Goal: Task Accomplishment & Management: Complete application form

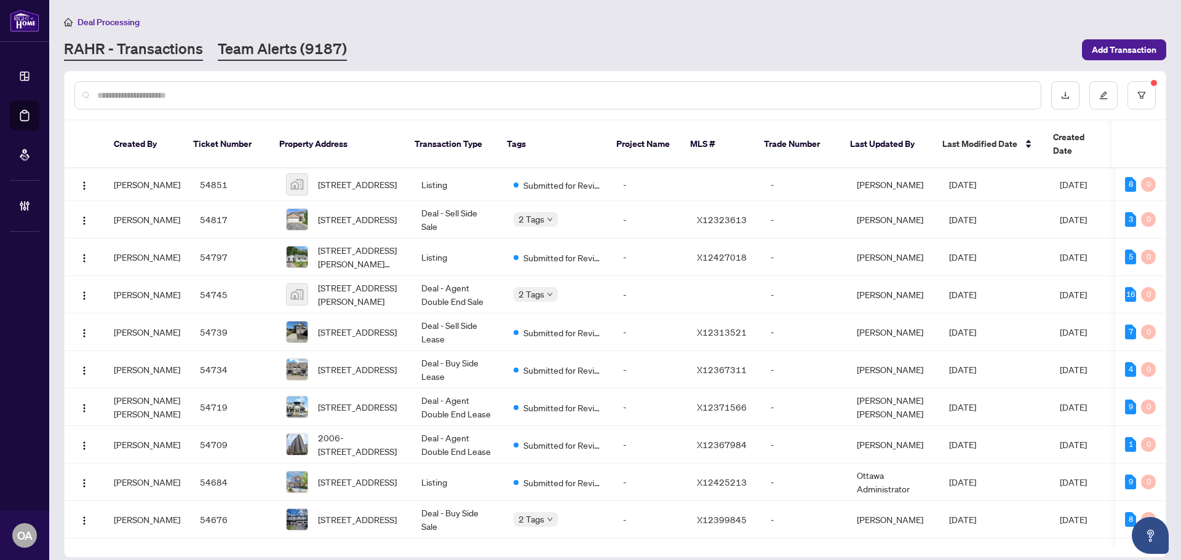
click at [269, 55] on link "Team Alerts (9187)" at bounding box center [282, 50] width 129 height 22
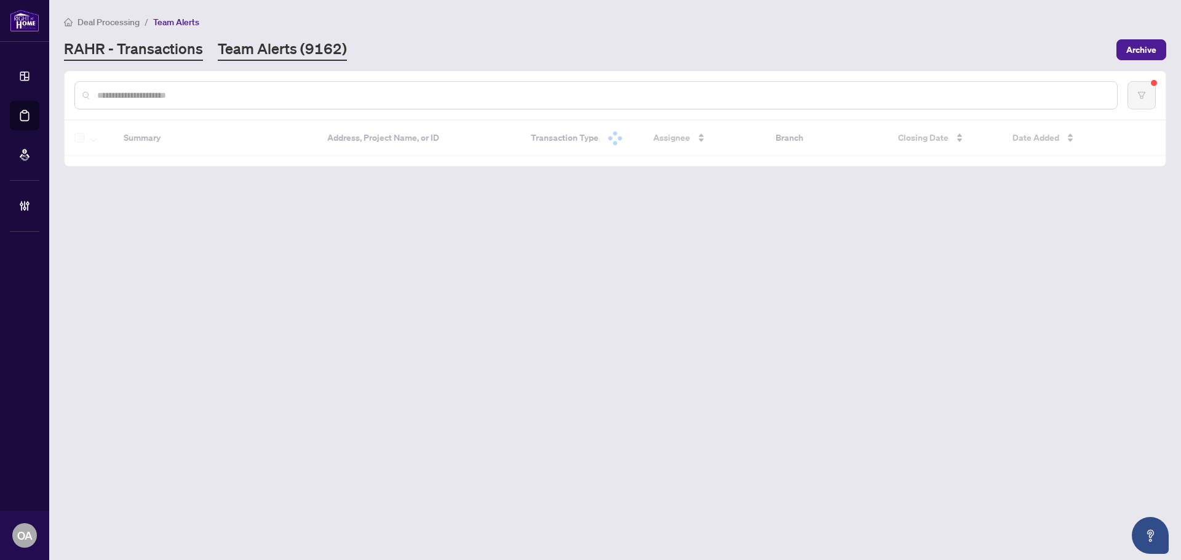
click at [134, 52] on link "RAHR - Transactions" at bounding box center [133, 50] width 139 height 22
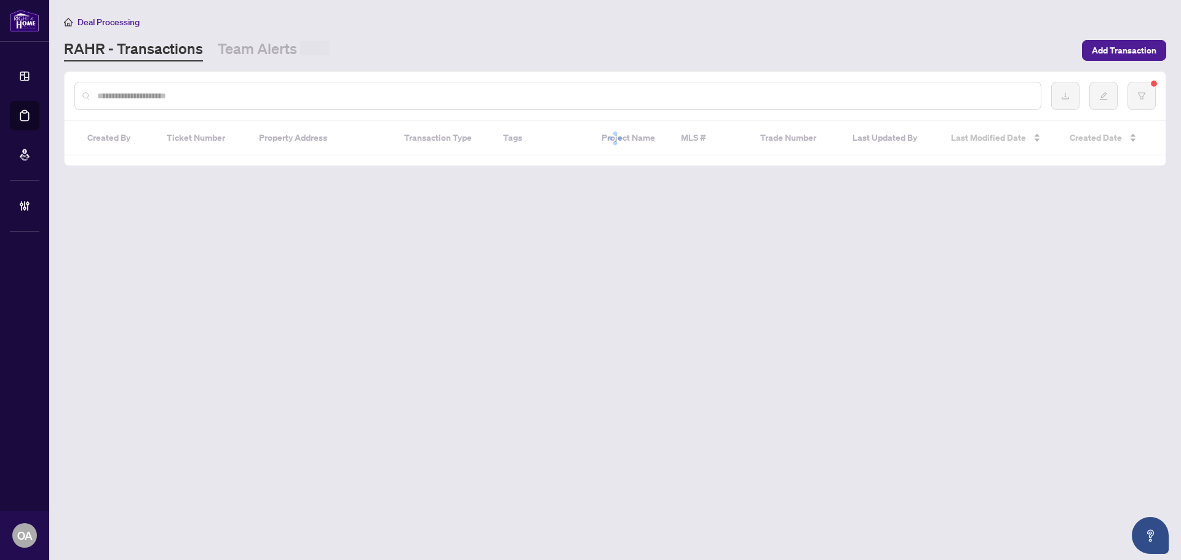
click at [149, 110] on div at bounding box center [615, 96] width 1101 height 48
click at [150, 98] on input "text" at bounding box center [564, 96] width 934 height 14
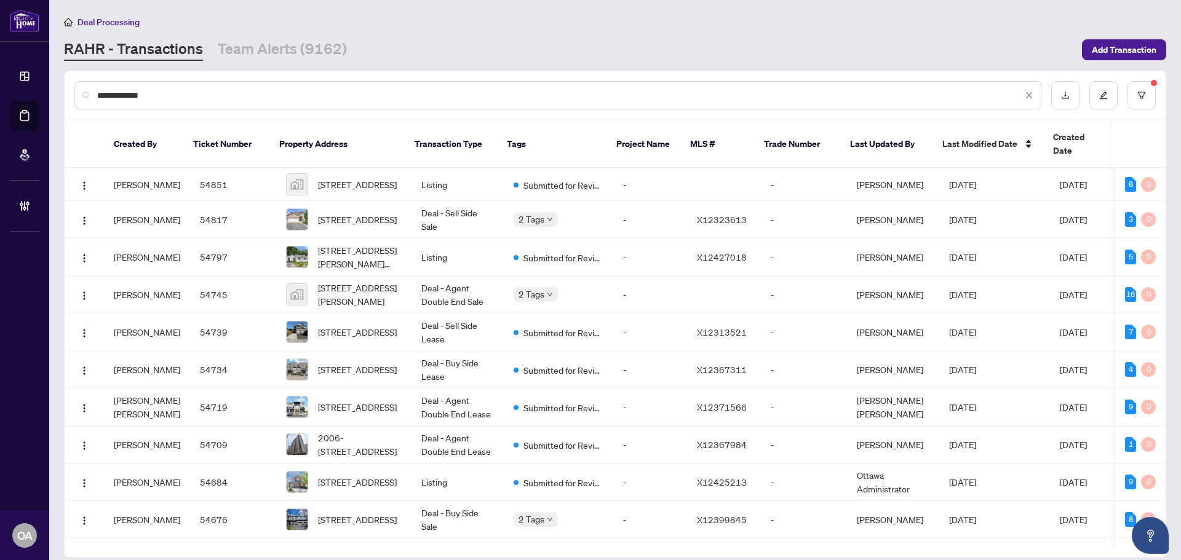
type input "**********"
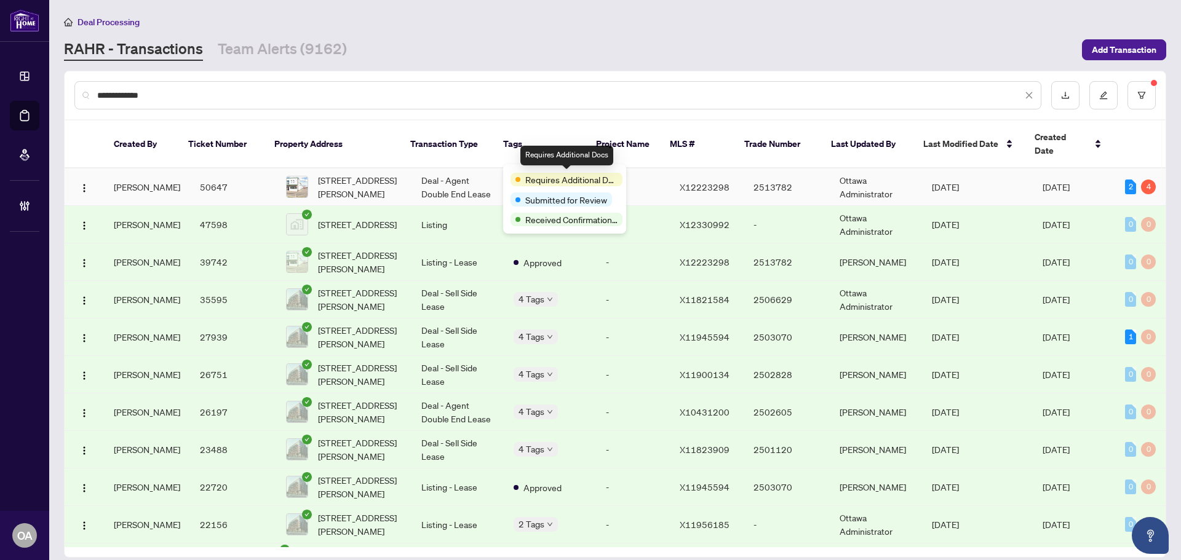
click at [305, 186] on td "[STREET_ADDRESS][PERSON_NAME]" at bounding box center [343, 188] width 135 height 38
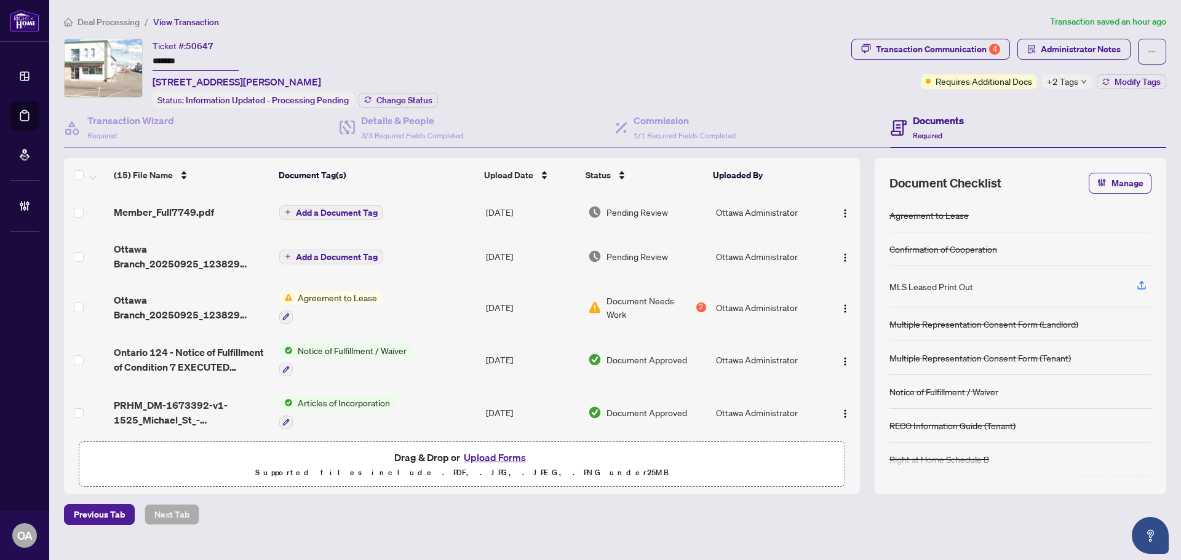
drag, startPoint x: 644, startPoint y: 213, endPoint x: 568, endPoint y: 97, distance: 139.0
click at [568, 97] on div "Ticket #: 50647 ******* [STREET_ADDRESS][PERSON_NAME] Status: Information Updat…" at bounding box center [455, 73] width 782 height 69
click at [945, 44] on div "Transaction Communication 4" at bounding box center [938, 49] width 124 height 20
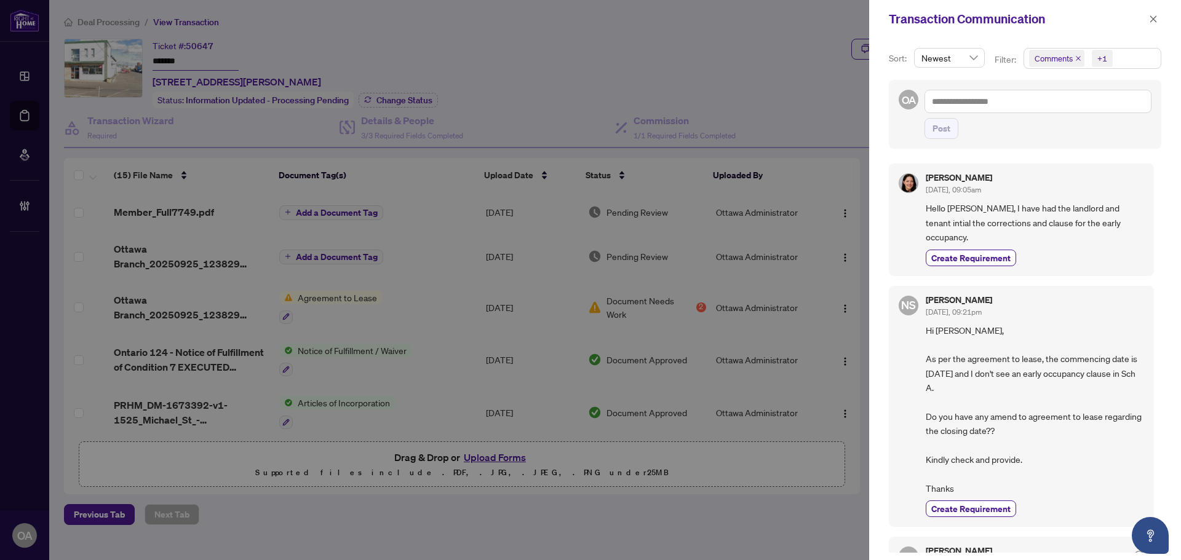
click at [1076, 57] on icon "close" at bounding box center [1078, 58] width 6 height 6
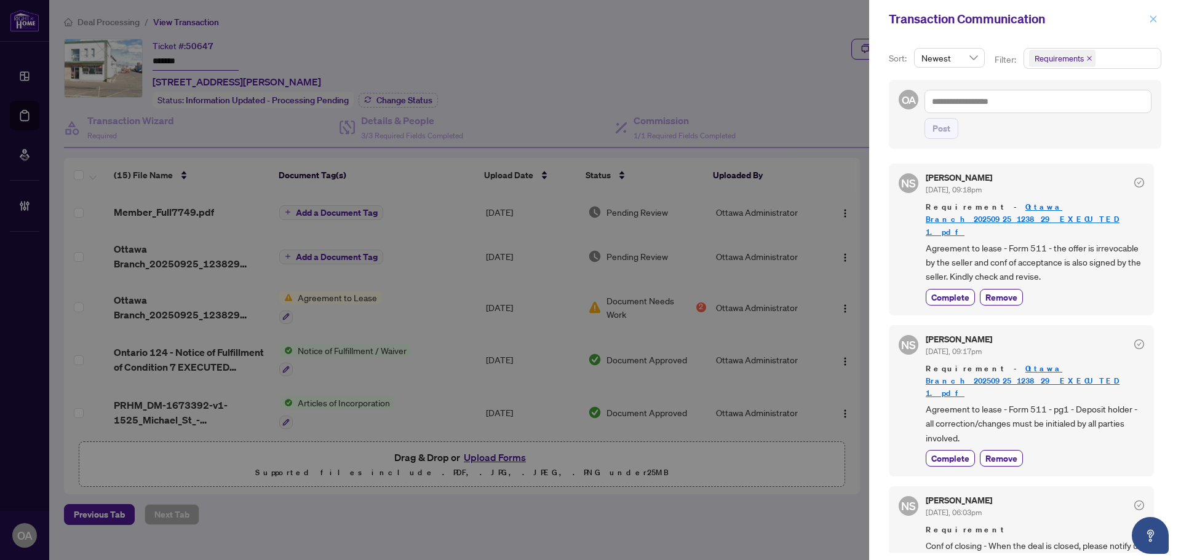
click at [1154, 14] on span "button" at bounding box center [1153, 19] width 9 height 20
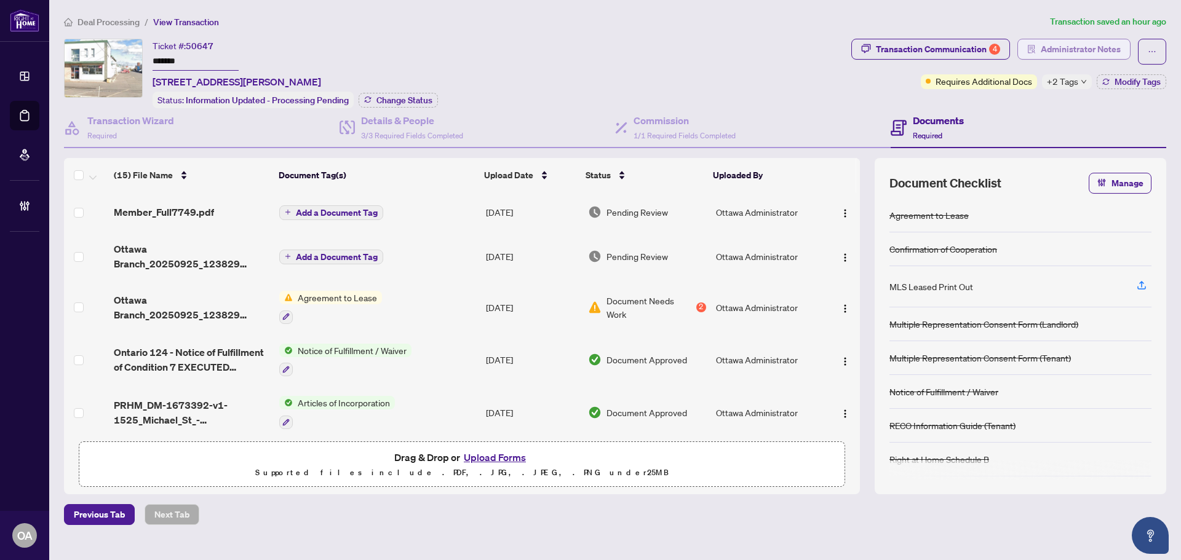
click at [1064, 52] on span "Administrator Notes" at bounding box center [1081, 49] width 80 height 20
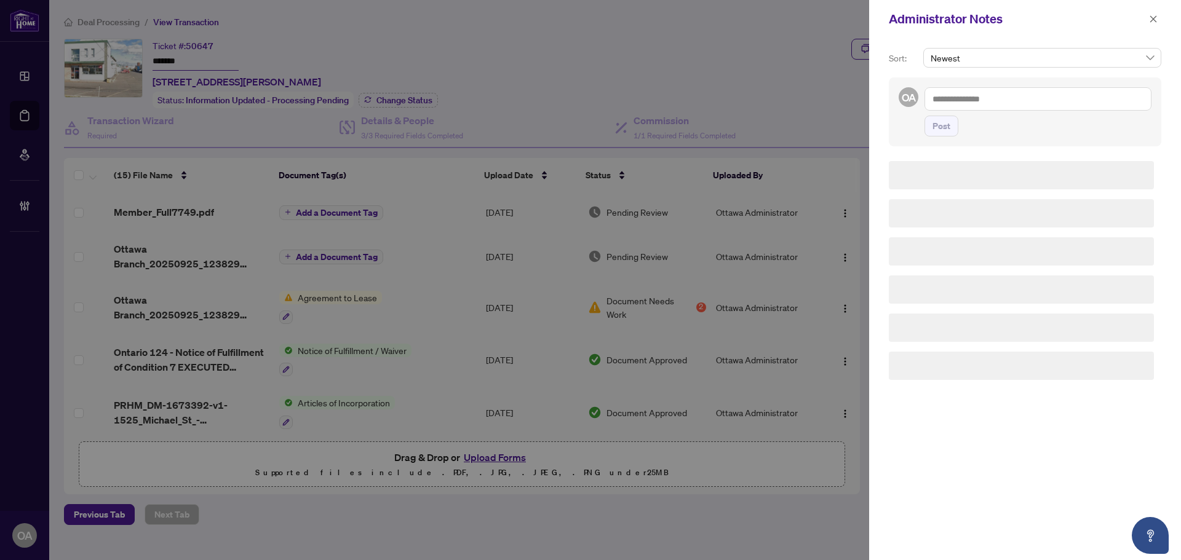
click at [1050, 103] on textarea at bounding box center [1037, 98] width 227 height 23
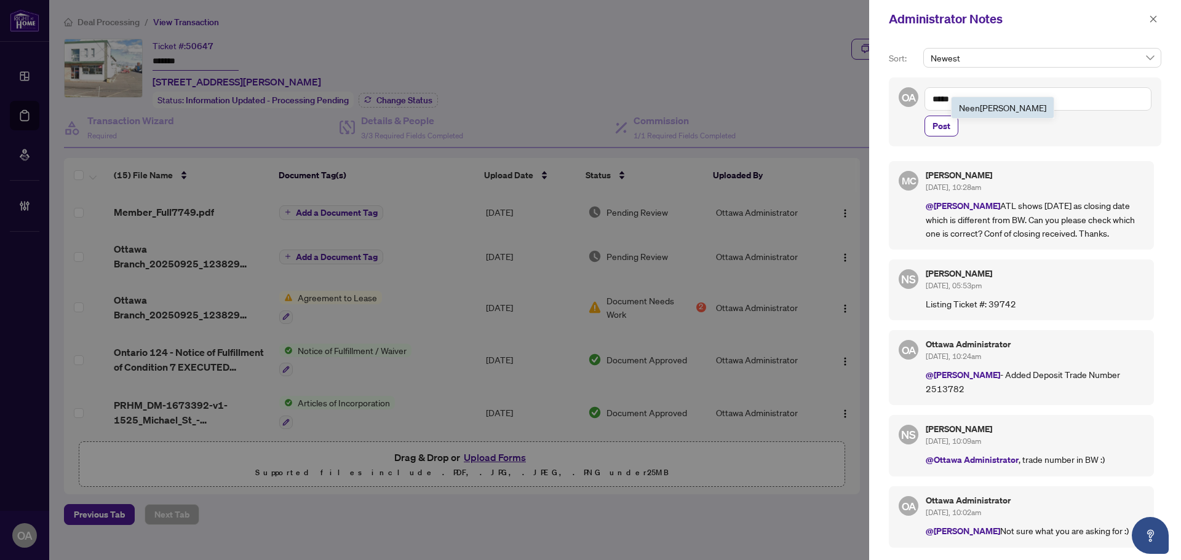
click at [987, 111] on span "[PERSON_NAME]" at bounding box center [1002, 107] width 87 height 11
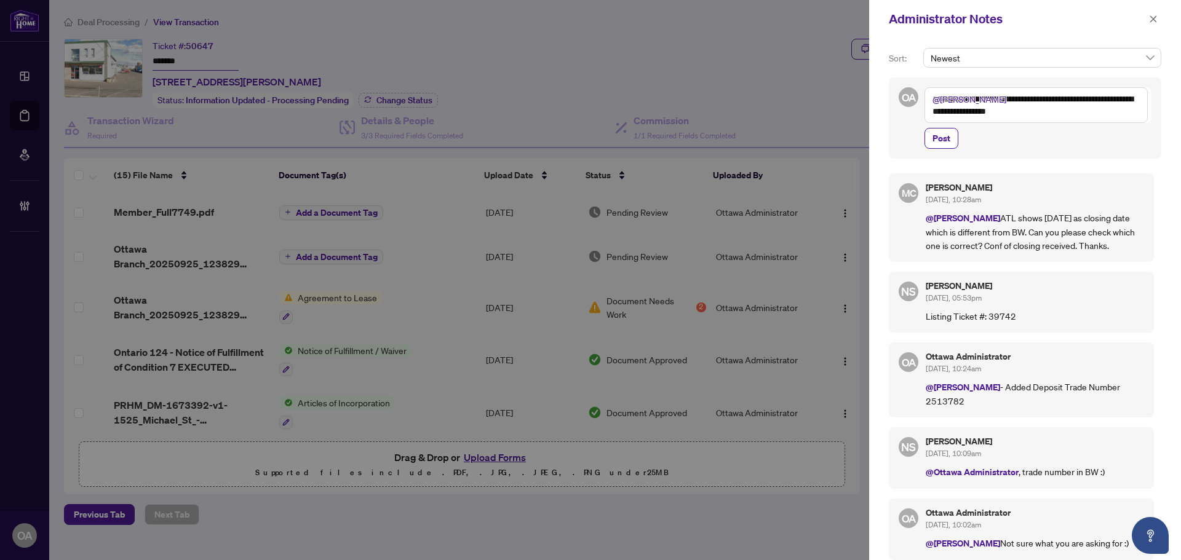
click at [1081, 100] on textarea "**********" at bounding box center [1035, 105] width 223 height 36
drag, startPoint x: 1001, startPoint y: 111, endPoint x: 986, endPoint y: 114, distance: 14.5
click at [986, 114] on textarea "**********" at bounding box center [1035, 105] width 223 height 36
type textarea "**********"
click at [941, 133] on span "Post" at bounding box center [941, 139] width 18 height 20
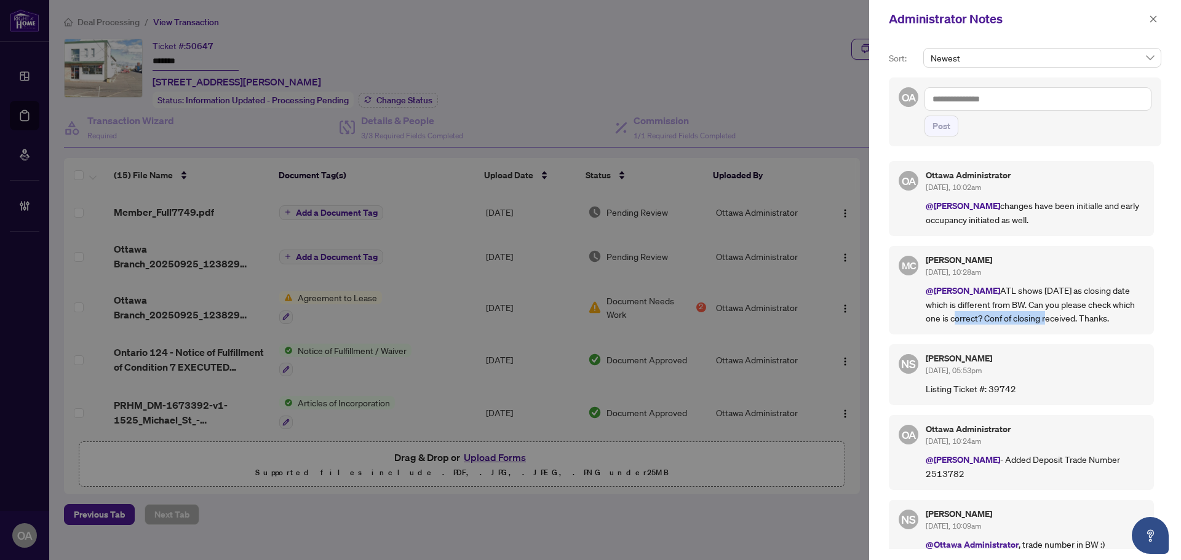
drag, startPoint x: 950, startPoint y: 314, endPoint x: 1109, endPoint y: 314, distance: 159.3
click at [1109, 314] on p "@[PERSON_NAME] ATL shows [DATE] as closing date which is different from BW. Can…" at bounding box center [1035, 304] width 218 height 41
drag, startPoint x: 1132, startPoint y: 315, endPoint x: 931, endPoint y: 303, distance: 200.8
click at [931, 303] on p "@[PERSON_NAME] ATL shows [DATE] as closing date which is different from BW. Can…" at bounding box center [1035, 304] width 218 height 41
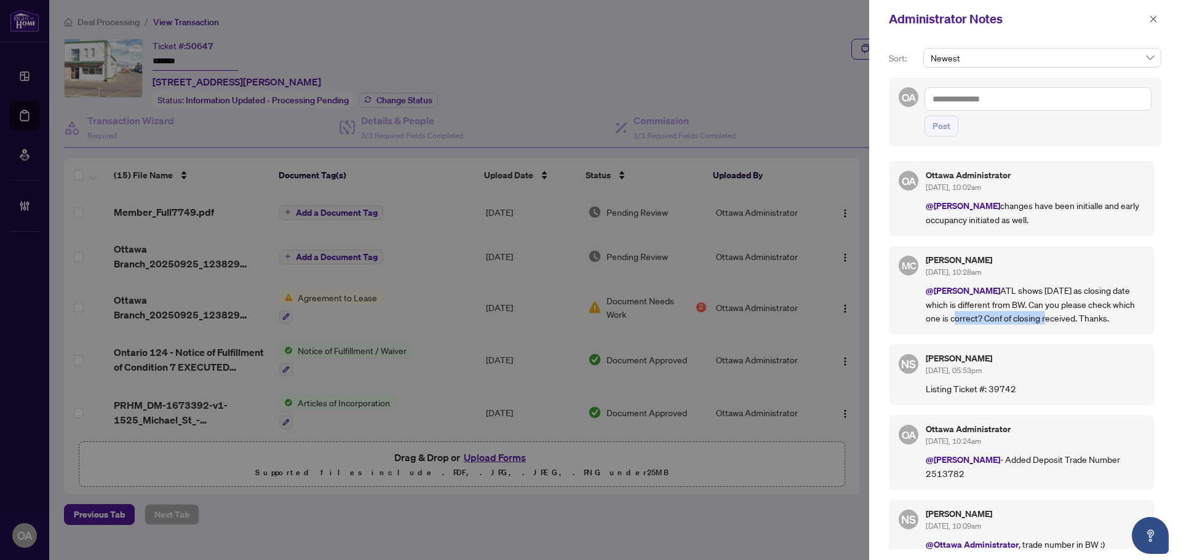
click at [1121, 312] on p "@[PERSON_NAME] ATL shows [DATE] as closing date which is different from BW. Can…" at bounding box center [1035, 304] width 218 height 41
drag, startPoint x: 1034, startPoint y: 290, endPoint x: 1099, endPoint y: 290, distance: 65.2
click at [1098, 290] on p "@[PERSON_NAME] ATL shows [DATE] as closing date which is different from BW. Can…" at bounding box center [1035, 304] width 218 height 41
click at [1099, 290] on p "@[PERSON_NAME] ATL shows [DATE] as closing date which is different from BW. Can…" at bounding box center [1035, 304] width 218 height 41
drag, startPoint x: 1060, startPoint y: 290, endPoint x: 1101, endPoint y: 290, distance: 41.2
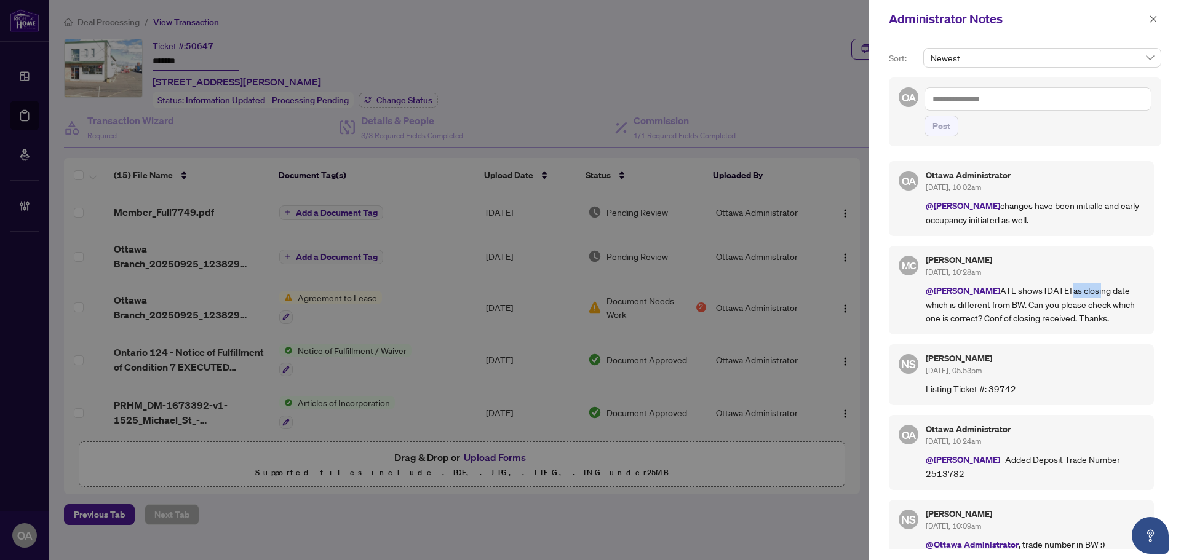
click at [1097, 290] on p "@[PERSON_NAME] ATL shows [DATE] as closing date which is different from BW. Can…" at bounding box center [1035, 304] width 218 height 41
click at [1101, 290] on p "@[PERSON_NAME] ATL shows [DATE] as closing date which is different from BW. Can…" at bounding box center [1035, 304] width 218 height 41
click at [1071, 295] on p "@[PERSON_NAME] ATL shows [DATE] as closing date which is different from BW. Can…" at bounding box center [1035, 304] width 218 height 41
click at [1044, 295] on p "@[PERSON_NAME] ATL shows [DATE] as closing date which is different from BW. Can…" at bounding box center [1035, 304] width 218 height 41
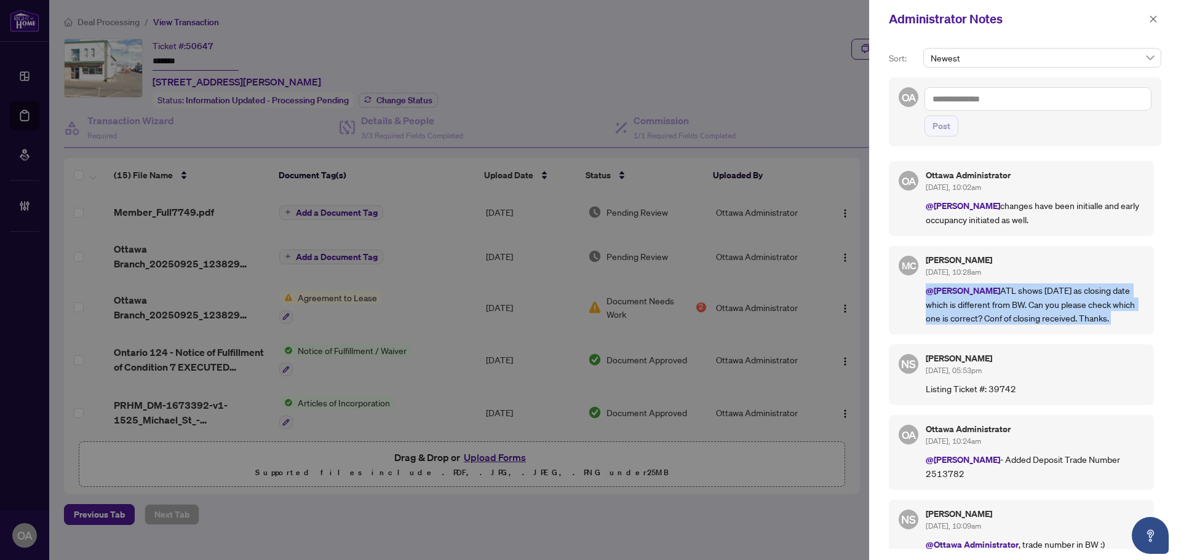
click at [1044, 295] on p "@[PERSON_NAME] ATL shows [DATE] as closing date which is different from BW. Can…" at bounding box center [1035, 304] width 218 height 41
click at [1028, 295] on p "@[PERSON_NAME] ATL shows [DATE] as closing date which is different from BW. Can…" at bounding box center [1035, 304] width 218 height 41
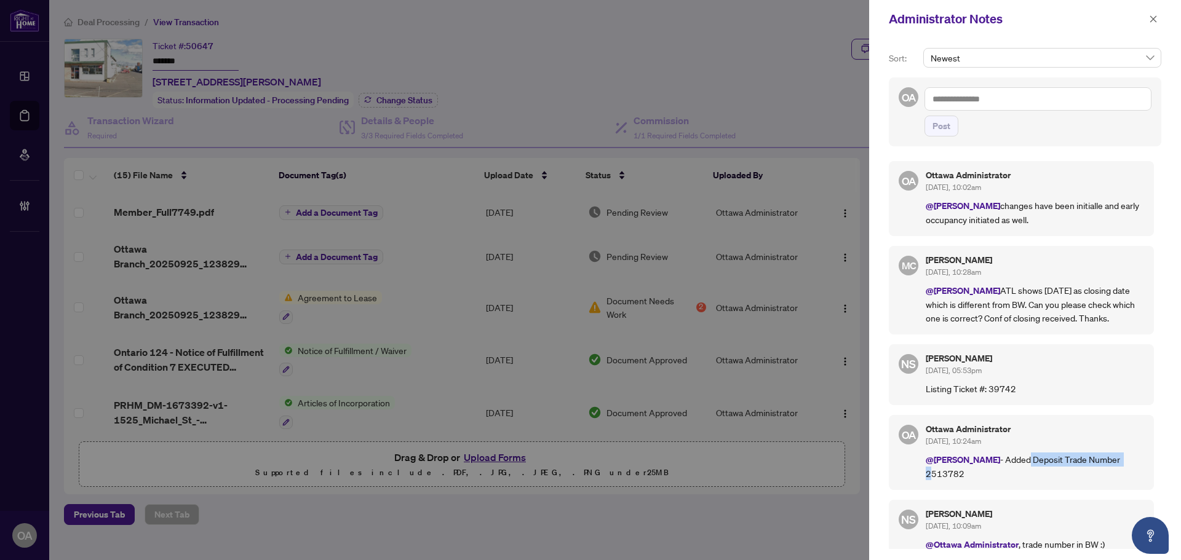
drag, startPoint x: 1018, startPoint y: 456, endPoint x: 1120, endPoint y: 457, distance: 102.1
click at [1121, 457] on p "@[PERSON_NAME] - Added Deposit Trade Number 2513782" at bounding box center [1035, 467] width 218 height 28
click at [1120, 457] on p "@[PERSON_NAME] - Added Deposit Trade Number 2513782" at bounding box center [1035, 467] width 218 height 28
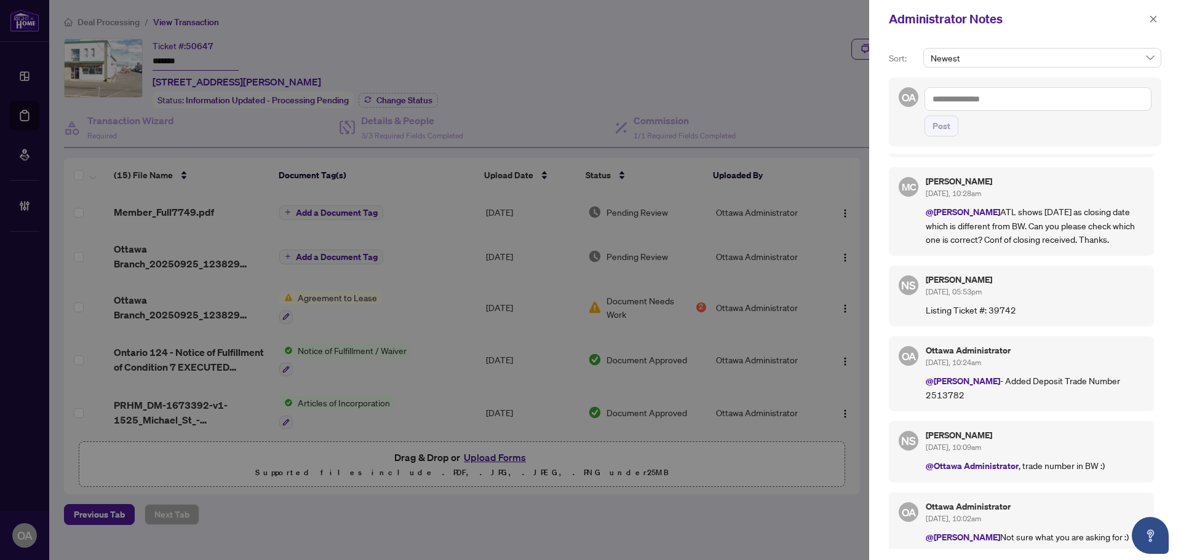
scroll to position [165, 0]
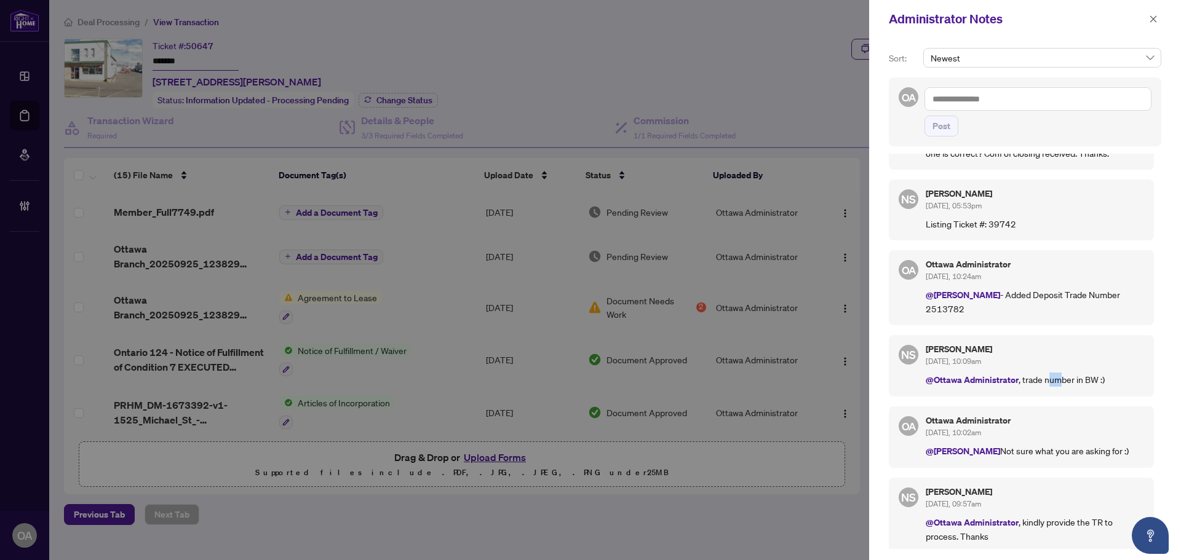
click at [1082, 375] on p "@Ottawa Administrator , trade number in BW :)" at bounding box center [1035, 380] width 218 height 14
click at [1087, 375] on p "@Ottawa Administrator , trade number in BW :)" at bounding box center [1035, 380] width 218 height 14
drag, startPoint x: 1018, startPoint y: 448, endPoint x: 1098, endPoint y: 448, distance: 80.0
click at [1095, 448] on p "@[PERSON_NAME] Not sure what you are asking for :)" at bounding box center [1035, 451] width 218 height 14
click at [1100, 448] on p "@[PERSON_NAME] Not sure what you are asking for :)" at bounding box center [1035, 451] width 218 height 14
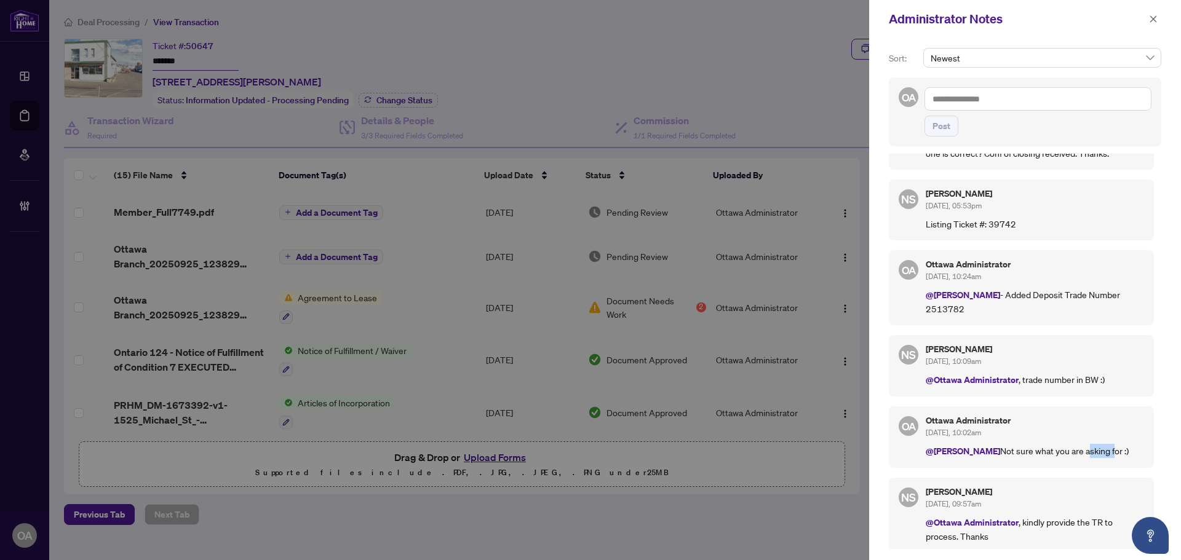
click at [1100, 448] on p "@[PERSON_NAME] Not sure what you are asking for :)" at bounding box center [1035, 451] width 218 height 14
click at [1152, 15] on icon "close" at bounding box center [1153, 19] width 9 height 9
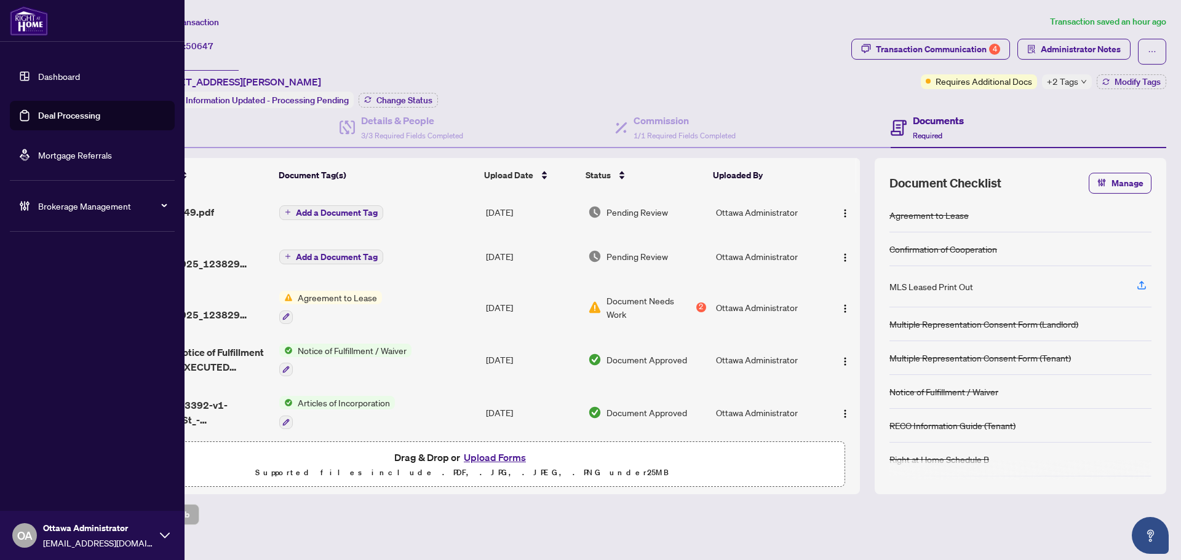
click at [60, 114] on link "Deal Processing" at bounding box center [69, 115] width 62 height 11
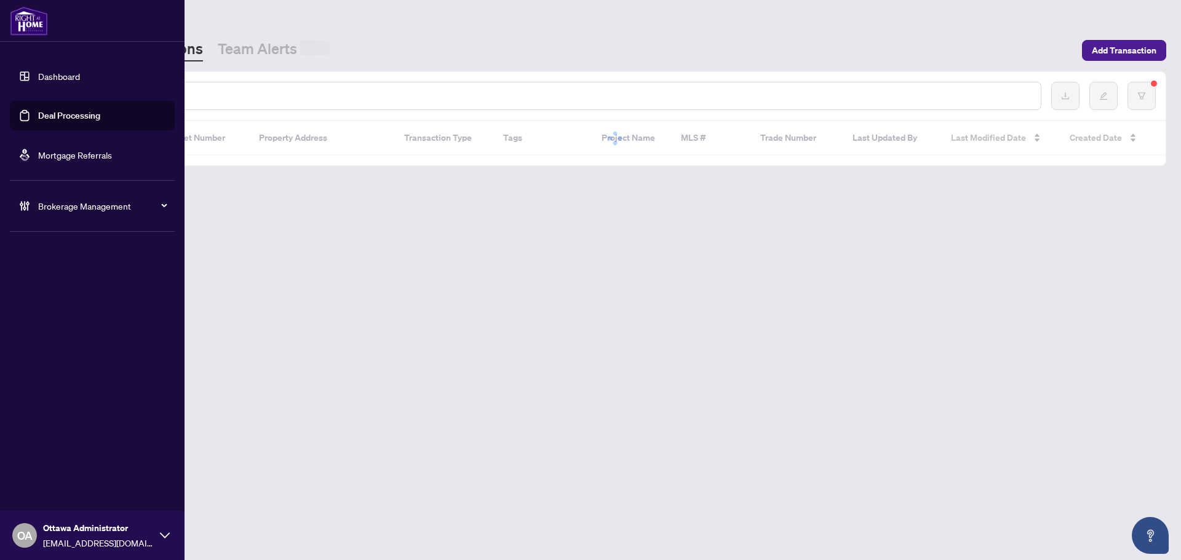
click at [205, 95] on input "text" at bounding box center [564, 96] width 934 height 14
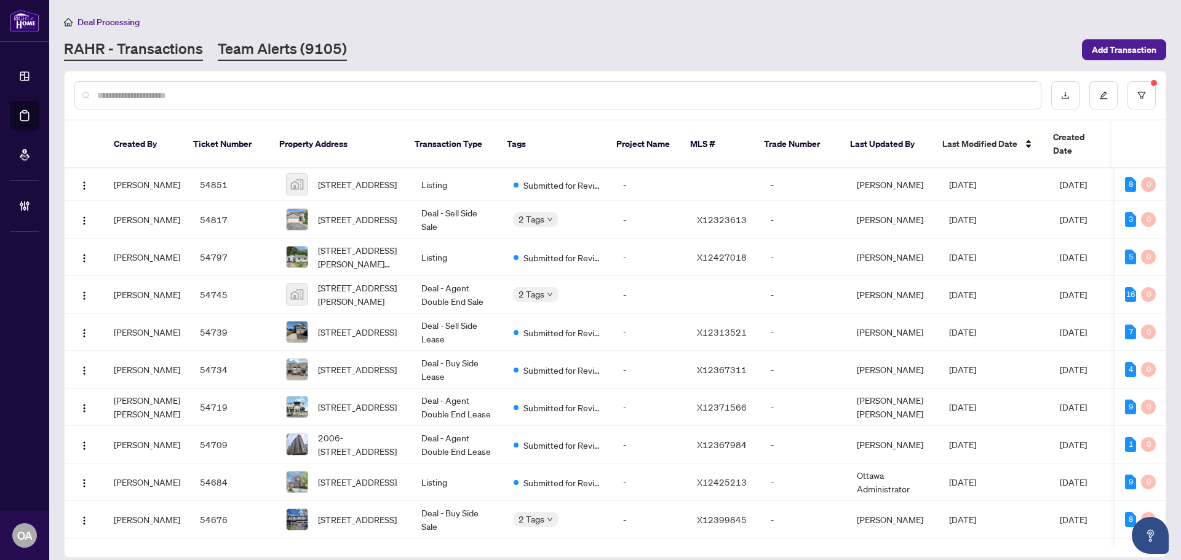
click at [266, 57] on link "Team Alerts (9105)" at bounding box center [282, 50] width 129 height 22
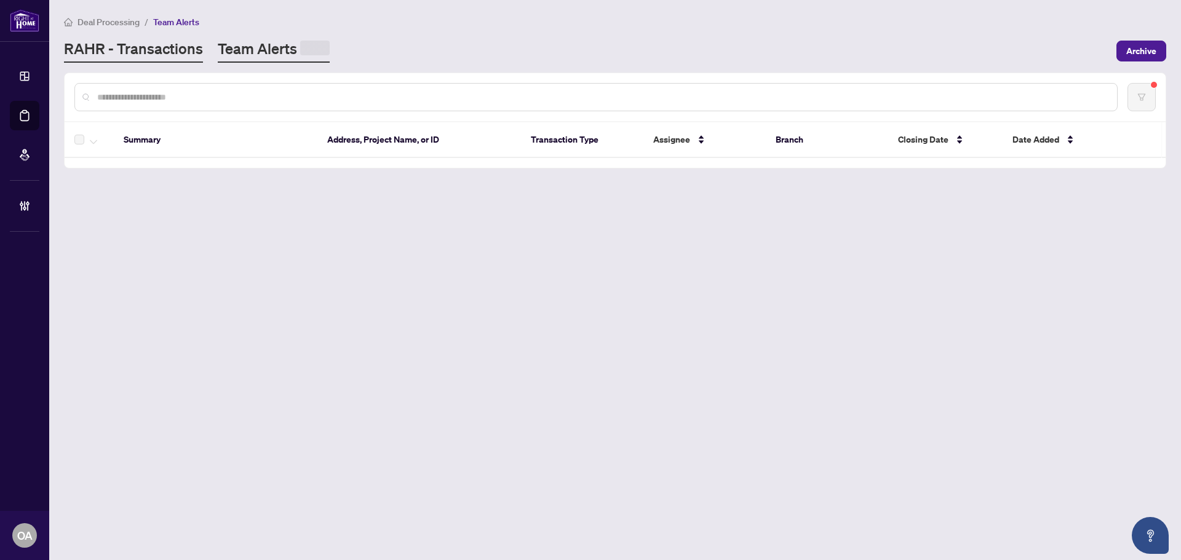
click at [141, 57] on link "RAHR - Transactions" at bounding box center [133, 51] width 139 height 24
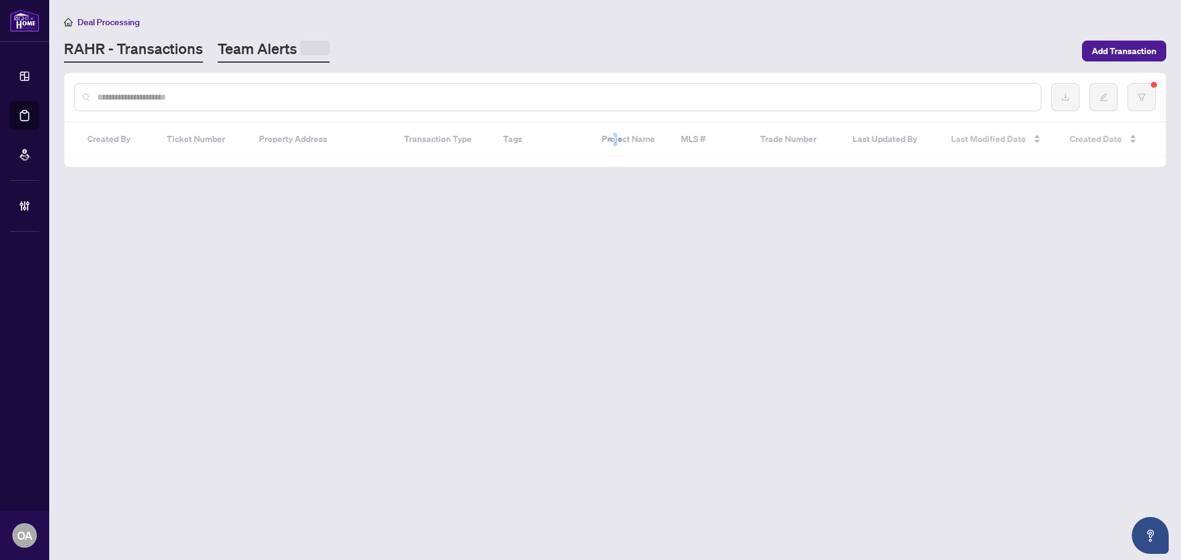
click at [251, 50] on link "Team Alerts" at bounding box center [274, 51] width 112 height 24
click at [268, 50] on link "Team Alerts (9105)" at bounding box center [282, 50] width 129 height 22
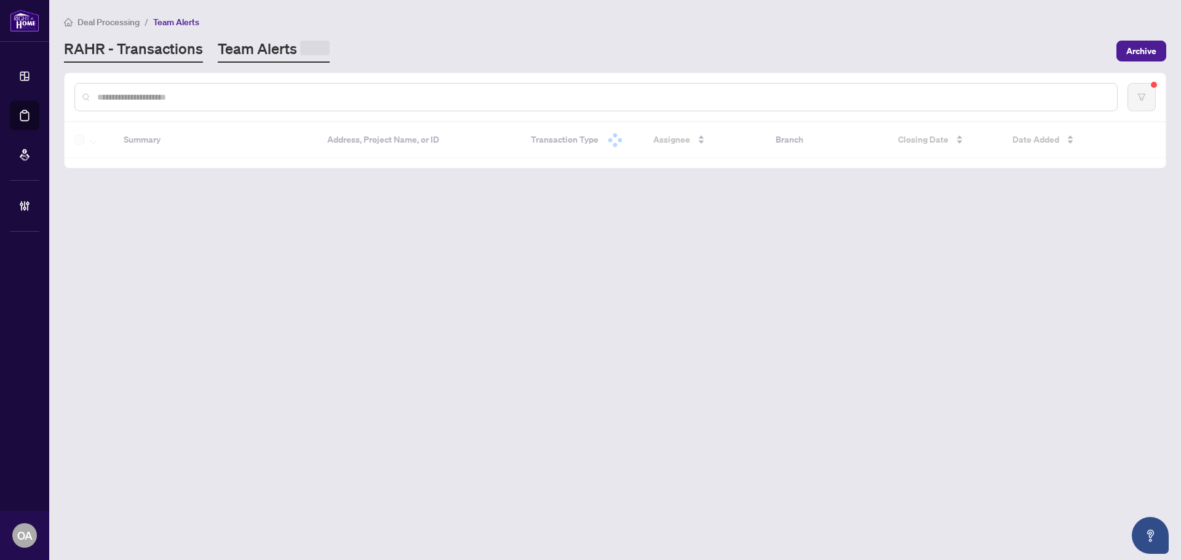
click at [164, 51] on link "RAHR - Transactions" at bounding box center [133, 51] width 139 height 24
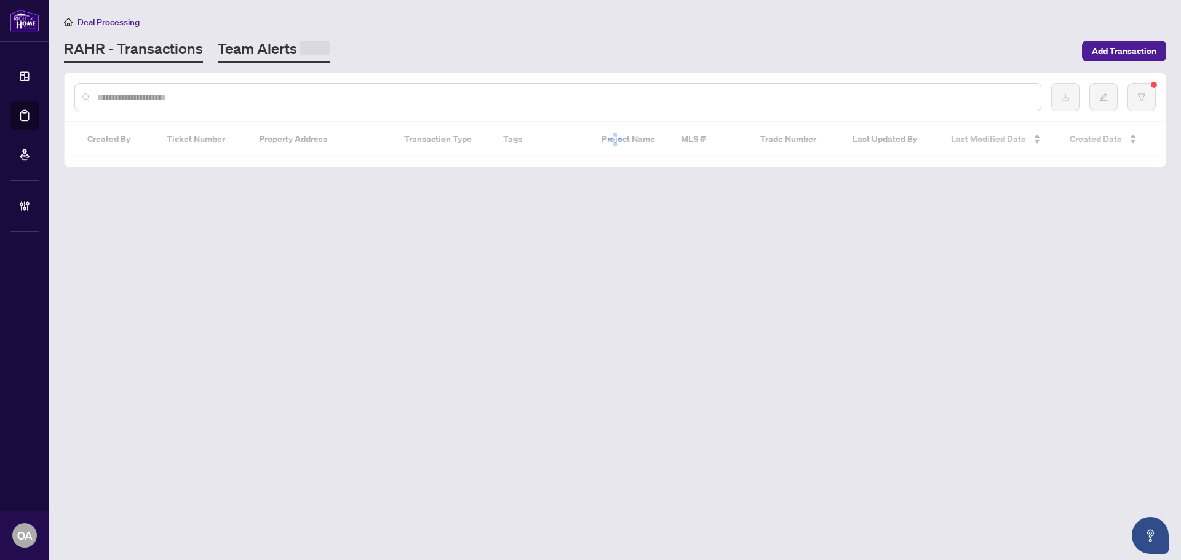
click at [237, 52] on link "Team Alerts" at bounding box center [274, 51] width 112 height 24
click at [261, 53] on link "Team Alerts" at bounding box center [274, 51] width 112 height 24
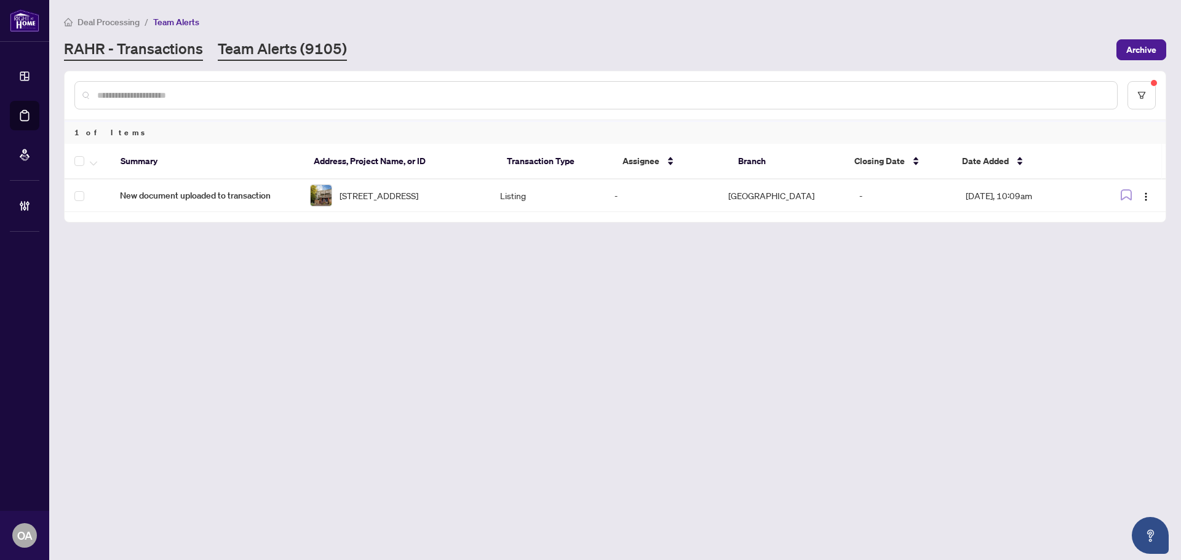
click at [106, 38] on div "Deal Processing / Team Alerts [PERSON_NAME] - Transactions Team Alerts (9105) A…" at bounding box center [615, 38] width 1102 height 46
click at [140, 45] on link "RAHR - Transactions" at bounding box center [133, 50] width 139 height 22
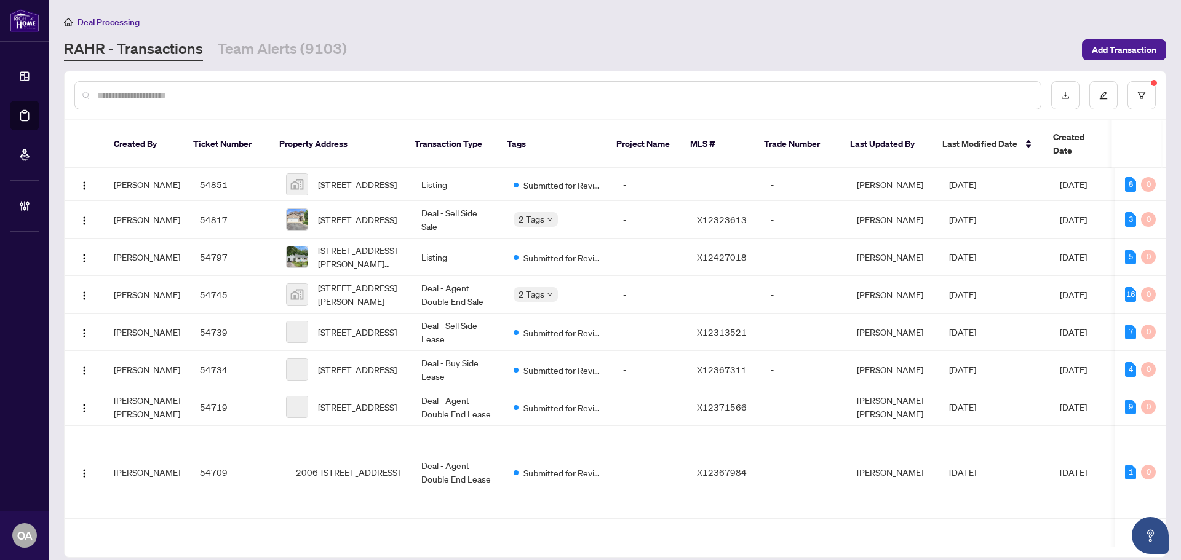
click at [156, 89] on input "text" at bounding box center [564, 96] width 934 height 14
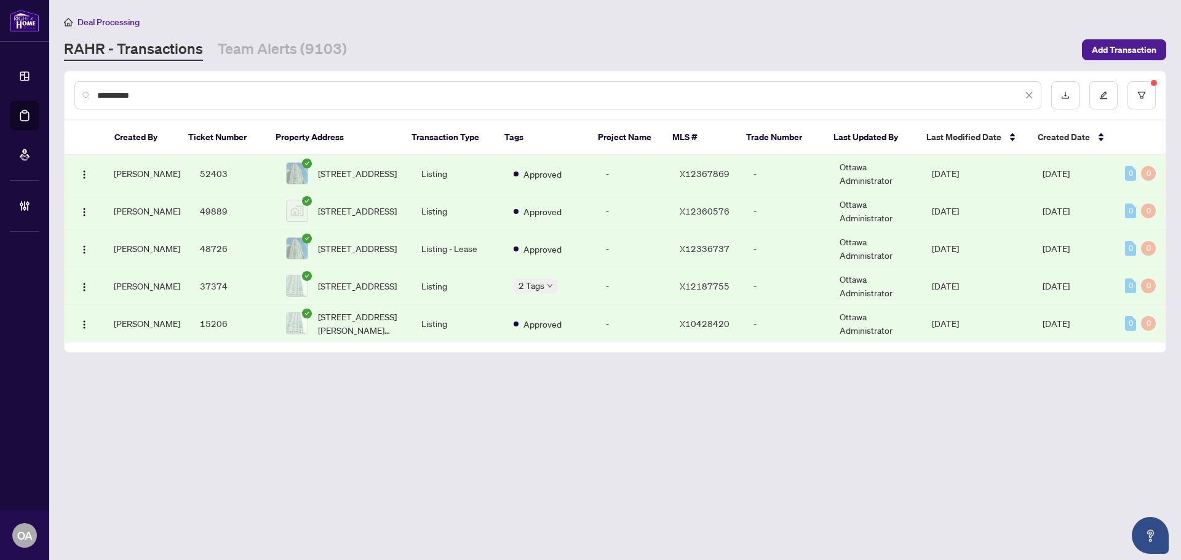
drag, startPoint x: 81, startPoint y: 111, endPoint x: 1, endPoint y: 110, distance: 80.6
click at [48, 111] on div "**********" at bounding box center [590, 280] width 1181 height 560
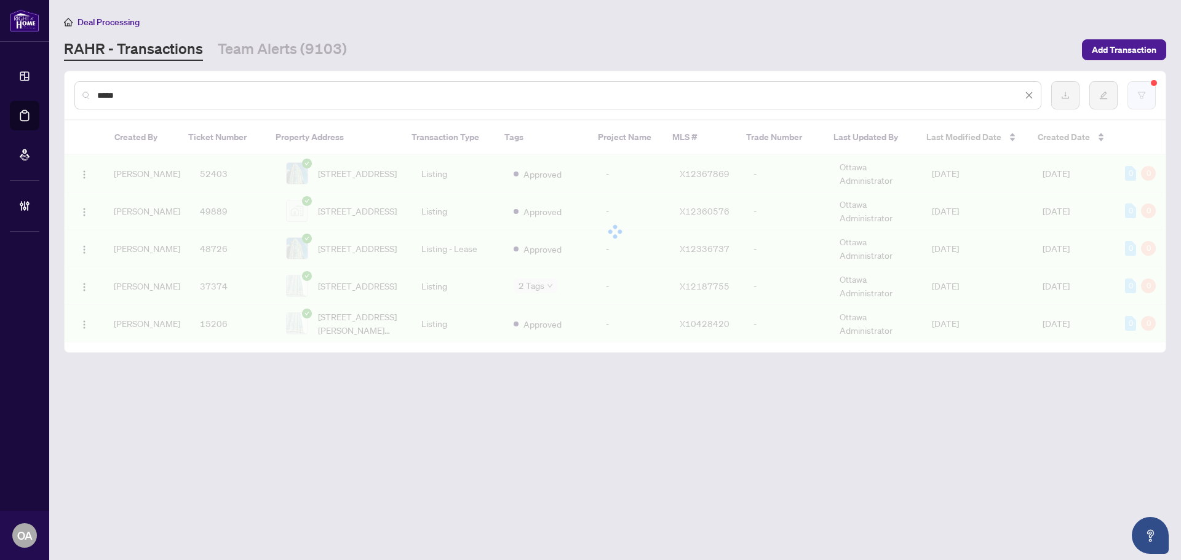
click at [1145, 98] on icon "filter" at bounding box center [1141, 95] width 9 height 9
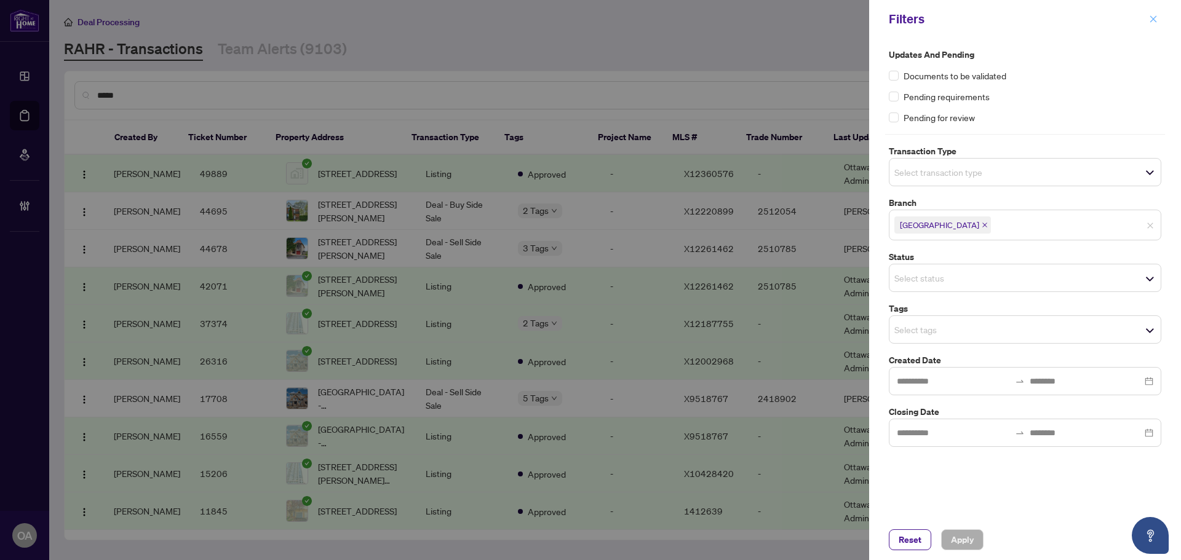
click at [1156, 16] on icon "close" at bounding box center [1153, 19] width 9 height 9
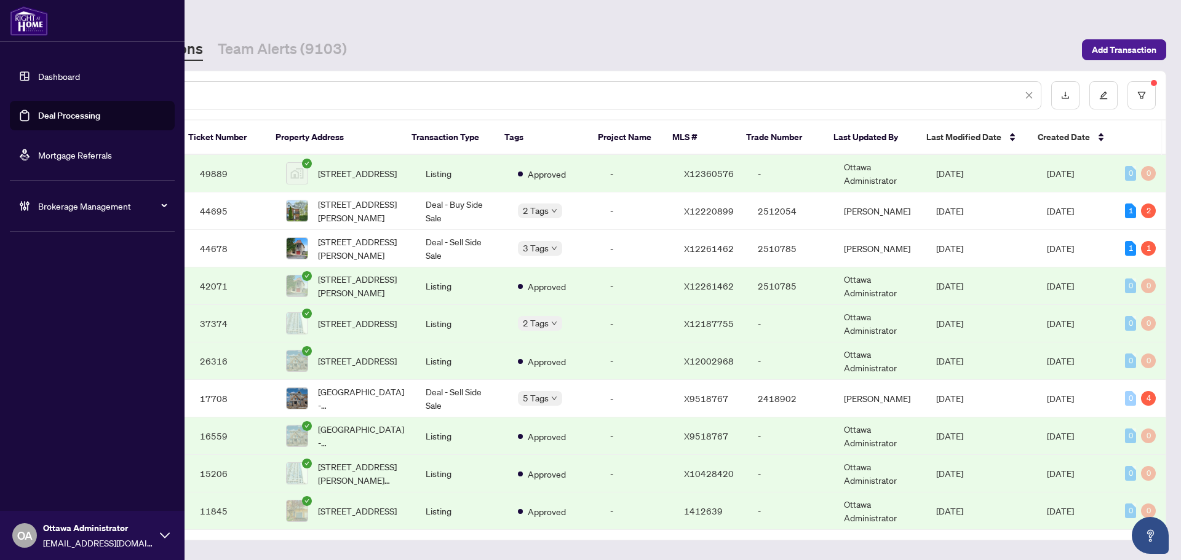
click at [41, 110] on link "Deal Processing" at bounding box center [69, 115] width 62 height 11
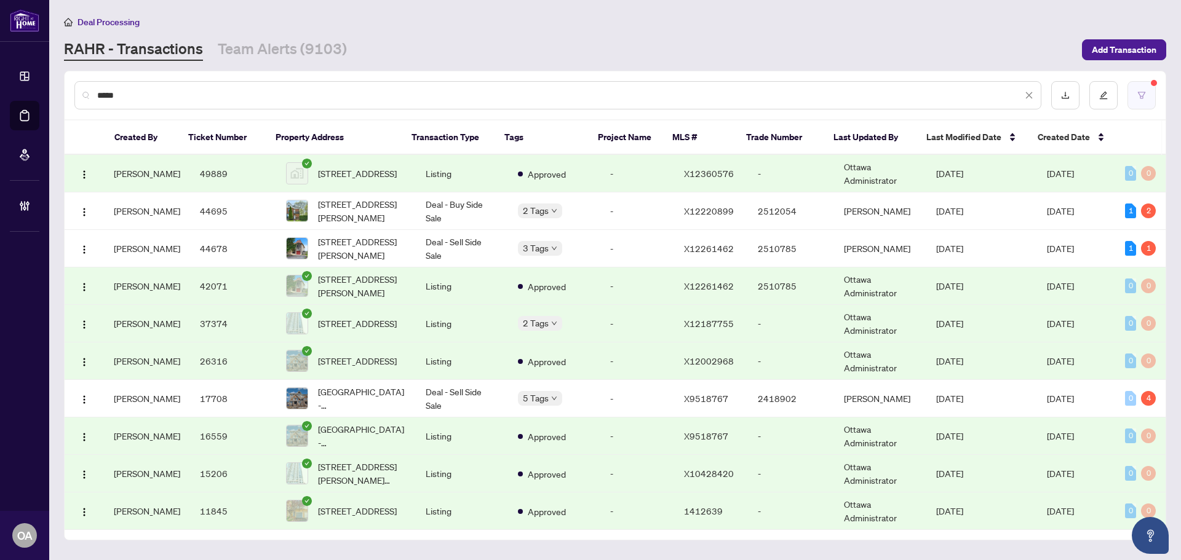
click at [1129, 82] on span at bounding box center [1141, 95] width 28 height 28
click at [1141, 89] on button "button" at bounding box center [1141, 95] width 28 height 28
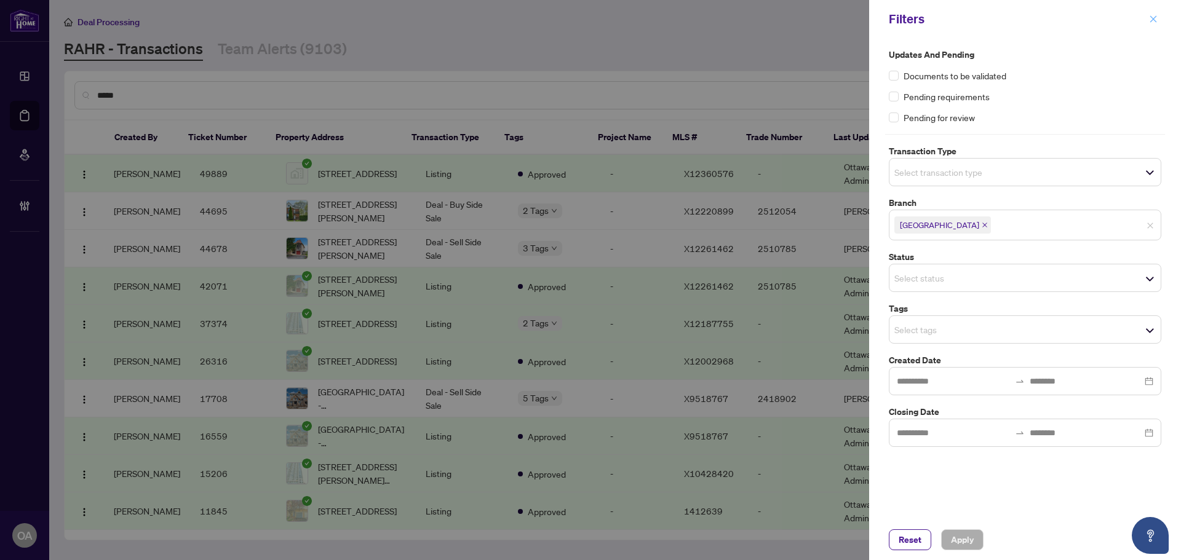
click at [1157, 22] on icon "close" at bounding box center [1153, 19] width 9 height 9
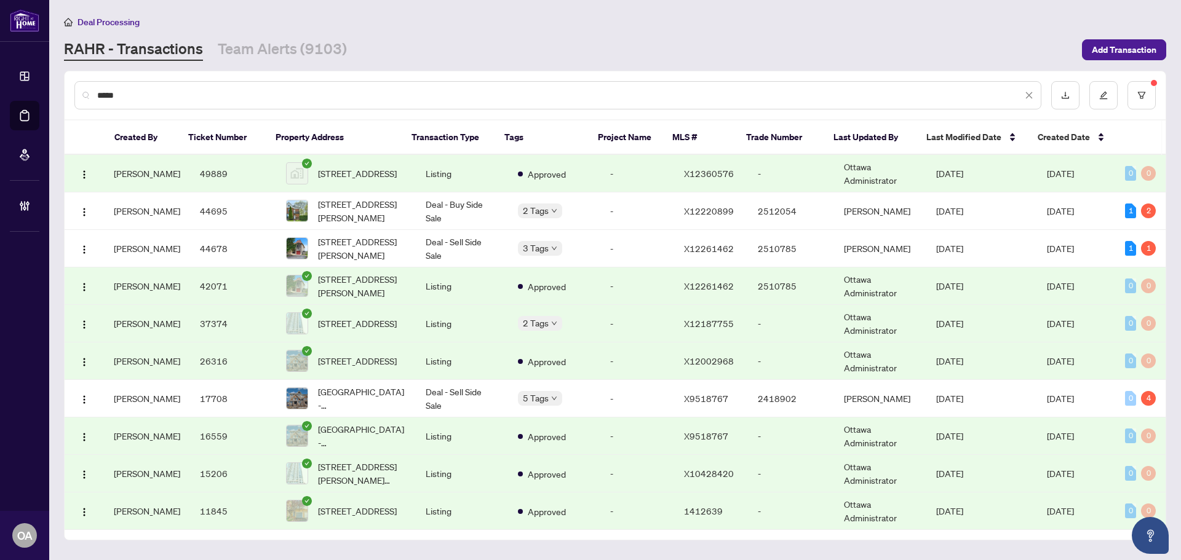
click at [190, 98] on input "*****" at bounding box center [559, 96] width 925 height 14
type input "*"
type input "*******"
click at [720, 169] on td "X12360576" at bounding box center [711, 174] width 74 height 38
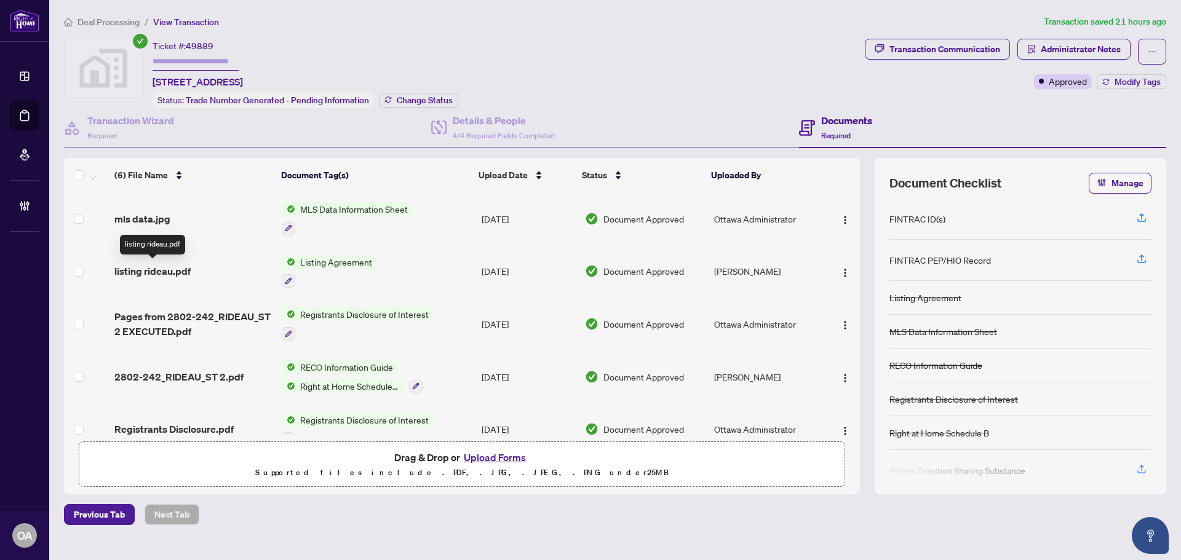
click at [142, 264] on span "listing rideau.pdf" at bounding box center [152, 271] width 76 height 15
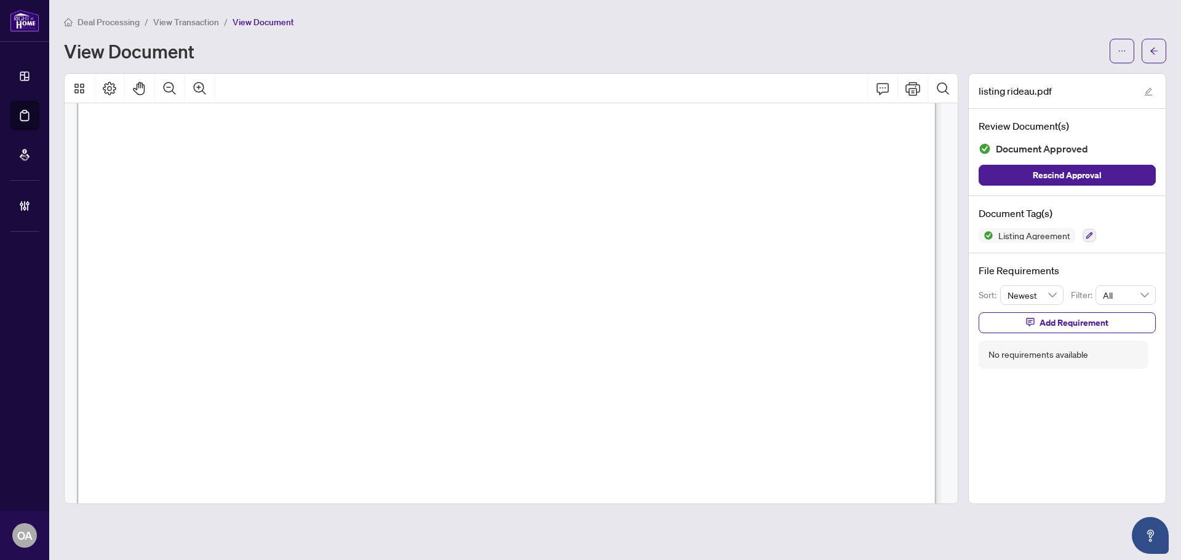
scroll to position [677, 0]
drag, startPoint x: 231, startPoint y: 278, endPoint x: 574, endPoint y: 276, distance: 343.2
click at [574, 279] on span ".... ("total commission•) for any valid offer to purchase the Property from any…" at bounding box center [675, 286] width 418 height 15
click at [180, 82] on button "Zoom Out" at bounding box center [170, 89] width 30 height 30
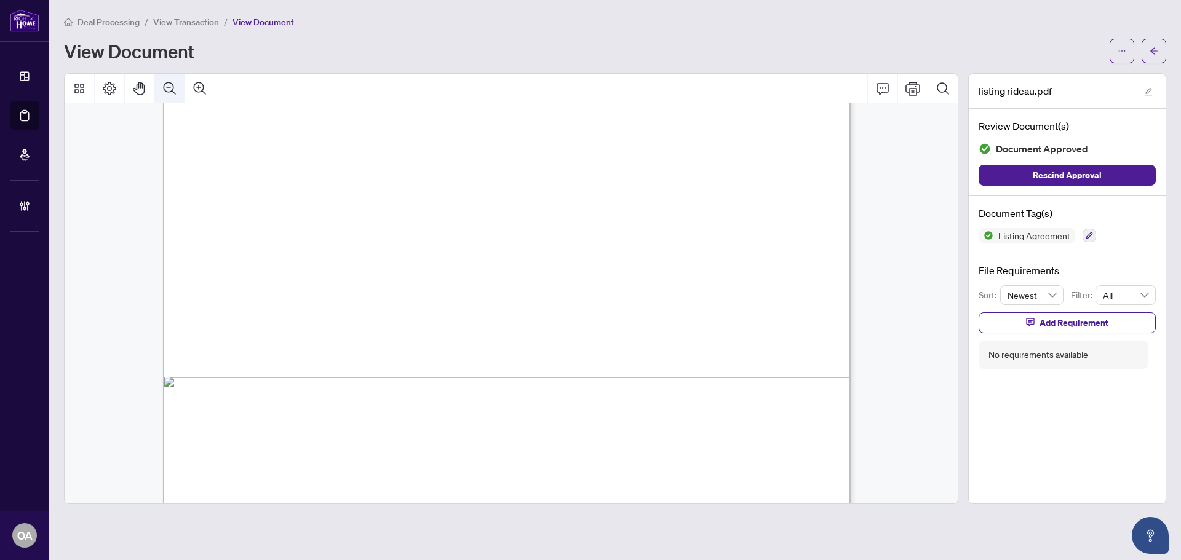
click at [180, 82] on button "Zoom Out" at bounding box center [170, 89] width 30 height 30
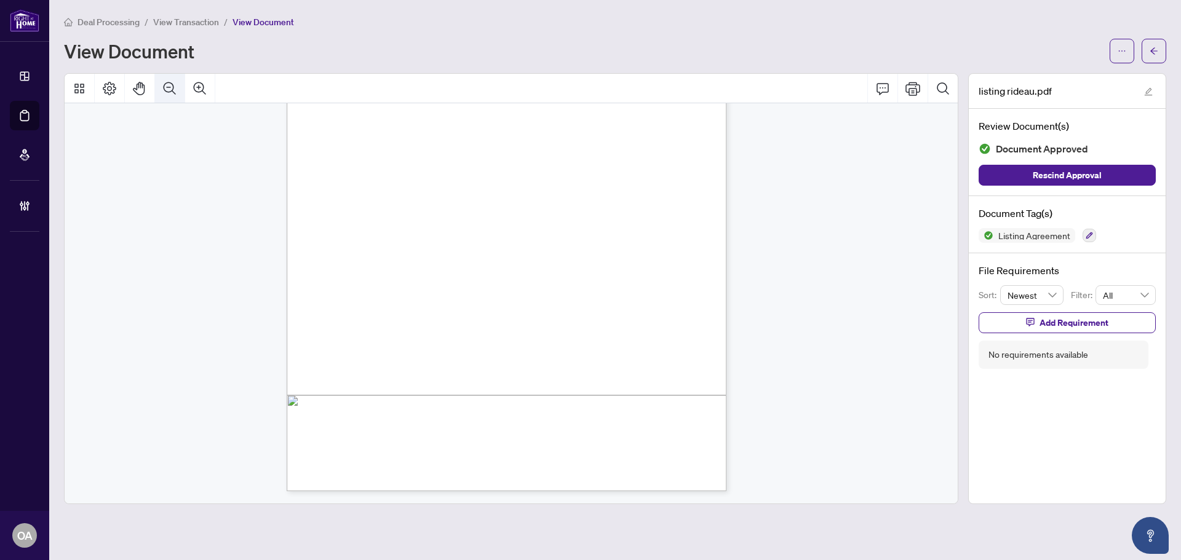
click at [180, 82] on button "Zoom Out" at bounding box center [170, 89] width 30 height 30
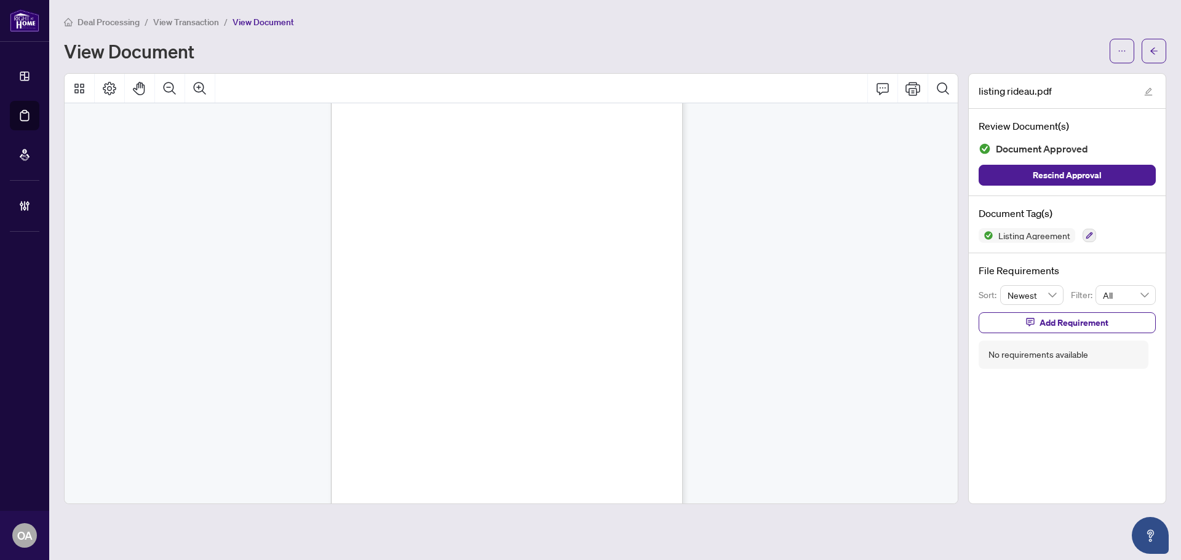
scroll to position [0, 0]
click at [1162, 47] on button "button" at bounding box center [1153, 51] width 25 height 25
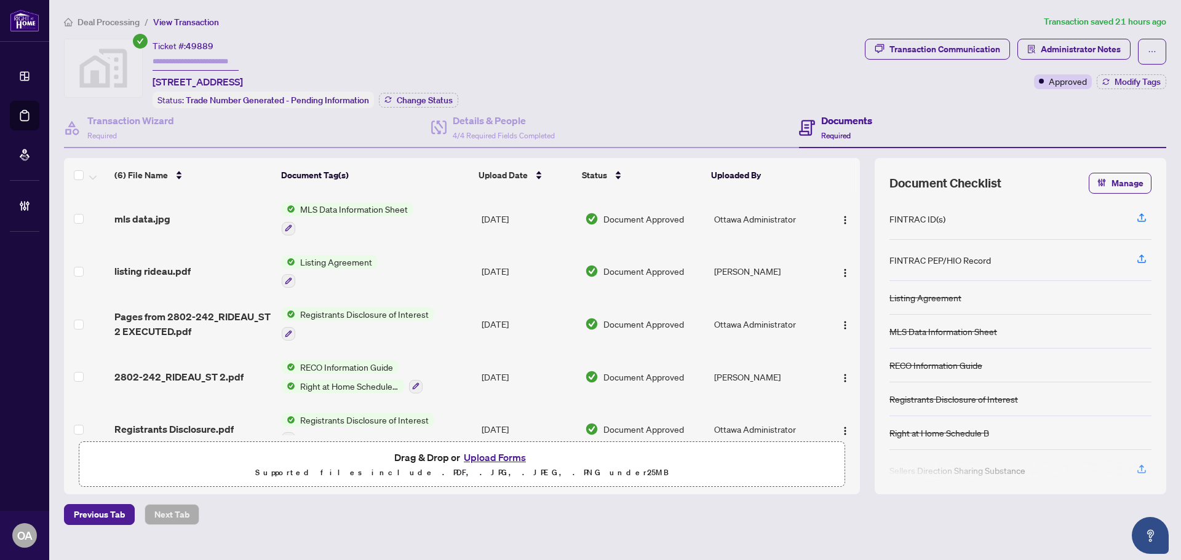
click at [835, 116] on h4 "Documents" at bounding box center [846, 120] width 51 height 15
click at [515, 117] on h4 "Details & People" at bounding box center [504, 120] width 102 height 15
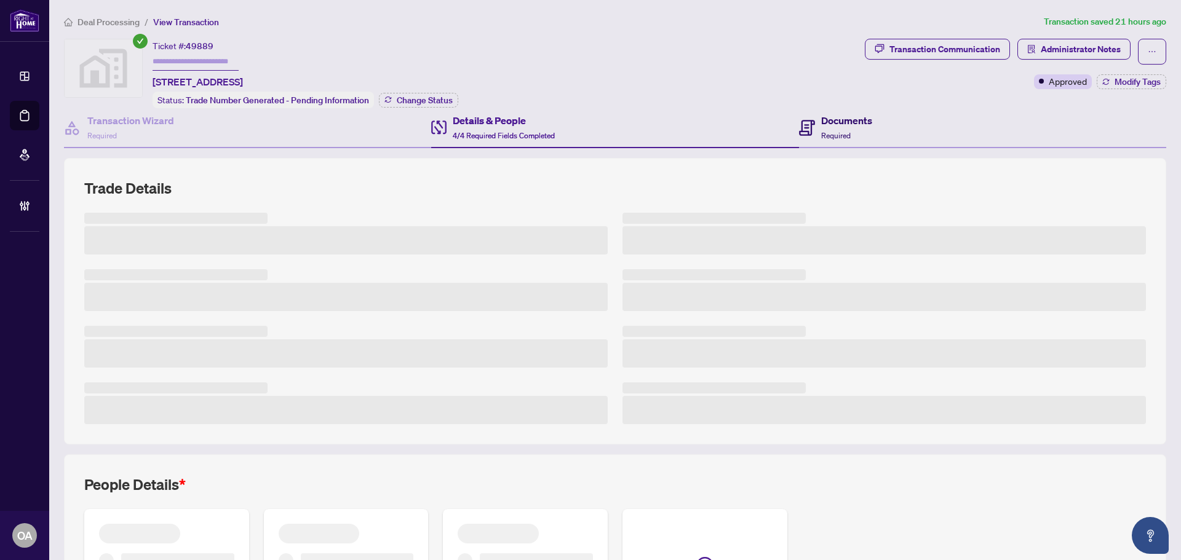
drag, startPoint x: 826, startPoint y: 122, endPoint x: 431, endPoint y: 2, distance: 413.1
click at [826, 122] on h4 "Documents" at bounding box center [846, 120] width 51 height 15
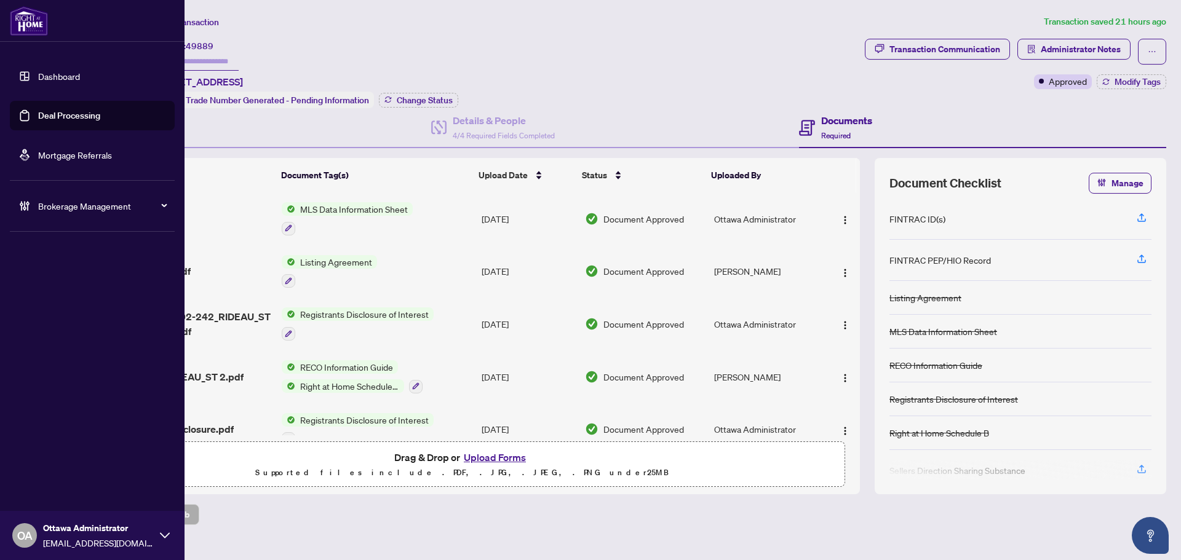
click at [38, 114] on link "Deal Processing" at bounding box center [69, 115] width 62 height 11
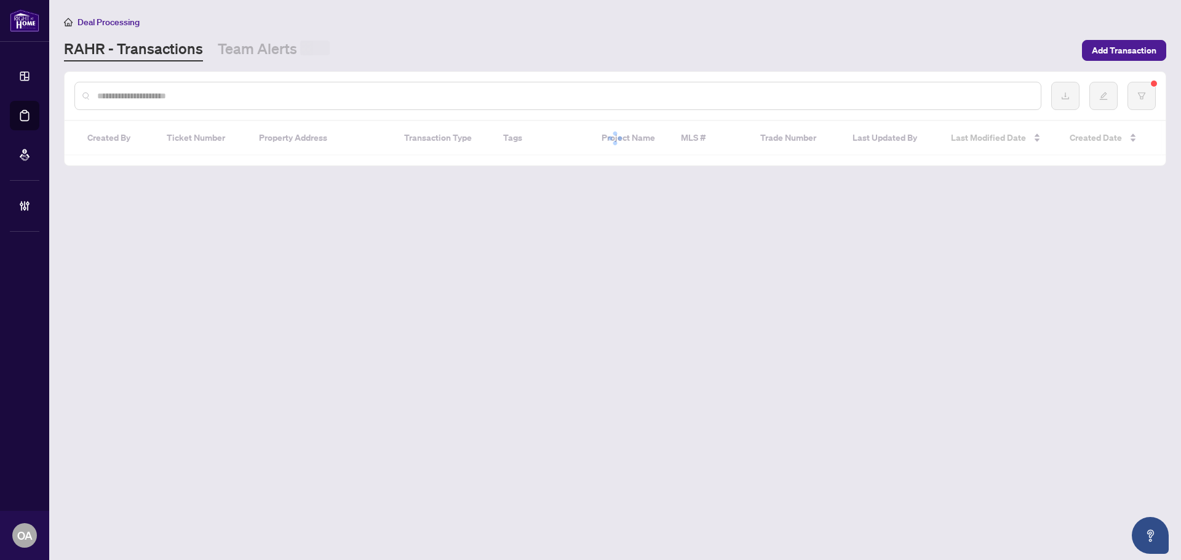
click at [247, 101] on input "text" at bounding box center [564, 96] width 934 height 14
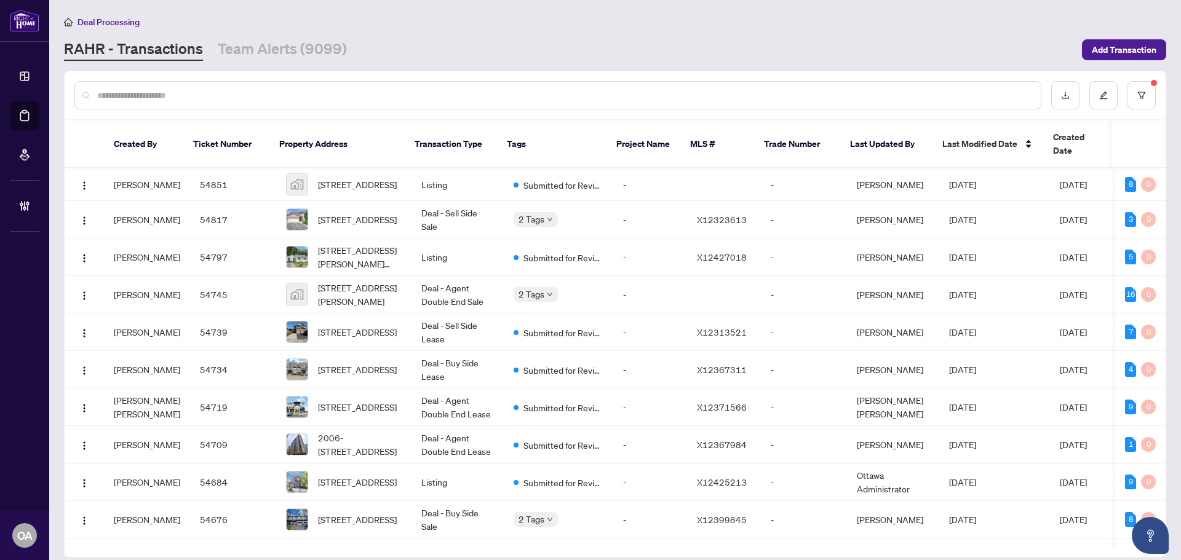
type input "*"
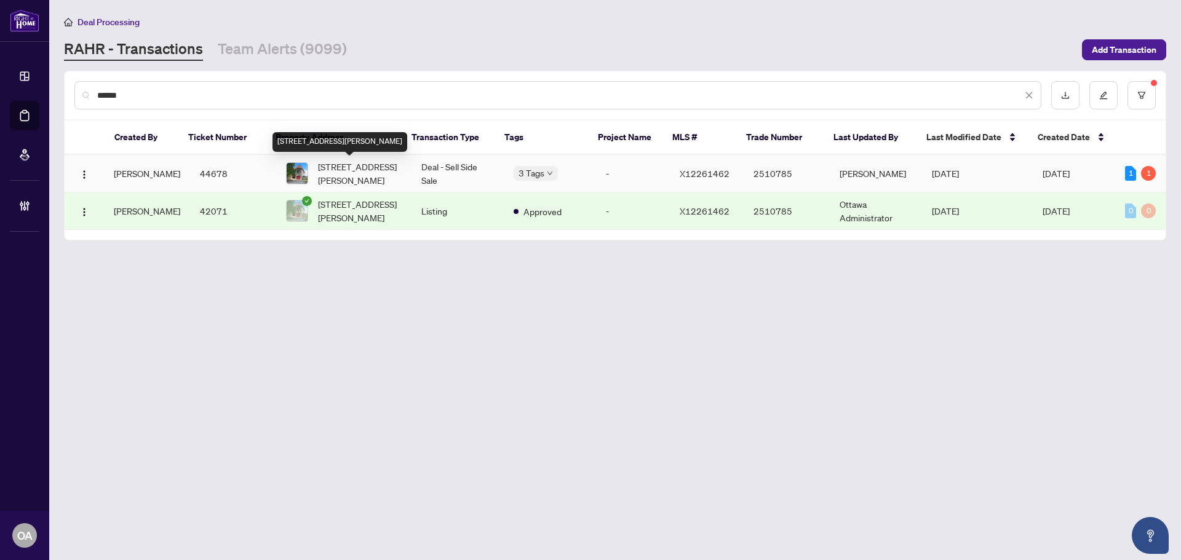
type input "******"
click at [349, 172] on span "[STREET_ADDRESS][PERSON_NAME]" at bounding box center [360, 173] width 84 height 27
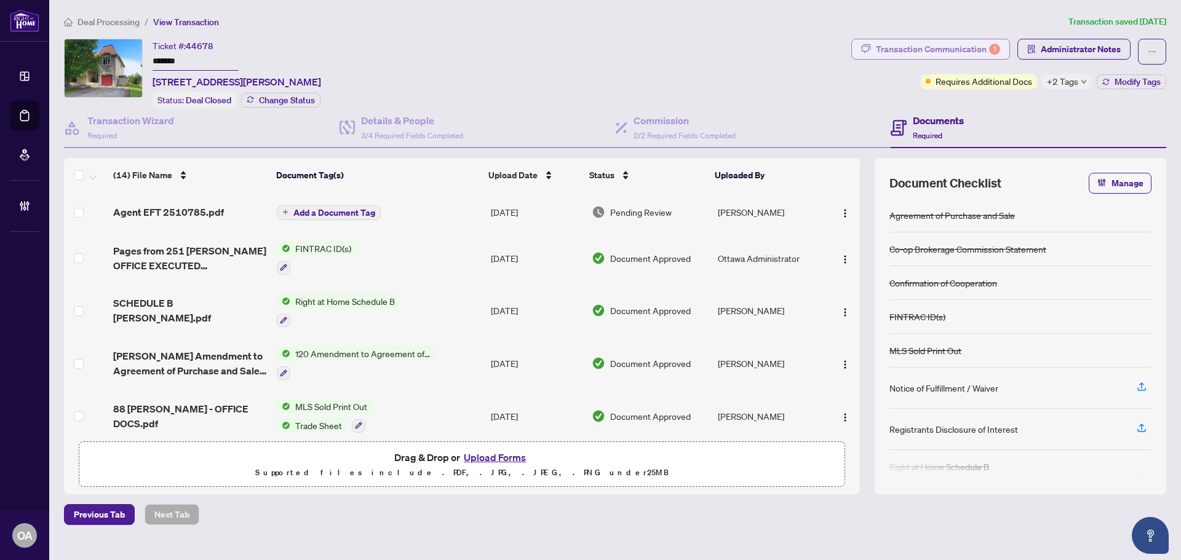
click at [915, 39] on div "Transaction Communication 1" at bounding box center [938, 49] width 124 height 20
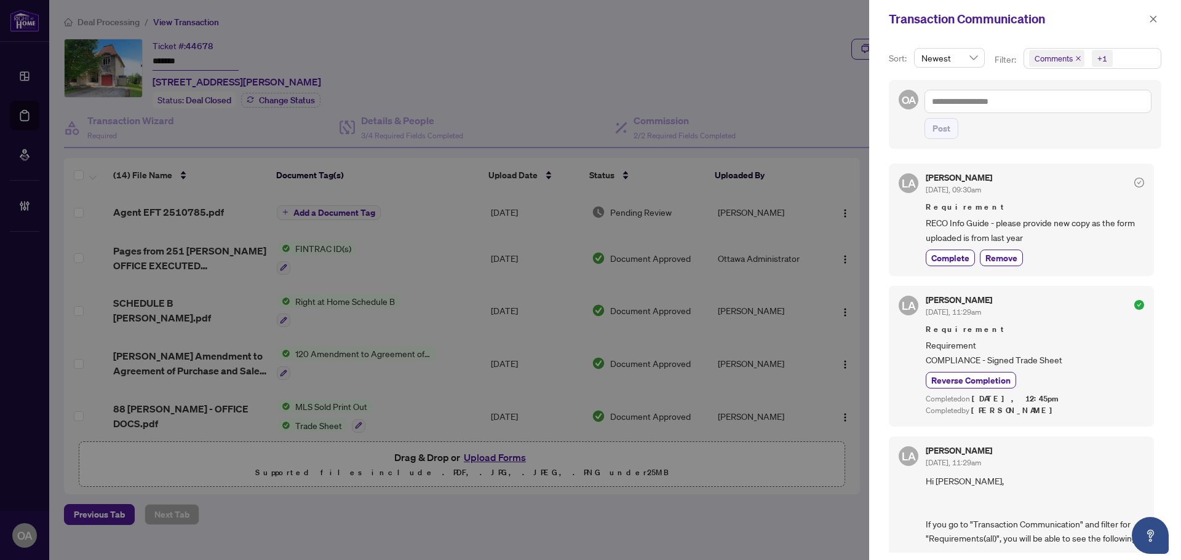
click at [1078, 57] on icon "close" at bounding box center [1078, 58] width 6 height 6
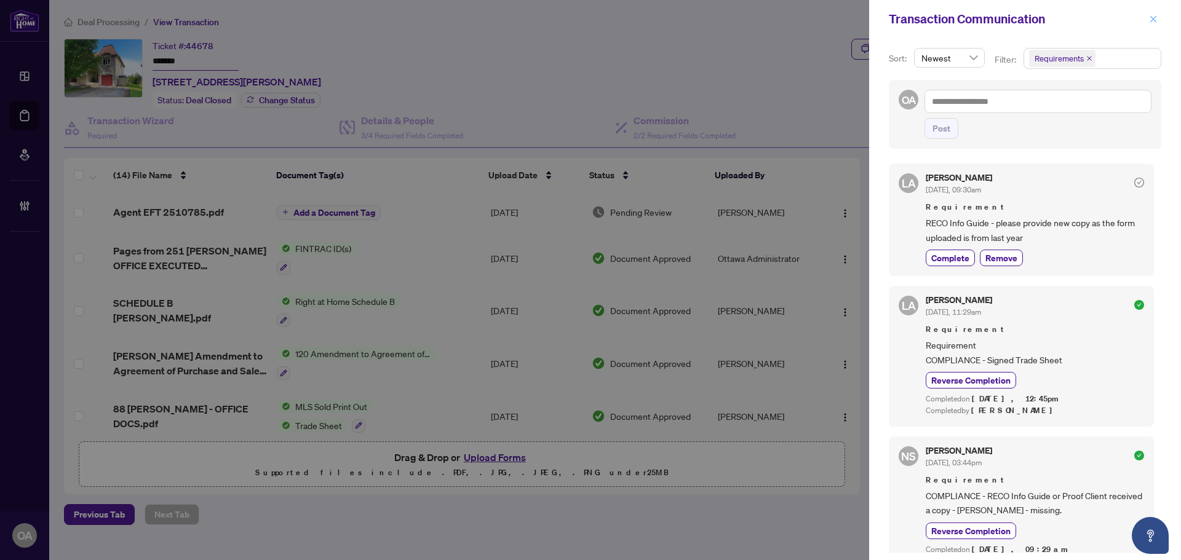
click at [1154, 17] on icon "close" at bounding box center [1153, 19] width 9 height 9
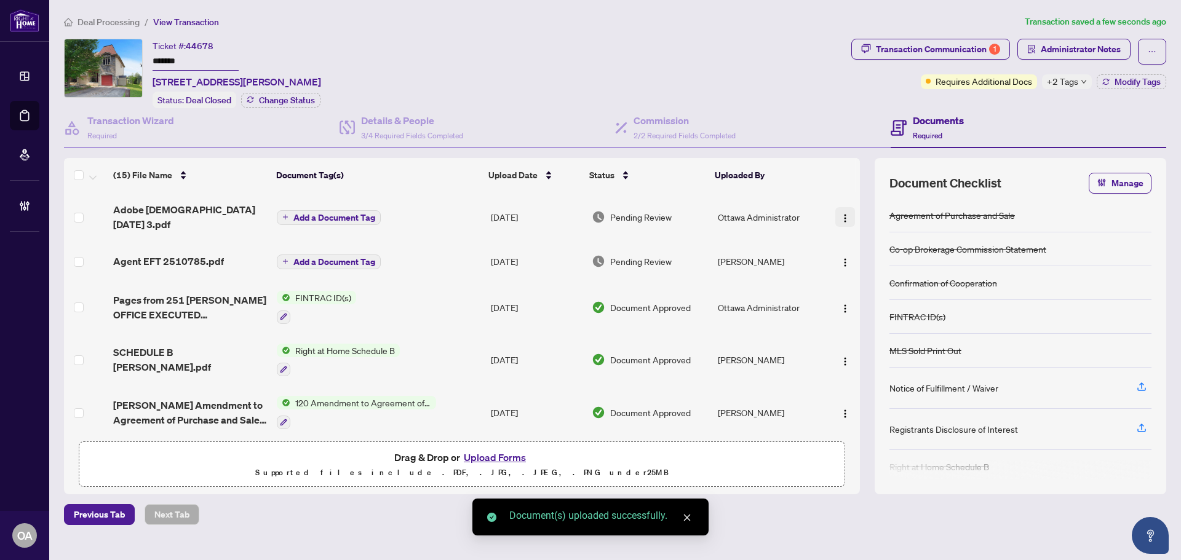
click at [840, 213] on img "button" at bounding box center [845, 218] width 10 height 10
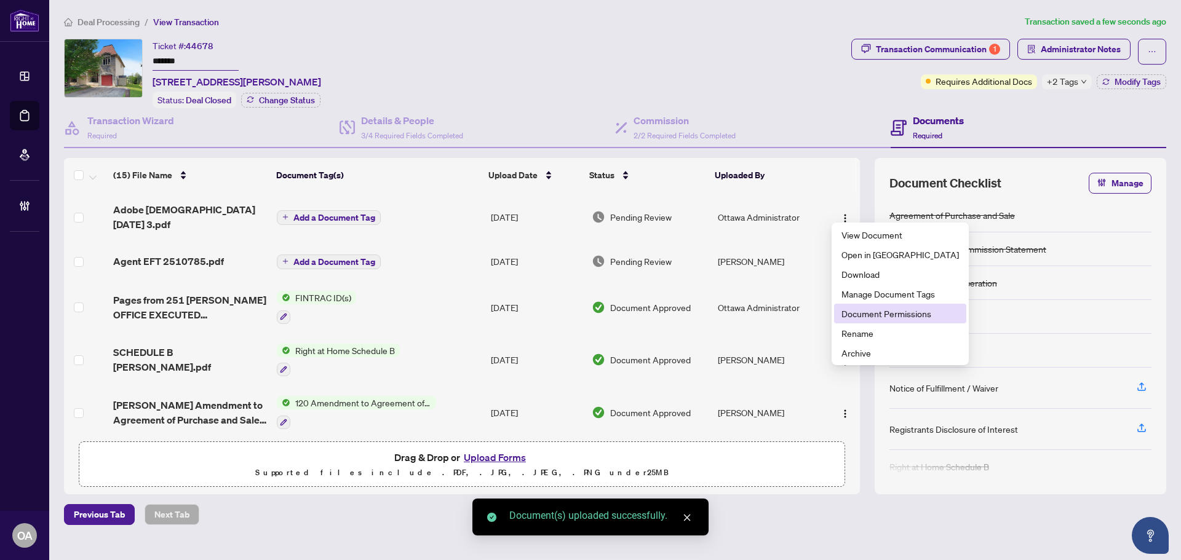
click at [862, 312] on span "Document Permissions" at bounding box center [899, 314] width 117 height 14
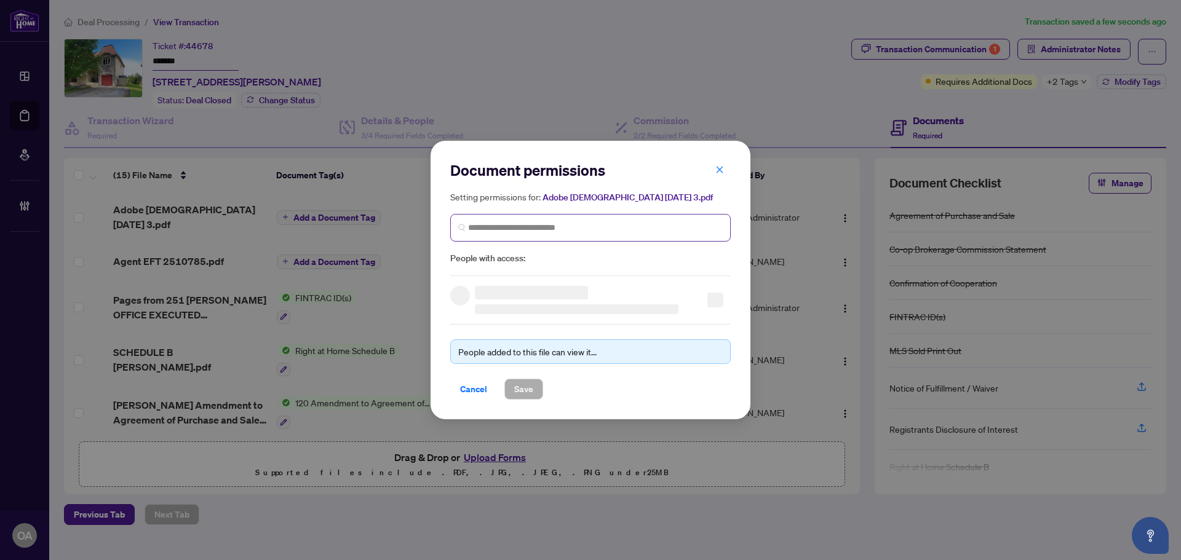
click at [499, 215] on span at bounding box center [590, 228] width 280 height 28
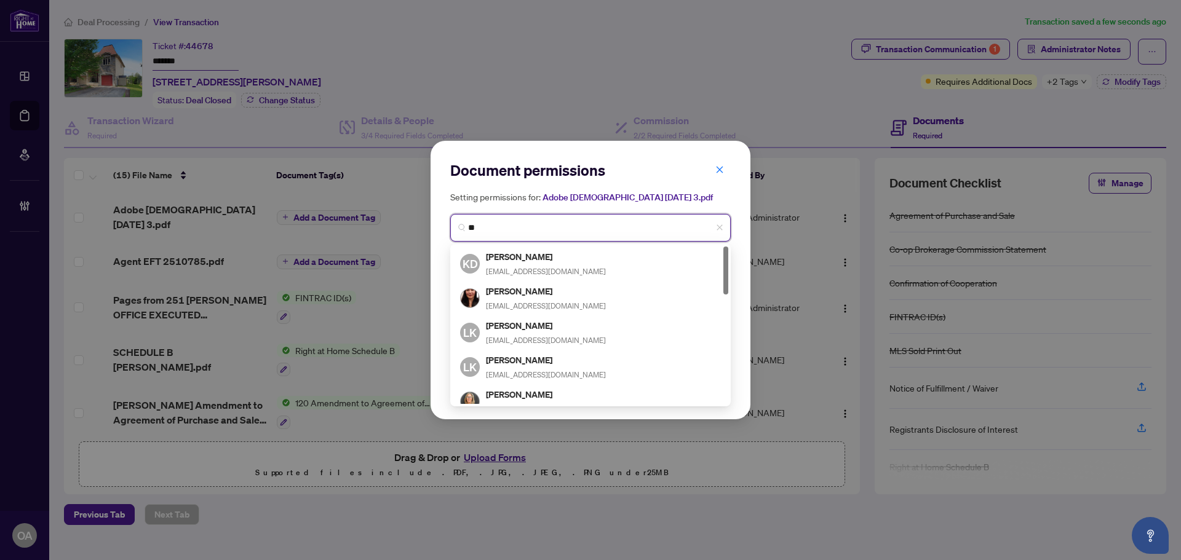
type input "*"
type input "*****"
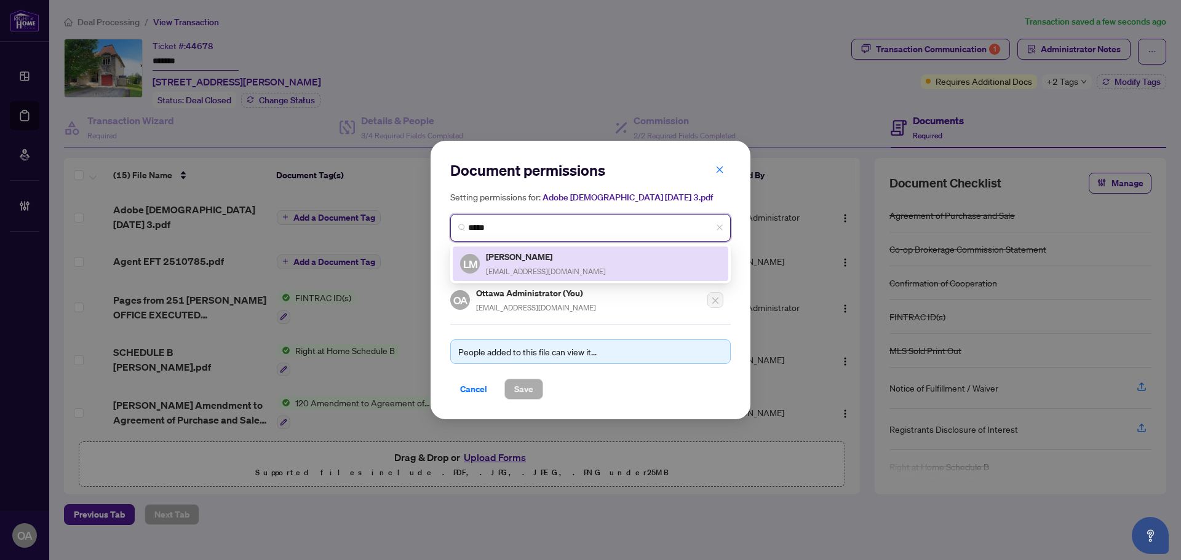
click at [506, 261] on h5 "[PERSON_NAME]" at bounding box center [546, 257] width 120 height 14
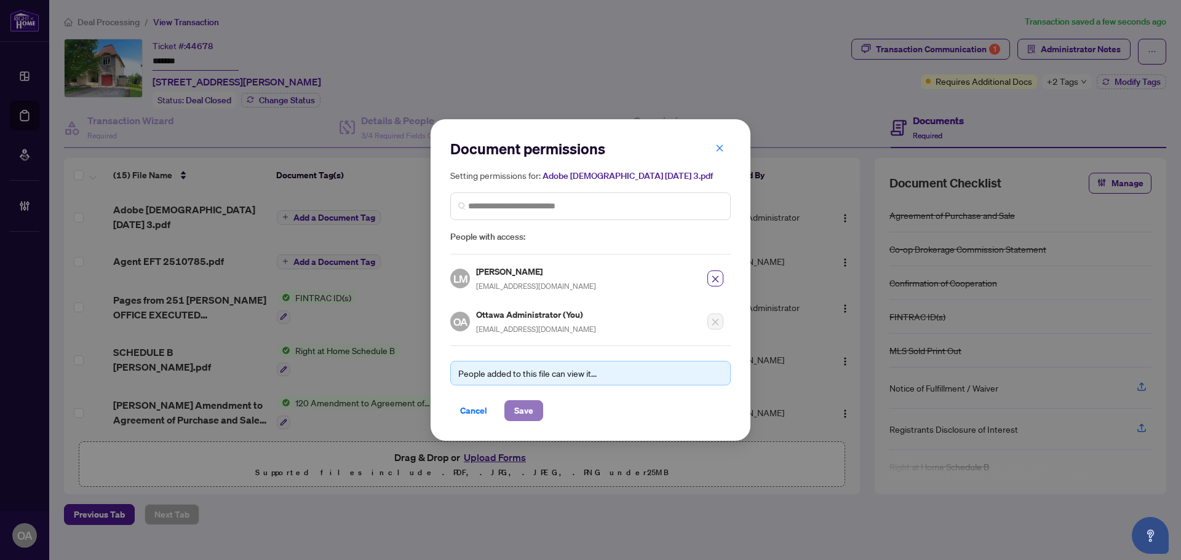
click at [523, 402] on button "Save" at bounding box center [523, 410] width 39 height 21
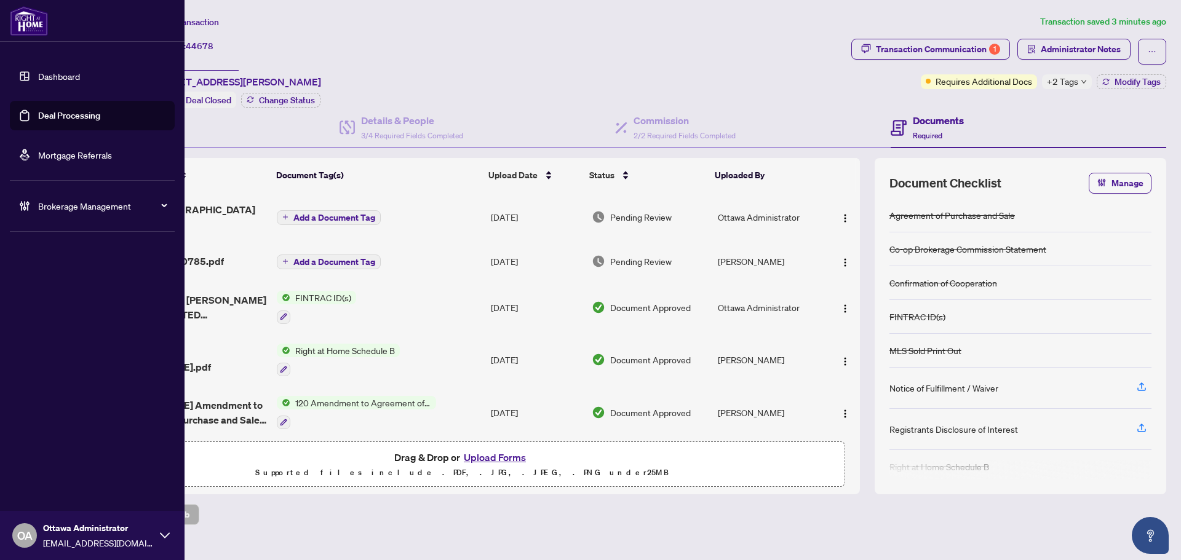
click at [38, 113] on link "Deal Processing" at bounding box center [69, 115] width 62 height 11
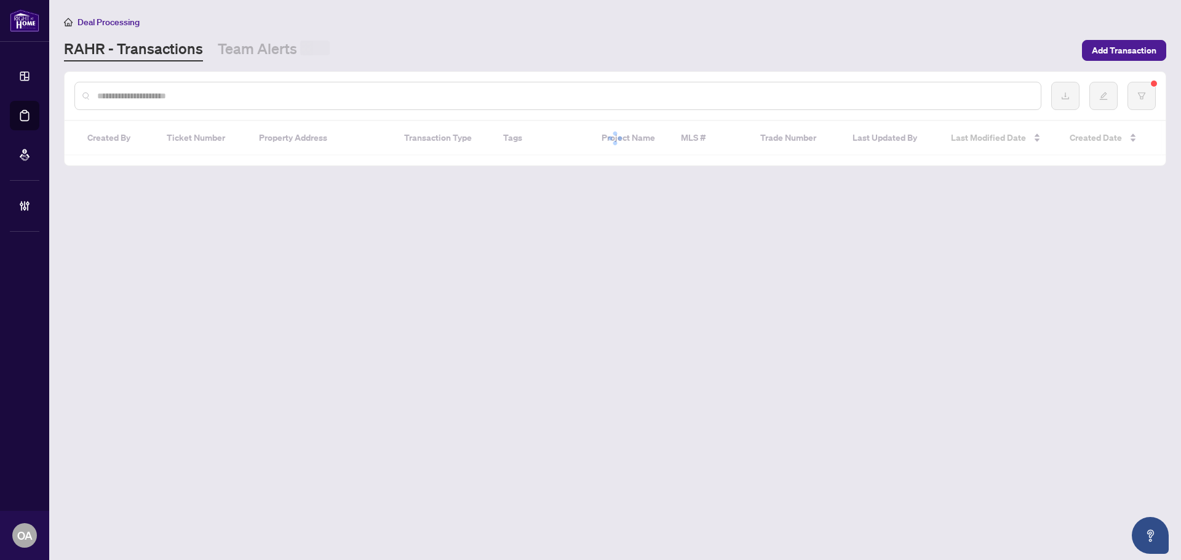
click at [216, 92] on input "text" at bounding box center [564, 96] width 934 height 14
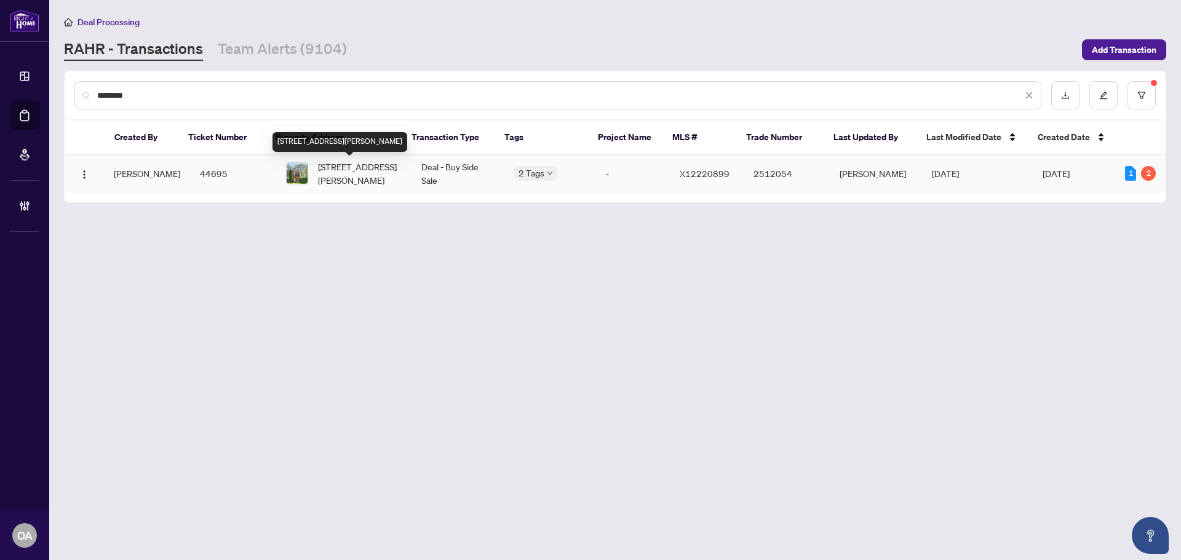
type input "********"
click at [379, 170] on span "[STREET_ADDRESS][PERSON_NAME]" at bounding box center [360, 173] width 84 height 27
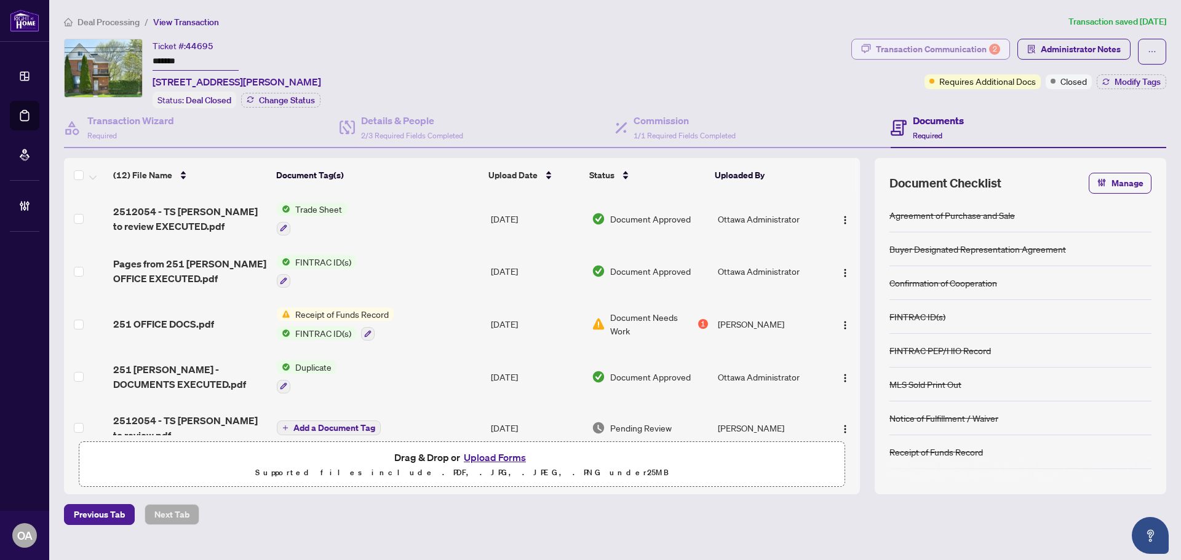
click at [972, 50] on div "Transaction Communication 2" at bounding box center [938, 49] width 124 height 20
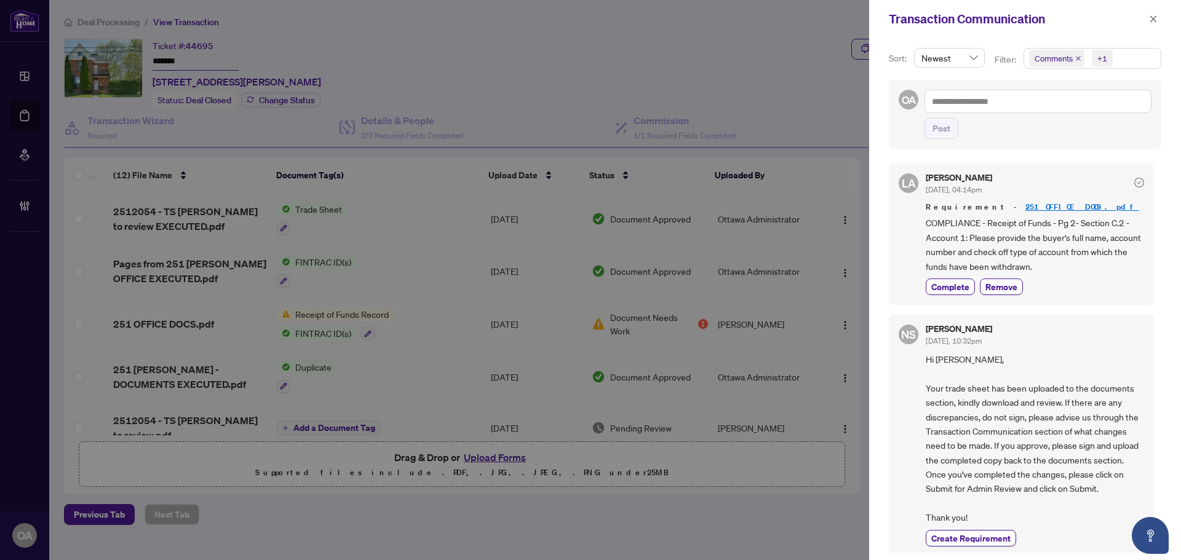
click at [1076, 60] on icon "close" at bounding box center [1078, 58] width 5 height 5
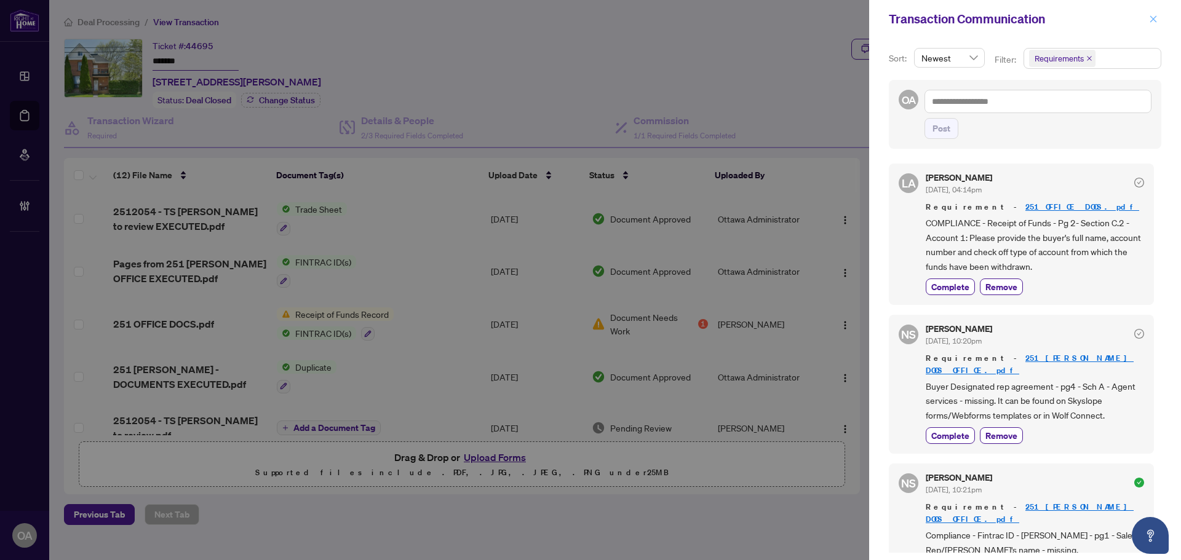
click at [1154, 17] on icon "close" at bounding box center [1153, 19] width 9 height 9
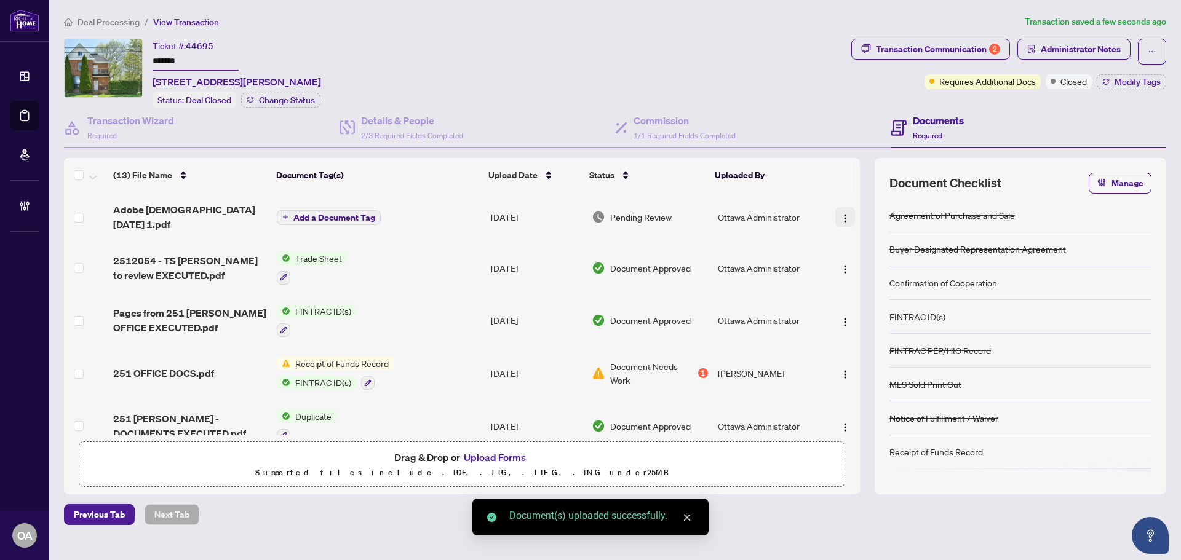
click at [846, 213] on img "button" at bounding box center [845, 218] width 10 height 10
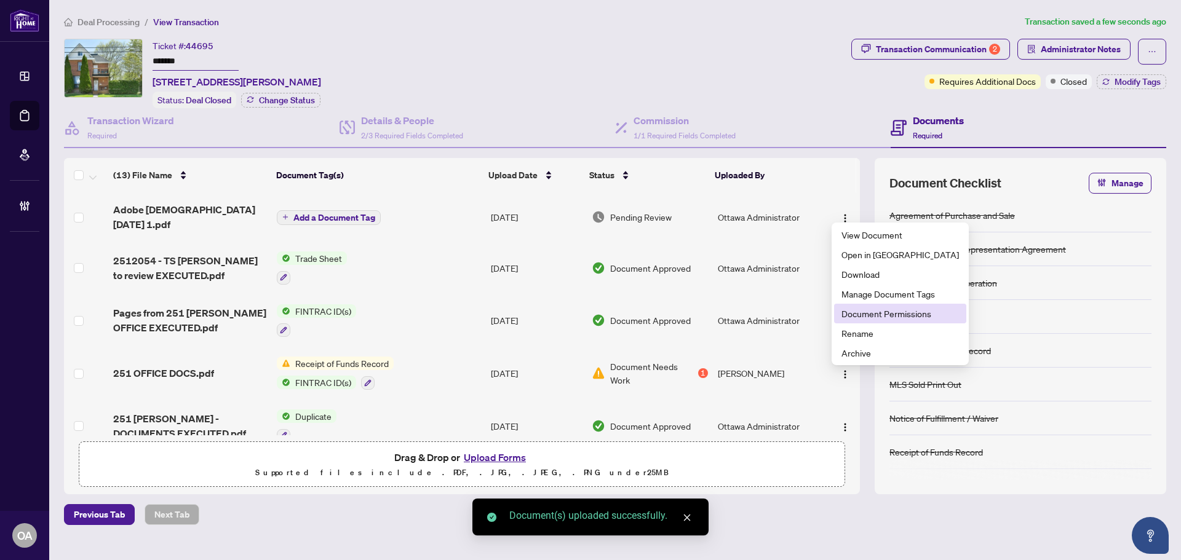
click at [866, 313] on span "Document Permissions" at bounding box center [899, 314] width 117 height 14
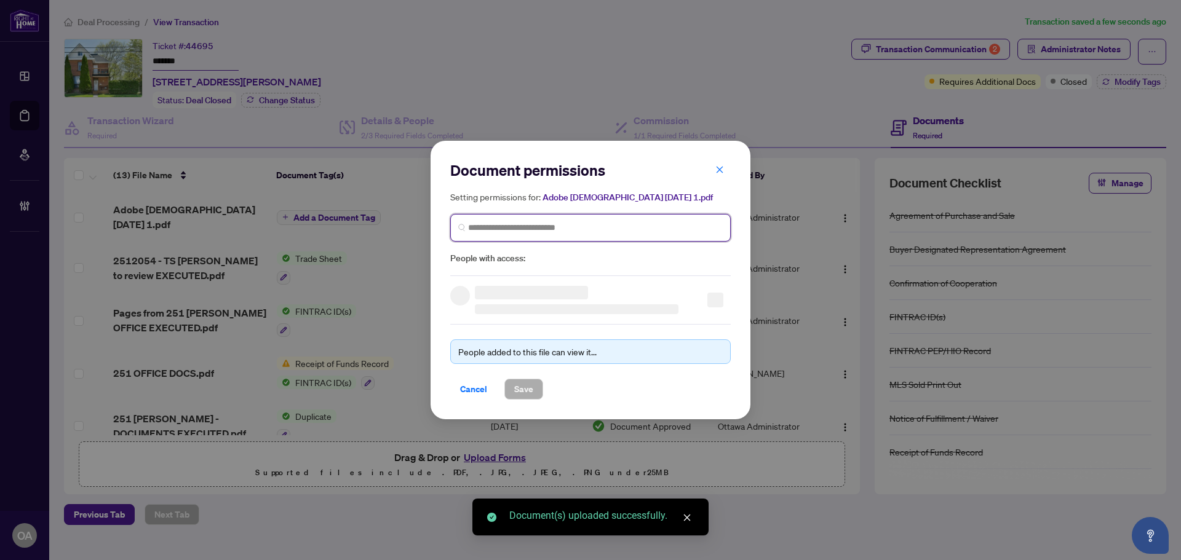
click at [504, 226] on input "search" at bounding box center [595, 227] width 255 height 13
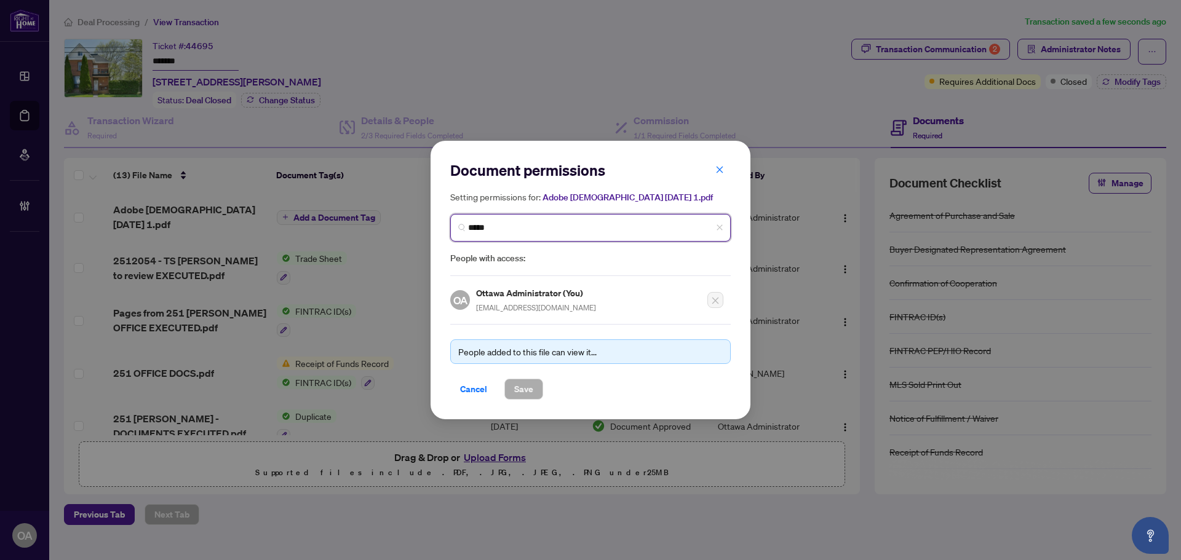
type input "******"
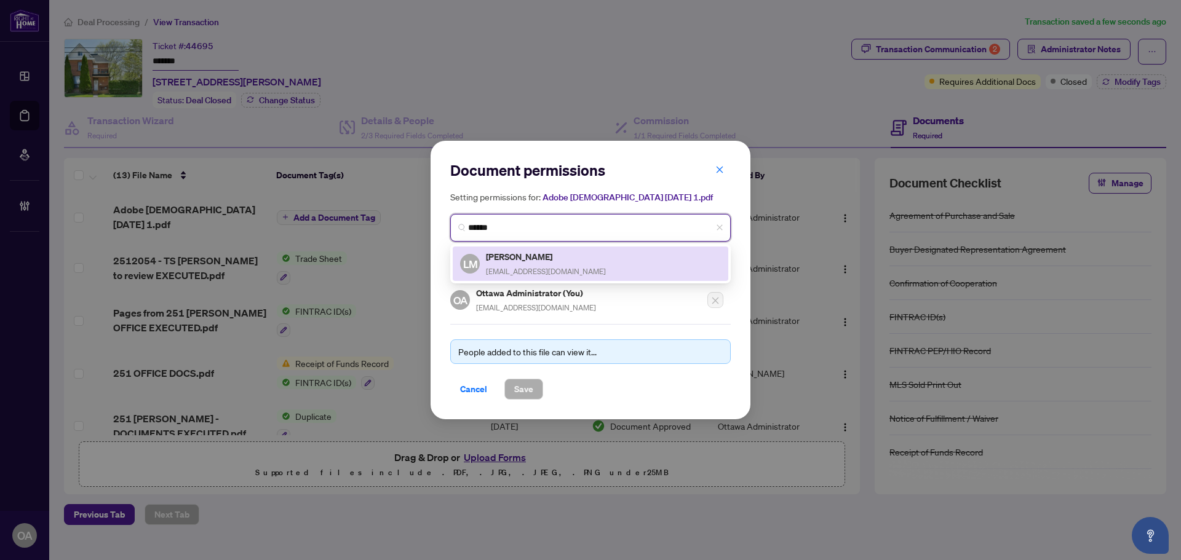
click at [507, 261] on h5 "[PERSON_NAME]" at bounding box center [546, 257] width 120 height 14
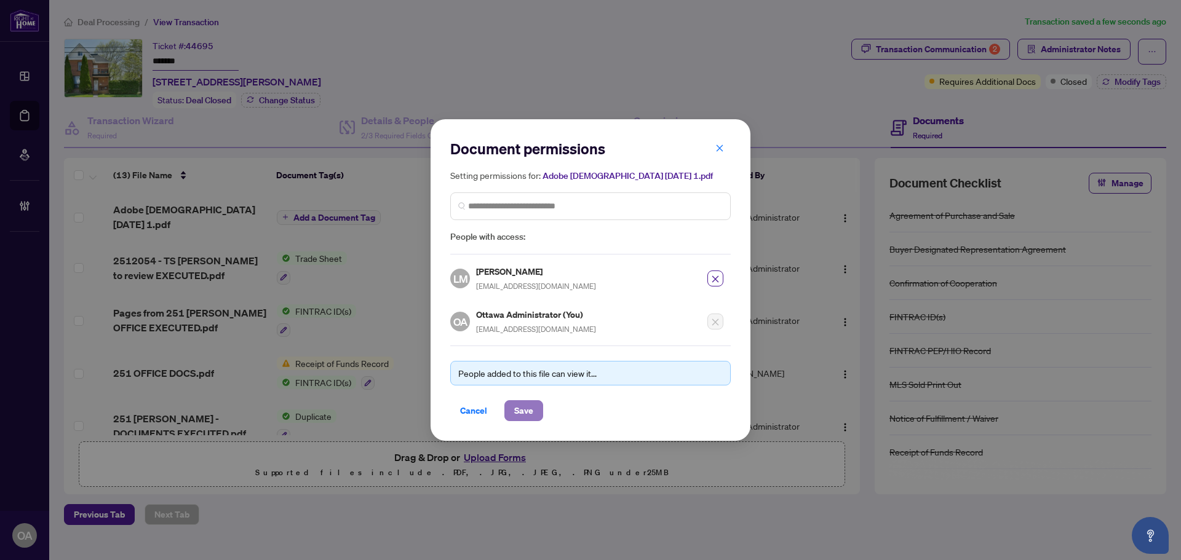
click at [541, 411] on button "Save" at bounding box center [523, 410] width 39 height 21
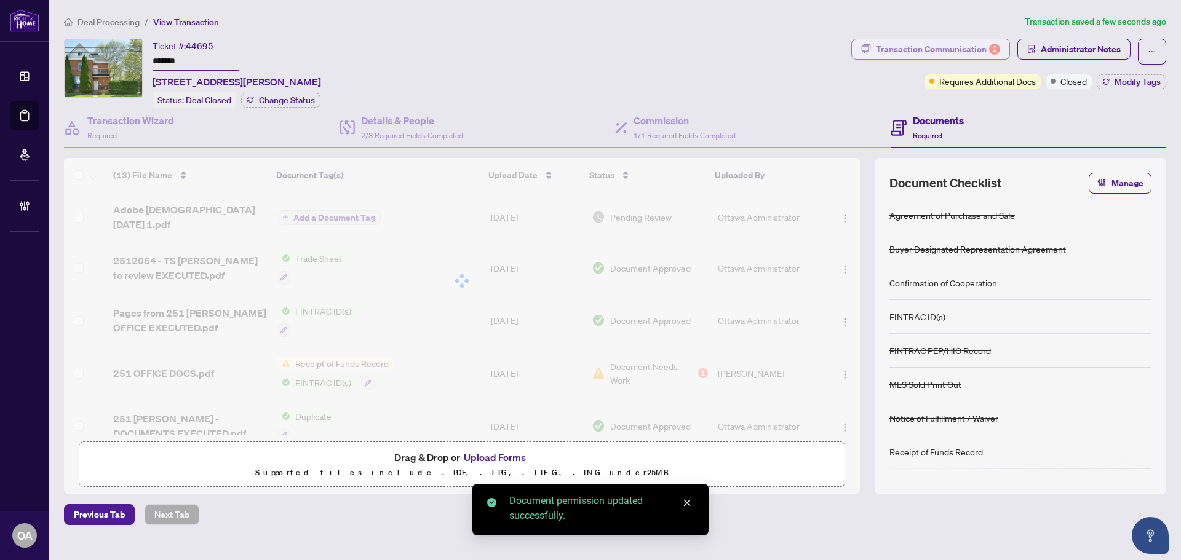
click at [985, 46] on div "Transaction Communication 2" at bounding box center [938, 49] width 124 height 20
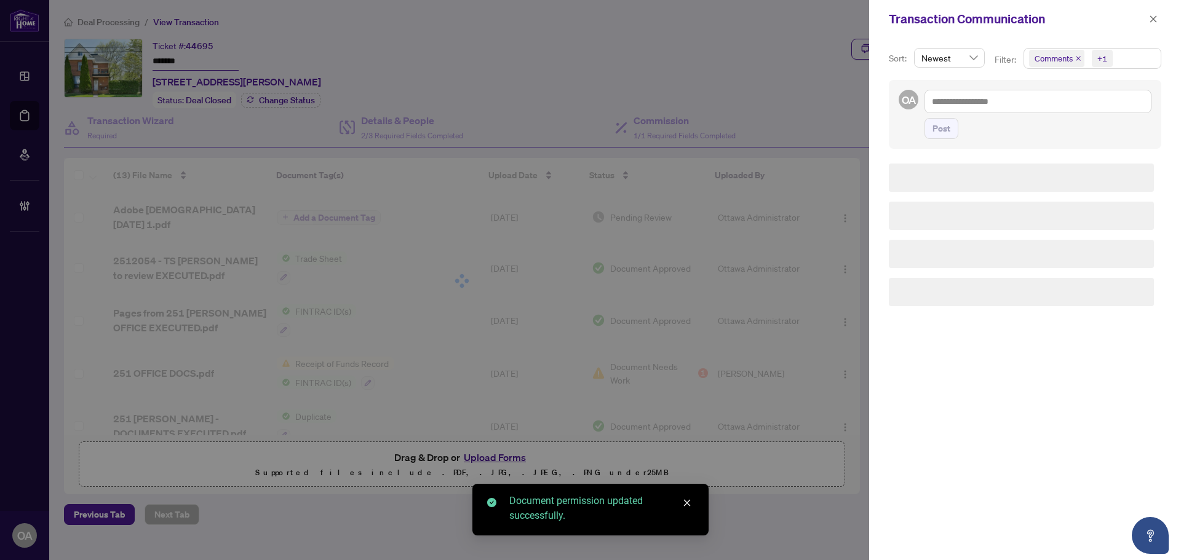
click at [1077, 58] on icon "close" at bounding box center [1078, 58] width 5 height 5
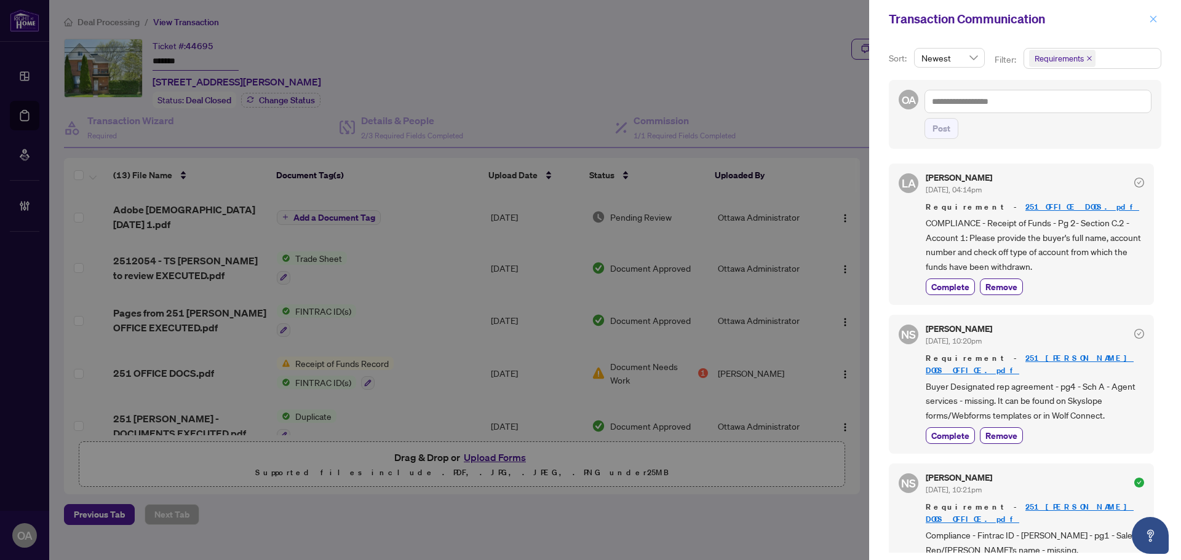
click at [1155, 22] on icon "close" at bounding box center [1153, 19] width 9 height 9
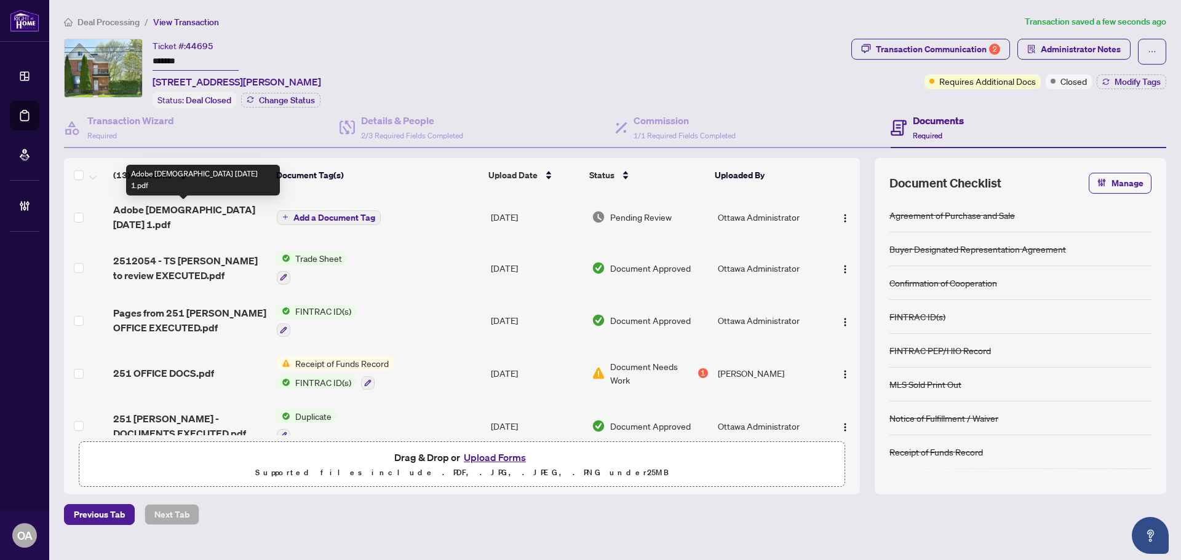
click at [186, 210] on span "Adobe [DEMOGRAPHIC_DATA] [DATE] 1.pdf" at bounding box center [190, 217] width 154 height 30
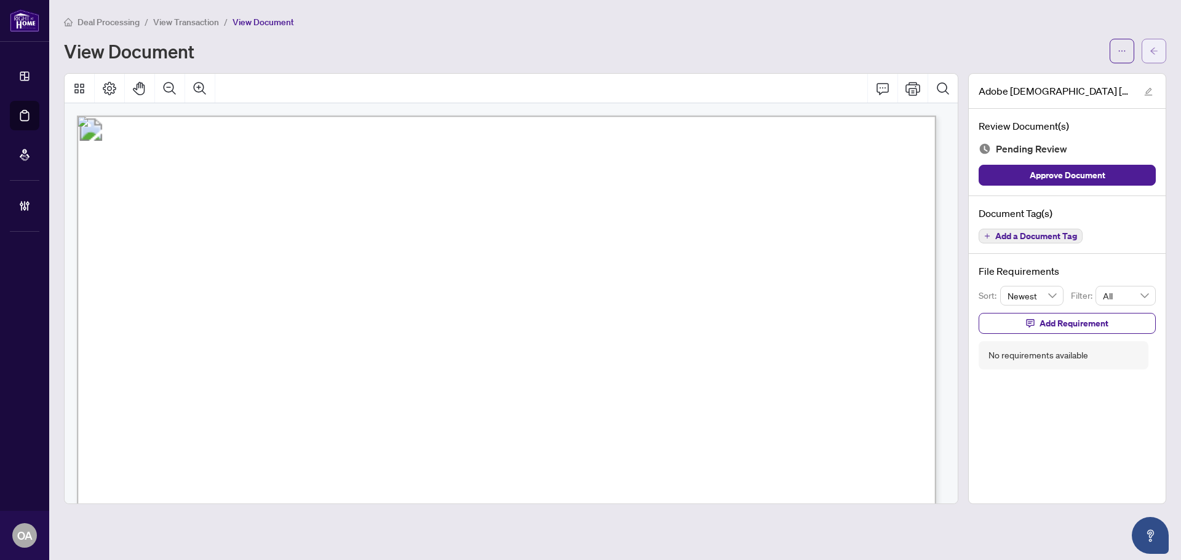
click at [1152, 52] on icon "arrow-left" at bounding box center [1153, 50] width 7 height 7
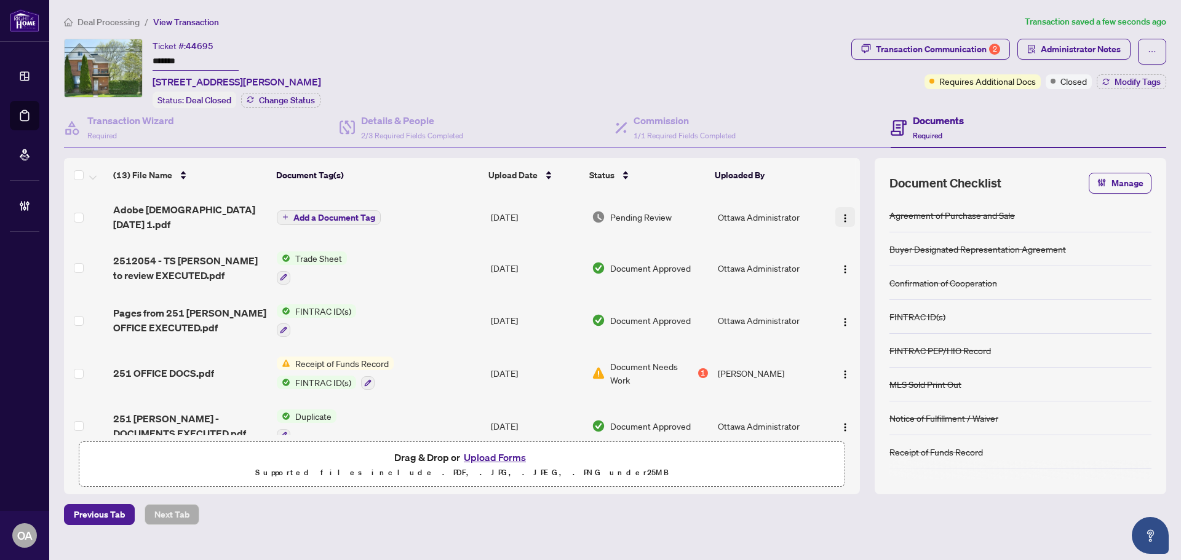
click at [844, 213] on img "button" at bounding box center [845, 218] width 10 height 10
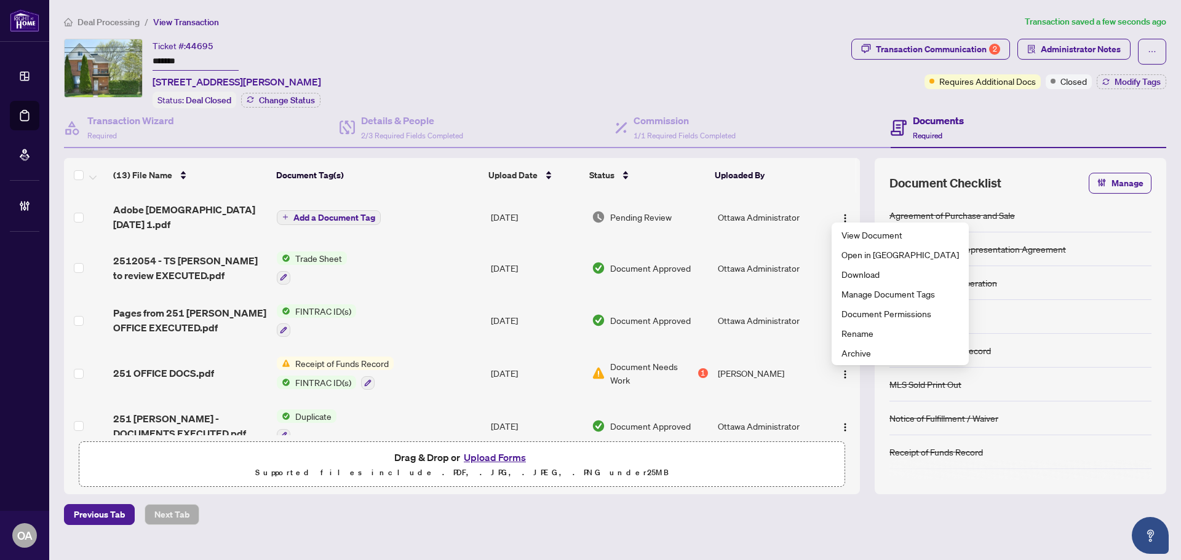
click at [829, 89] on div "Ticket #: 44695 ******* [STREET_ADDRESS][PERSON_NAME] Status: Deal Closed Chang…" at bounding box center [455, 73] width 782 height 69
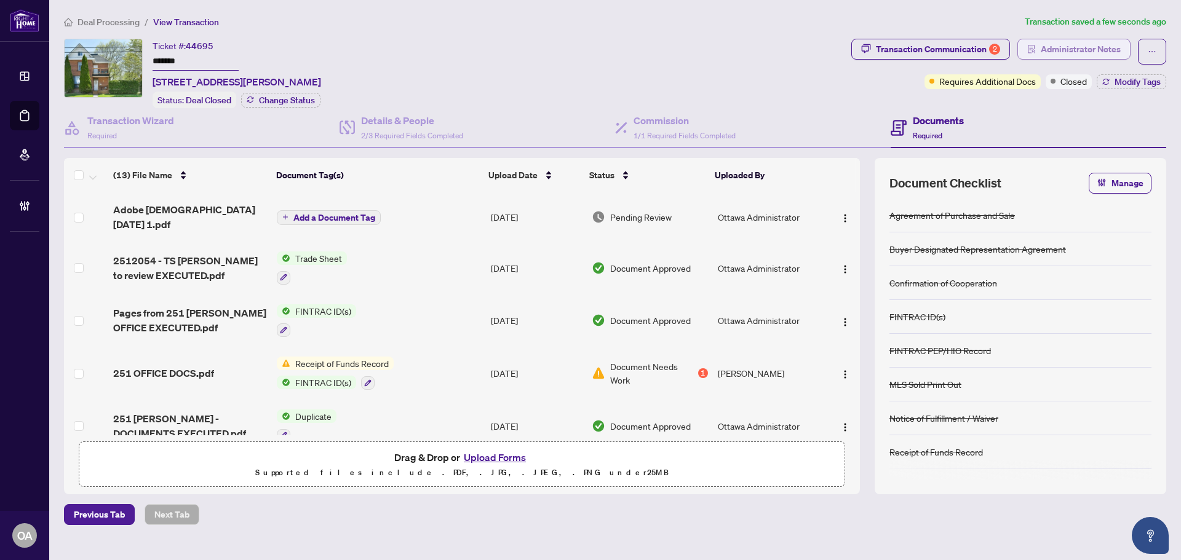
click at [1049, 54] on span "Administrator Notes" at bounding box center [1081, 49] width 80 height 20
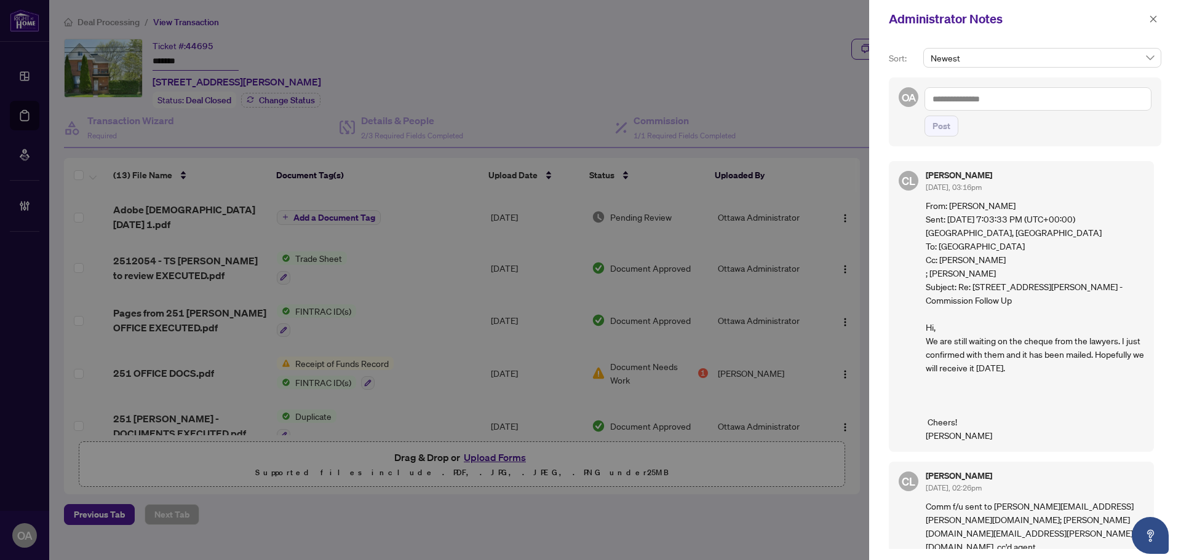
click at [1018, 102] on textarea at bounding box center [1037, 98] width 227 height 23
type textarea "**********"
click at [941, 126] on span "Post" at bounding box center [941, 126] width 18 height 20
click at [1153, 16] on icon "close" at bounding box center [1153, 19] width 9 height 9
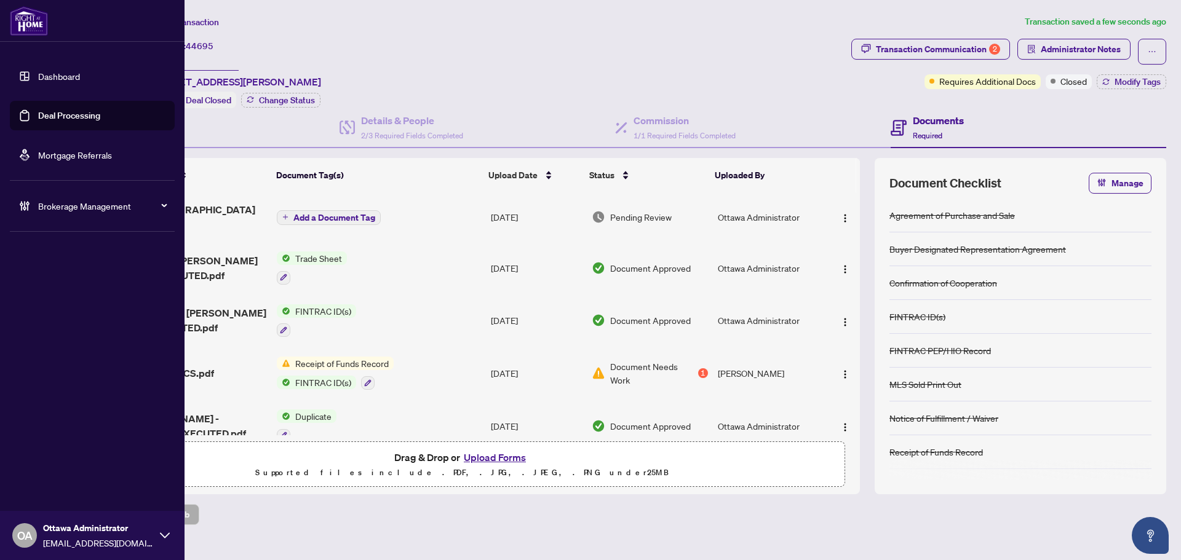
click at [38, 112] on link "Deal Processing" at bounding box center [69, 115] width 62 height 11
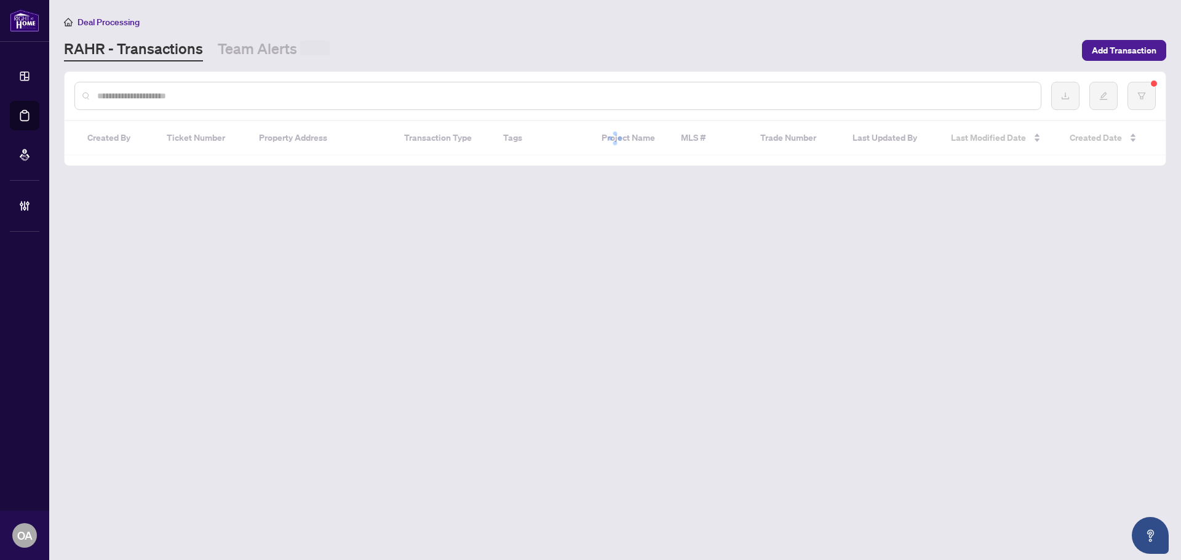
click at [234, 106] on div at bounding box center [557, 96] width 967 height 28
click at [233, 101] on input "text" at bounding box center [564, 96] width 934 height 14
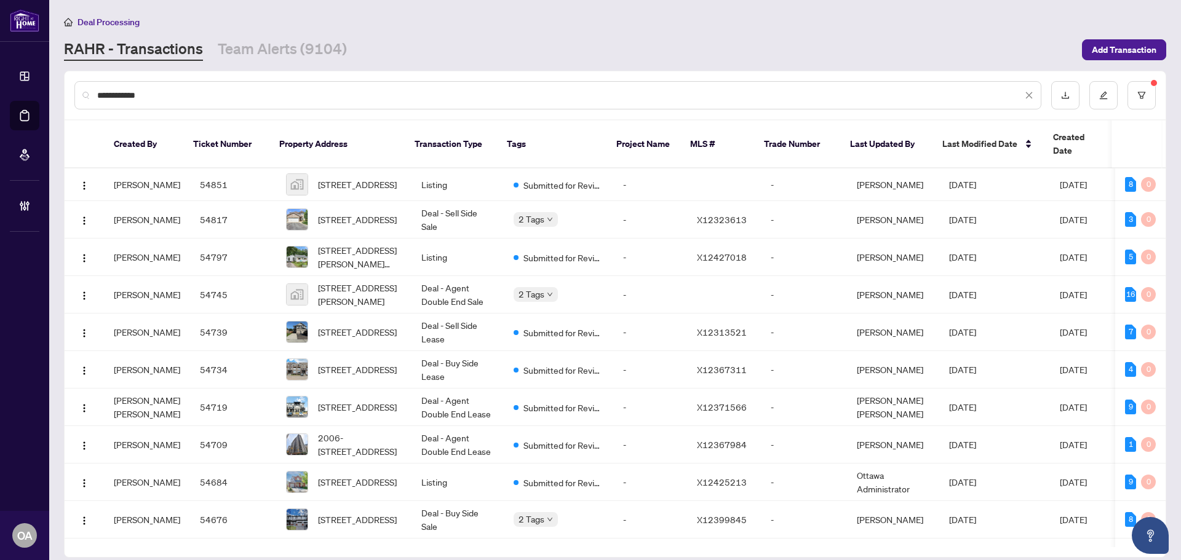
type input "**********"
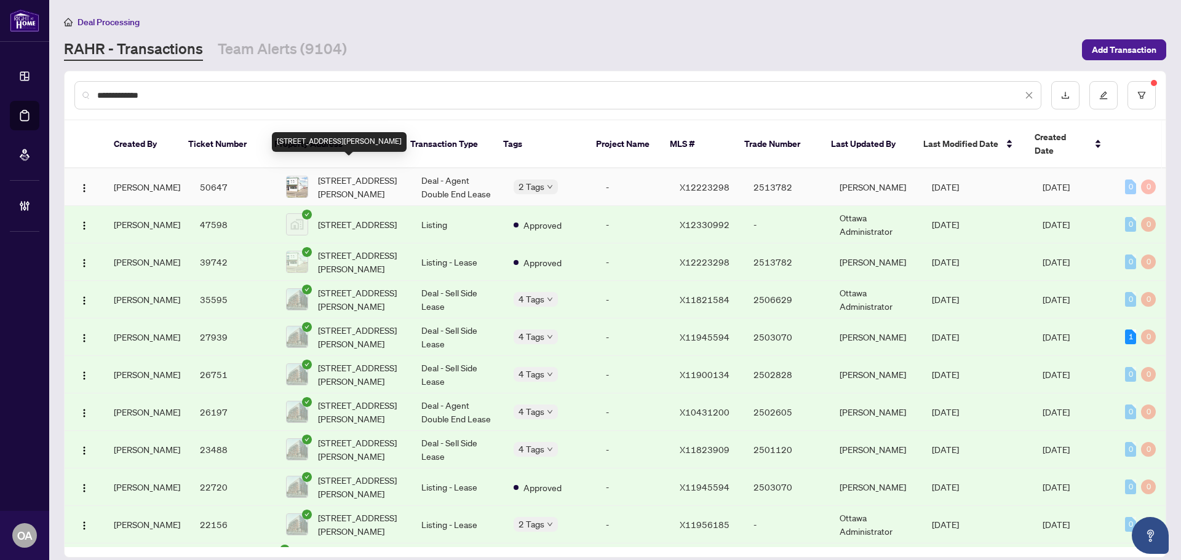
click at [350, 173] on span "[STREET_ADDRESS][PERSON_NAME]" at bounding box center [360, 186] width 84 height 27
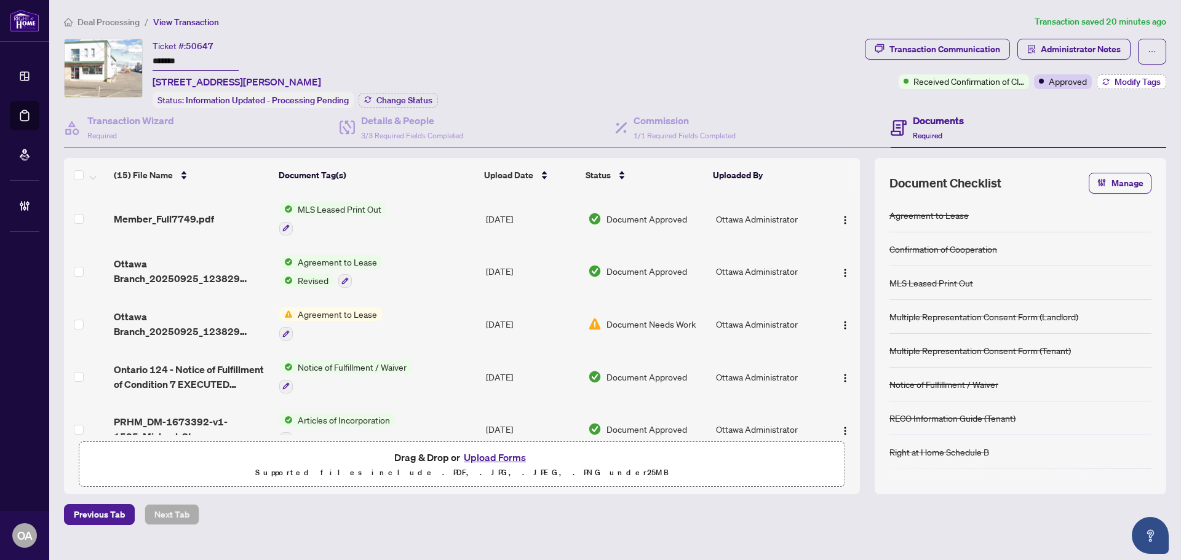
click at [1128, 79] on span "Modify Tags" at bounding box center [1137, 81] width 46 height 9
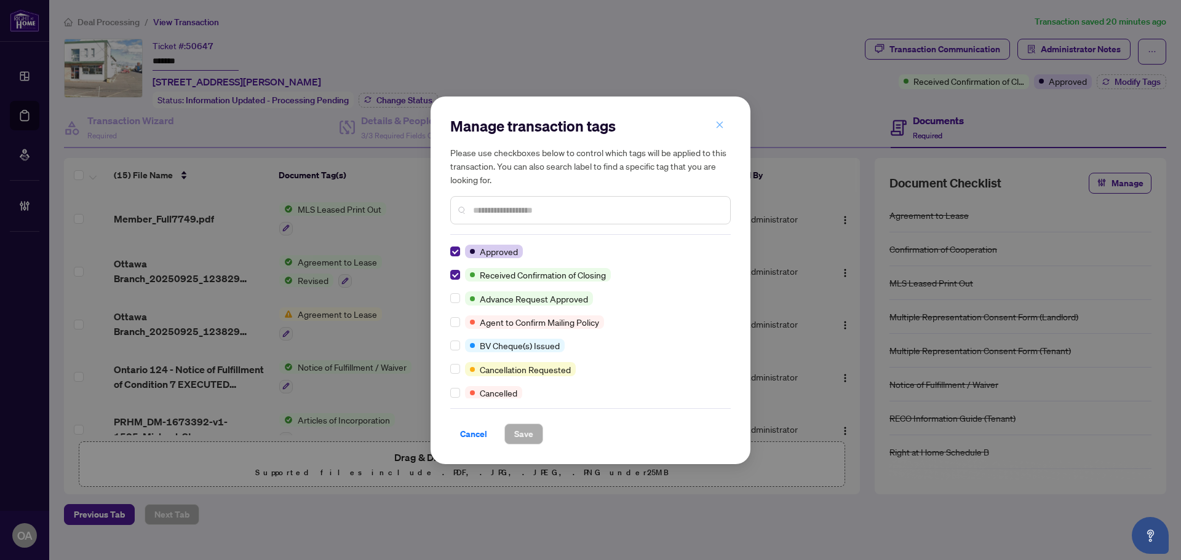
click at [725, 127] on button "button" at bounding box center [719, 125] width 25 height 21
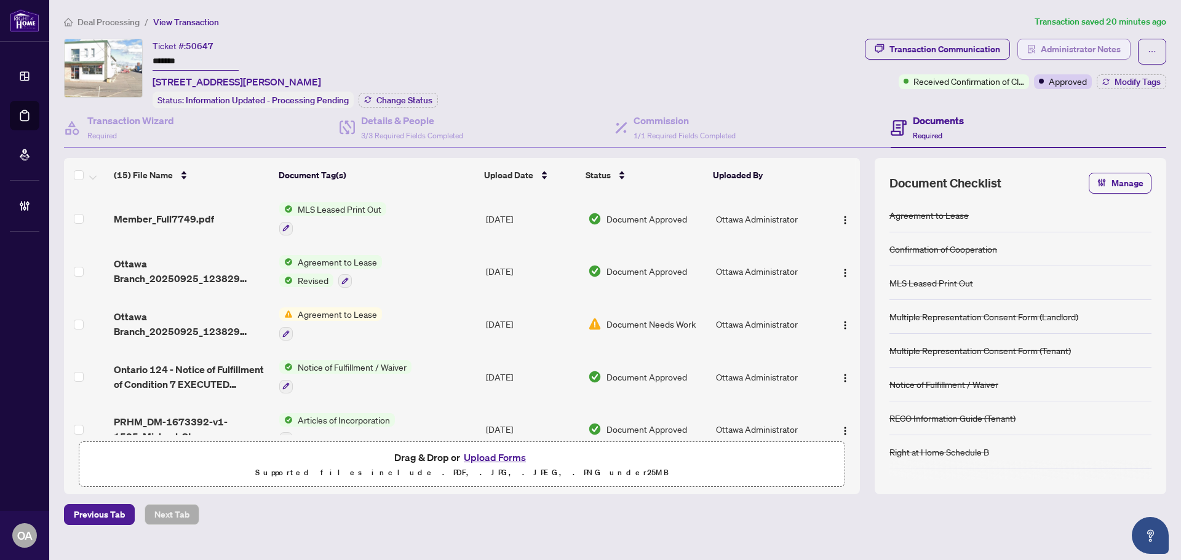
click at [1099, 40] on span "Administrator Notes" at bounding box center [1081, 49] width 80 height 20
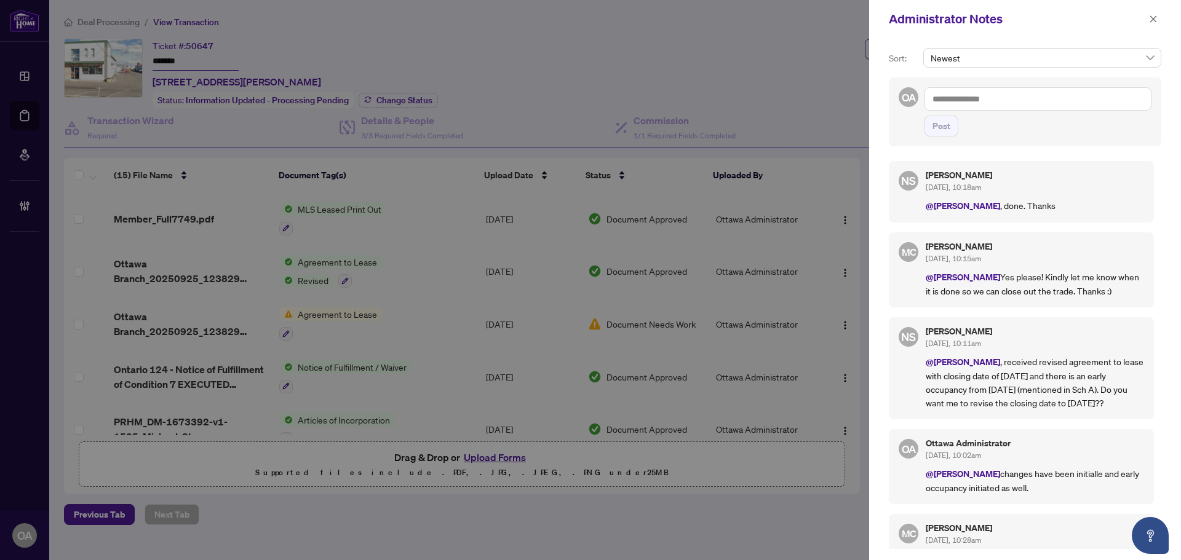
click at [1076, 202] on p "@[PERSON_NAME] , done. Thanks" at bounding box center [1035, 206] width 218 height 14
drag, startPoint x: 1025, startPoint y: 278, endPoint x: 1115, endPoint y: 276, distance: 89.8
click at [1112, 276] on p "@[PERSON_NAME] Yes please! Kindly let me know when it is done so we can close o…" at bounding box center [1035, 284] width 218 height 28
click at [1121, 275] on p "@[PERSON_NAME] Yes please! Kindly let me know when it is done so we can close o…" at bounding box center [1035, 284] width 218 height 28
drag, startPoint x: 966, startPoint y: 290, endPoint x: 1101, endPoint y: 290, distance: 135.3
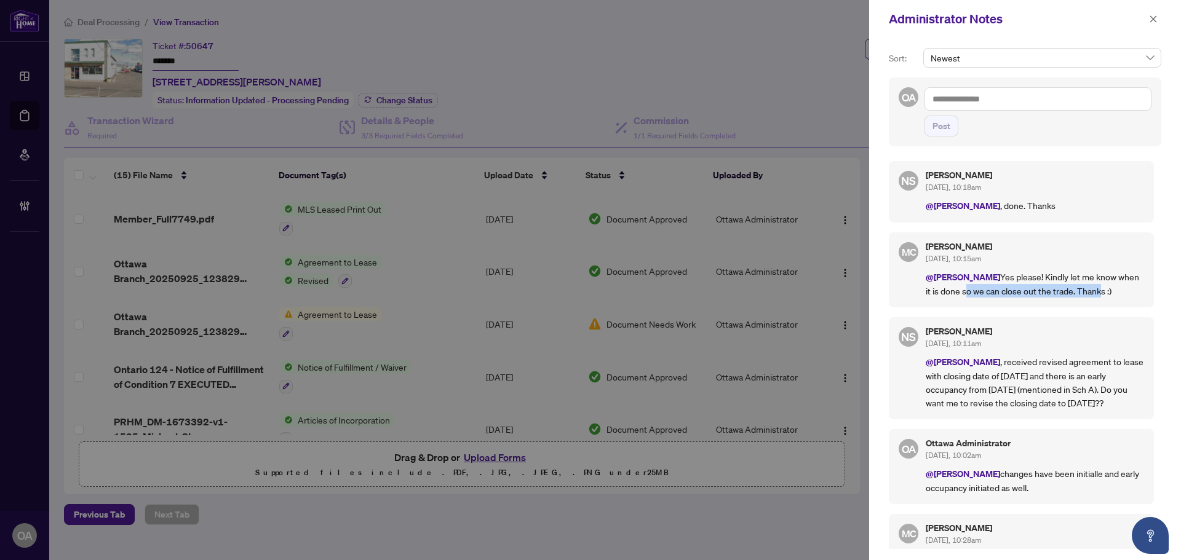
click at [1100, 290] on p "@[PERSON_NAME] Yes please! Kindly let me know when it is done so we can close o…" at bounding box center [1035, 284] width 218 height 28
click at [1102, 289] on p "@[PERSON_NAME] Yes please! Kindly let me know when it is done so we can close o…" at bounding box center [1035, 284] width 218 height 28
drag, startPoint x: 1108, startPoint y: 288, endPoint x: 1023, endPoint y: 274, distance: 85.5
click at [1023, 274] on p "@[PERSON_NAME] Yes please! Kindly let me know when it is done so we can close o…" at bounding box center [1035, 284] width 218 height 28
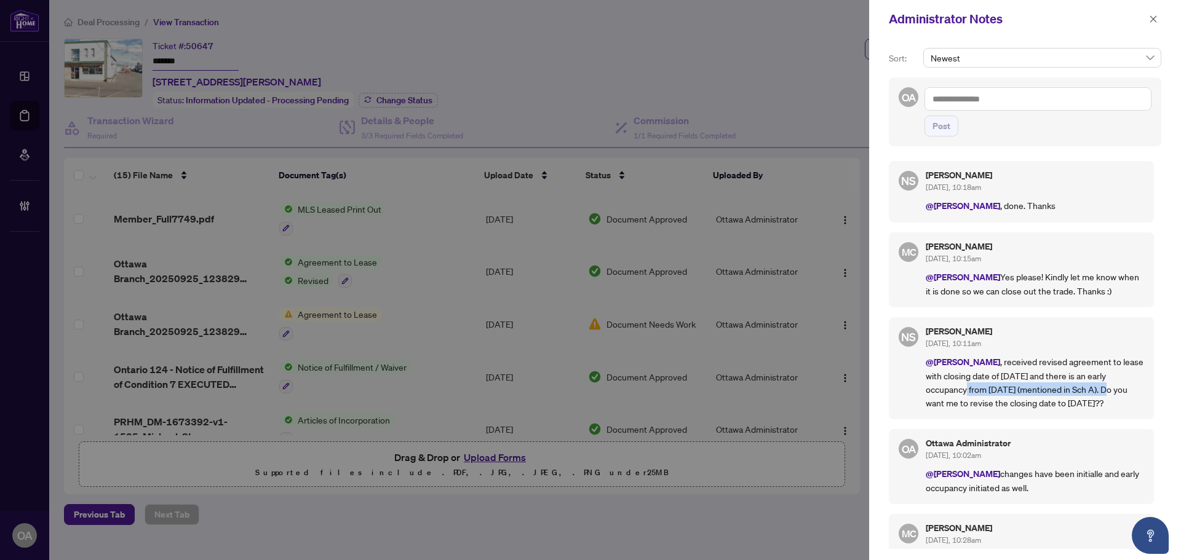
drag, startPoint x: 937, startPoint y: 389, endPoint x: 1103, endPoint y: 389, distance: 165.4
click at [1102, 389] on p "@[PERSON_NAME] , received revised agreement to lease with closing date of [DATE…" at bounding box center [1035, 382] width 218 height 55
click at [1103, 389] on p "@[PERSON_NAME] , received revised agreement to lease with closing date of [DATE…" at bounding box center [1035, 382] width 218 height 55
drag, startPoint x: 914, startPoint y: 402, endPoint x: 1065, endPoint y: 401, distance: 150.7
click at [1065, 401] on div "NS [PERSON_NAME] [DATE], 10:11am @[PERSON_NAME] , received revised agreement to…" at bounding box center [1021, 368] width 265 height 102
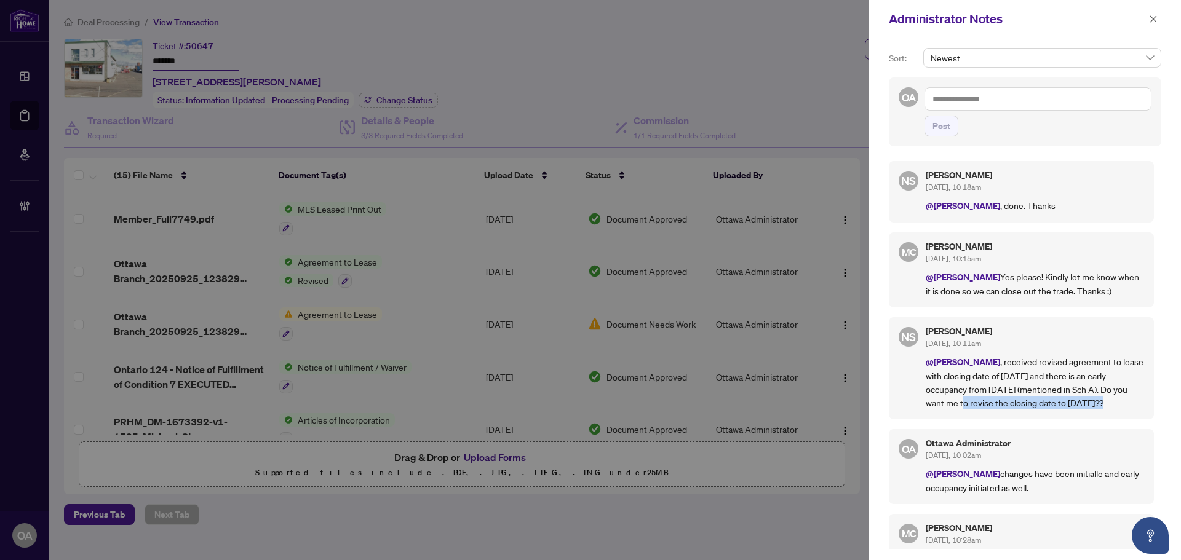
click at [1065, 401] on p "@[PERSON_NAME] , received revised agreement to lease with closing date of [DATE…" at bounding box center [1035, 382] width 218 height 55
drag, startPoint x: 972, startPoint y: 412, endPoint x: 940, endPoint y: 395, distance: 36.3
click at [940, 395] on p "@[PERSON_NAME] , received revised agreement to lease with closing date of [DATE…" at bounding box center [1035, 382] width 218 height 55
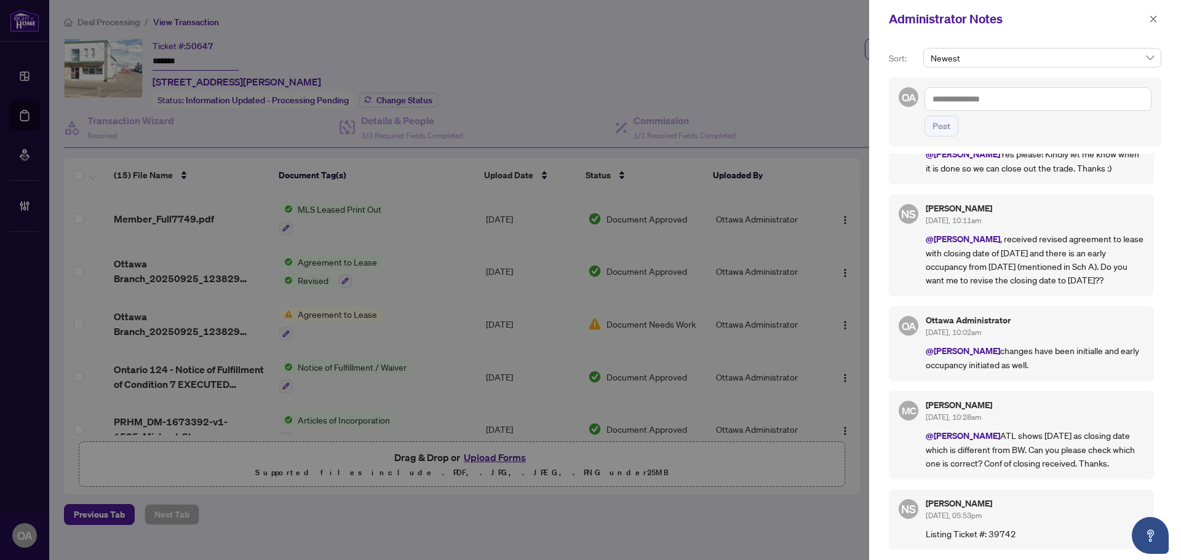
click at [1104, 367] on p "@[PERSON_NAME] changes have been initialle and early occupancy initiated as wel…" at bounding box center [1035, 358] width 218 height 28
click at [1067, 276] on p "@[PERSON_NAME] , received revised agreement to lease with closing date of [DATE…" at bounding box center [1035, 259] width 218 height 55
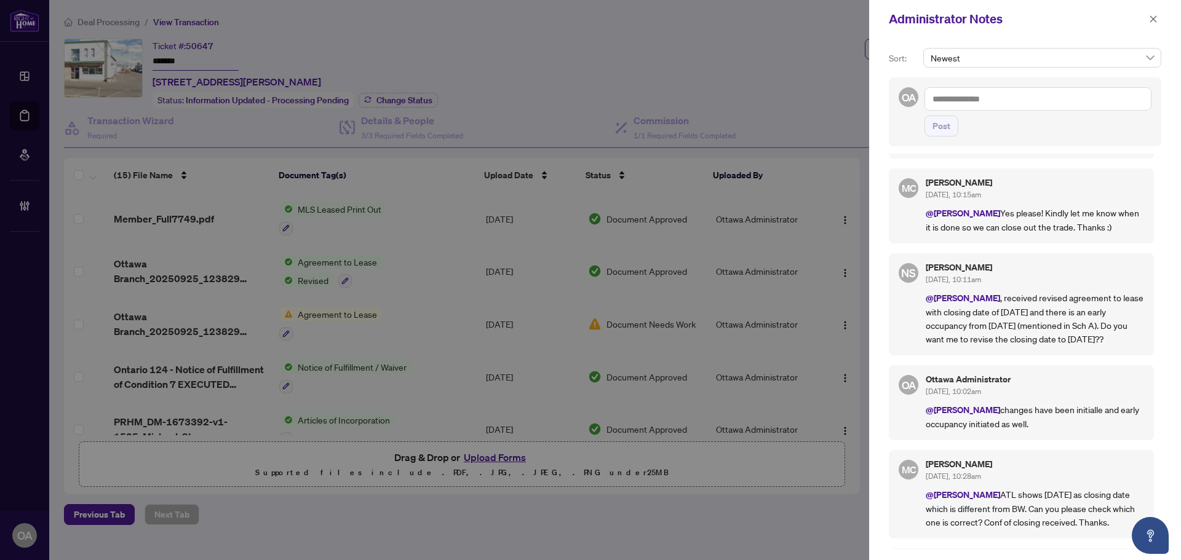
scroll to position [0, 0]
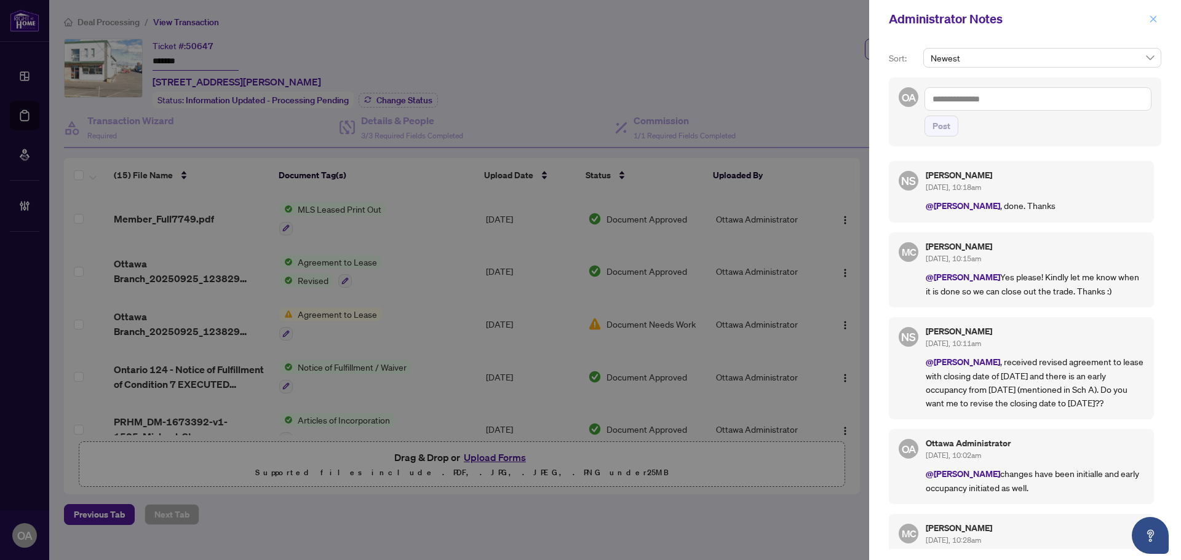
click at [1151, 16] on icon "close" at bounding box center [1153, 19] width 9 height 9
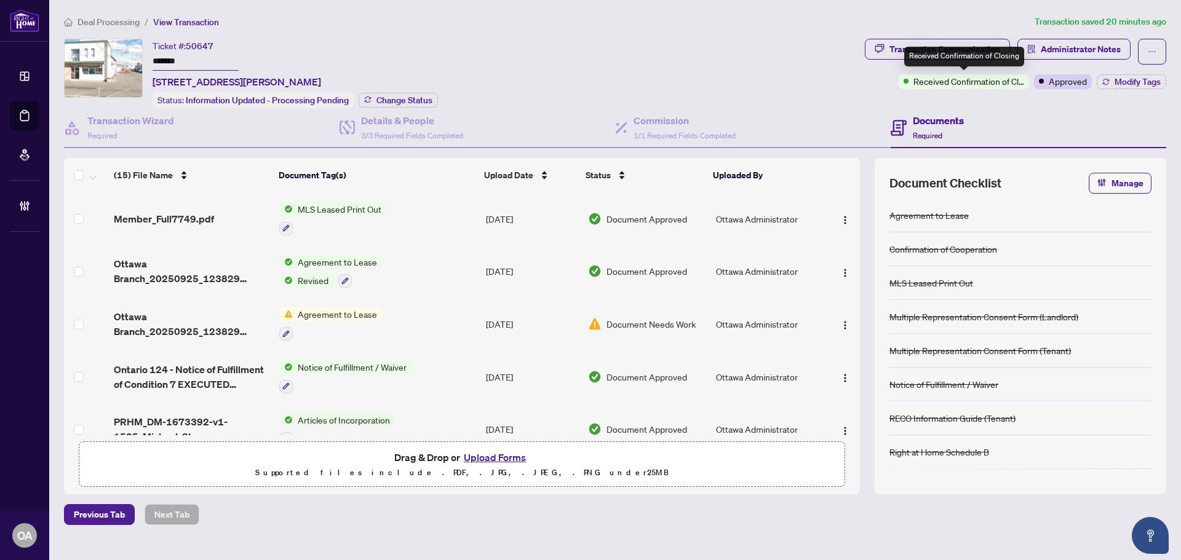
click at [960, 81] on span "Received Confirmation of Closing" at bounding box center [968, 81] width 111 height 14
click at [707, 65] on div "Ticket #: 50647 ******* [STREET_ADDRESS][PERSON_NAME] Status: Information Updat…" at bounding box center [462, 73] width 796 height 69
click at [669, 128] on div "Commission 1/1 Required Fields Completed" at bounding box center [684, 127] width 102 height 29
type textarea "**********"
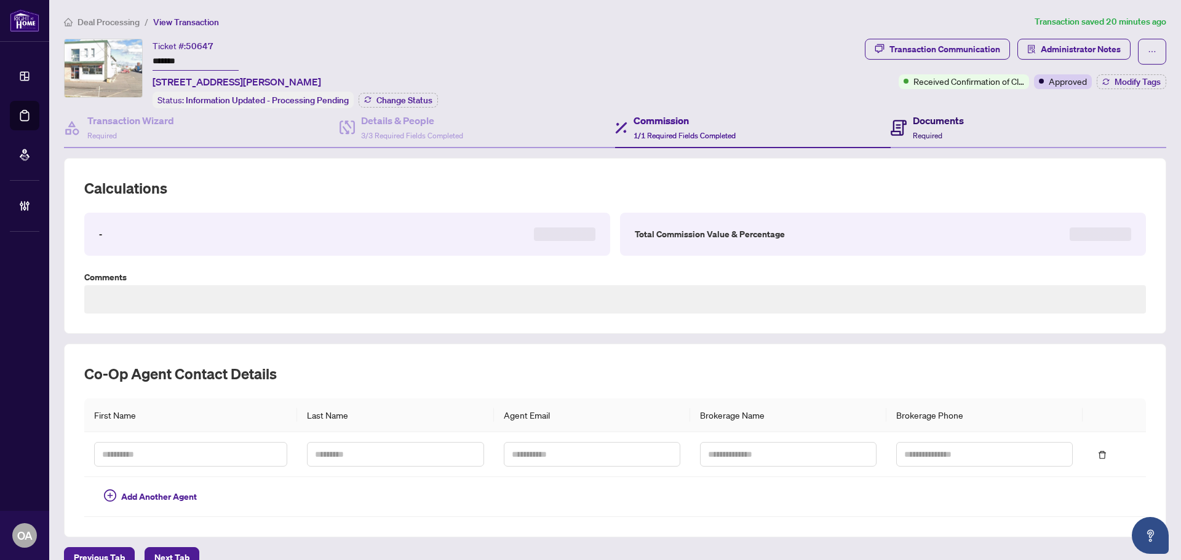
click at [906, 127] on div "Documents Required" at bounding box center [927, 127] width 73 height 29
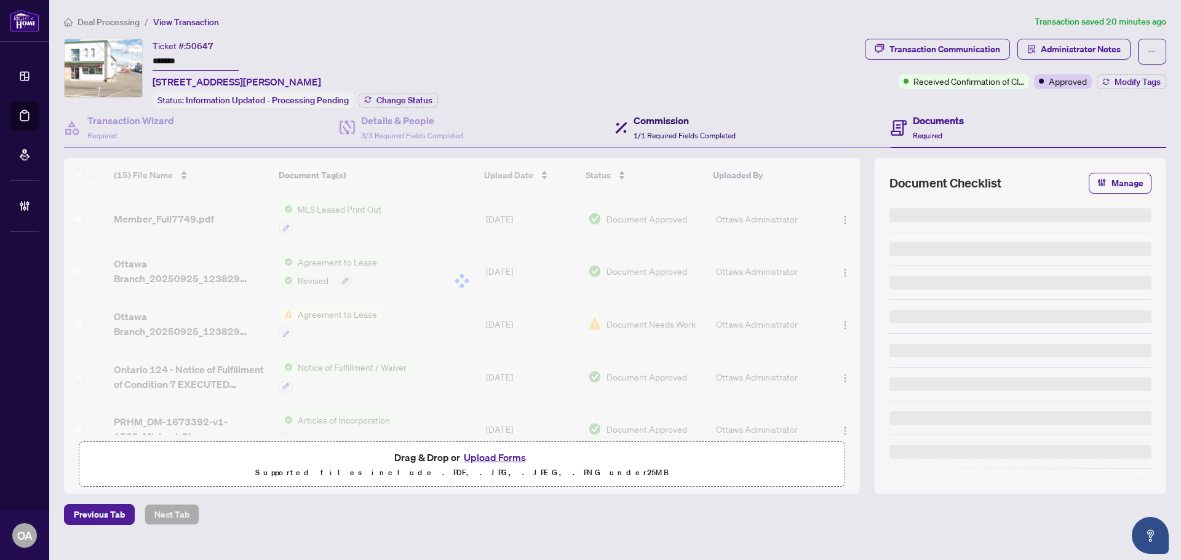
click at [651, 135] on span "1/1 Required Fields Completed" at bounding box center [684, 135] width 102 height 9
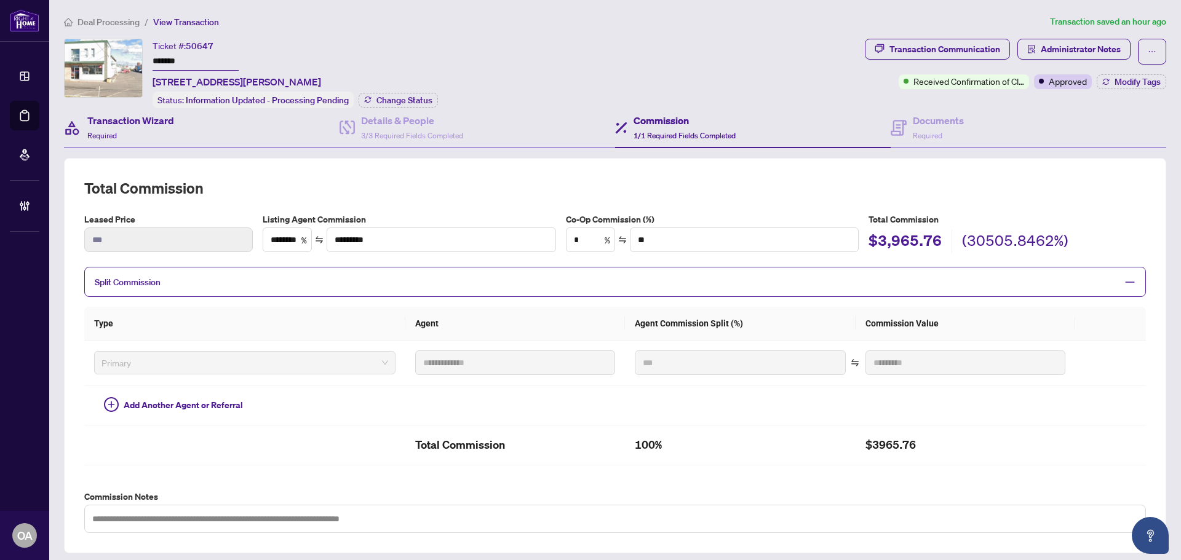
click at [145, 109] on div "Transaction Wizard Required" at bounding box center [202, 128] width 276 height 40
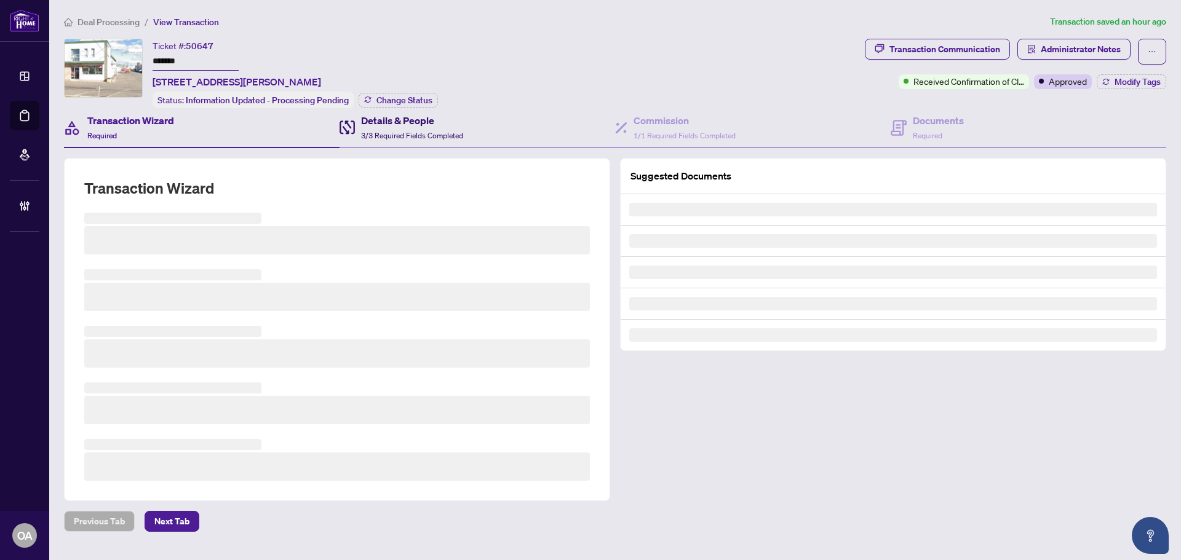
click at [421, 134] on span "3/3 Required Fields Completed" at bounding box center [412, 135] width 102 height 9
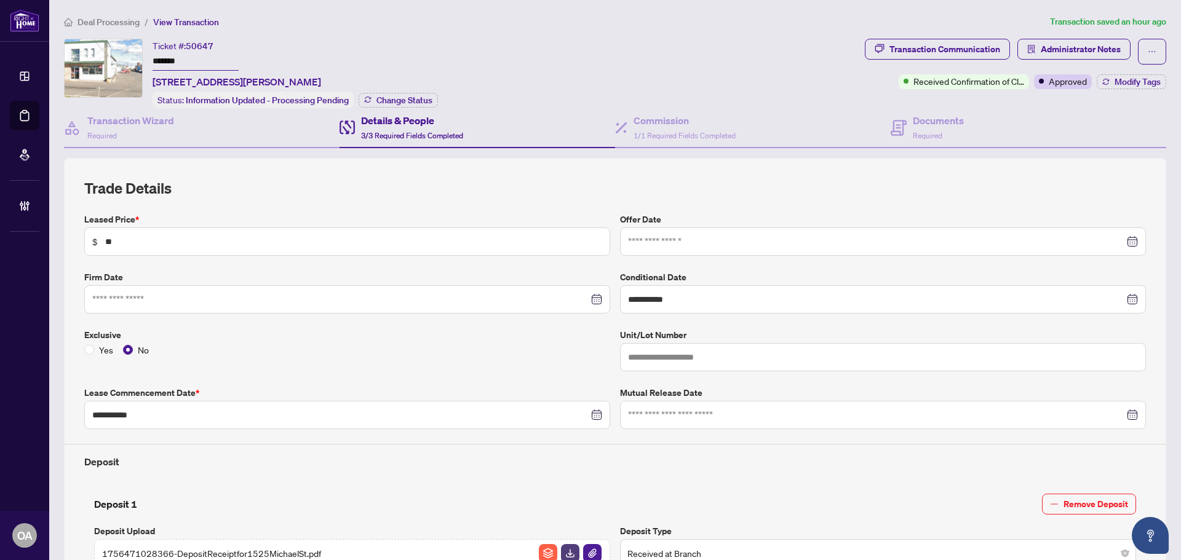
scroll to position [324, 0]
type input "**********"
click at [675, 138] on span "1/1 Required Fields Completed" at bounding box center [684, 135] width 102 height 9
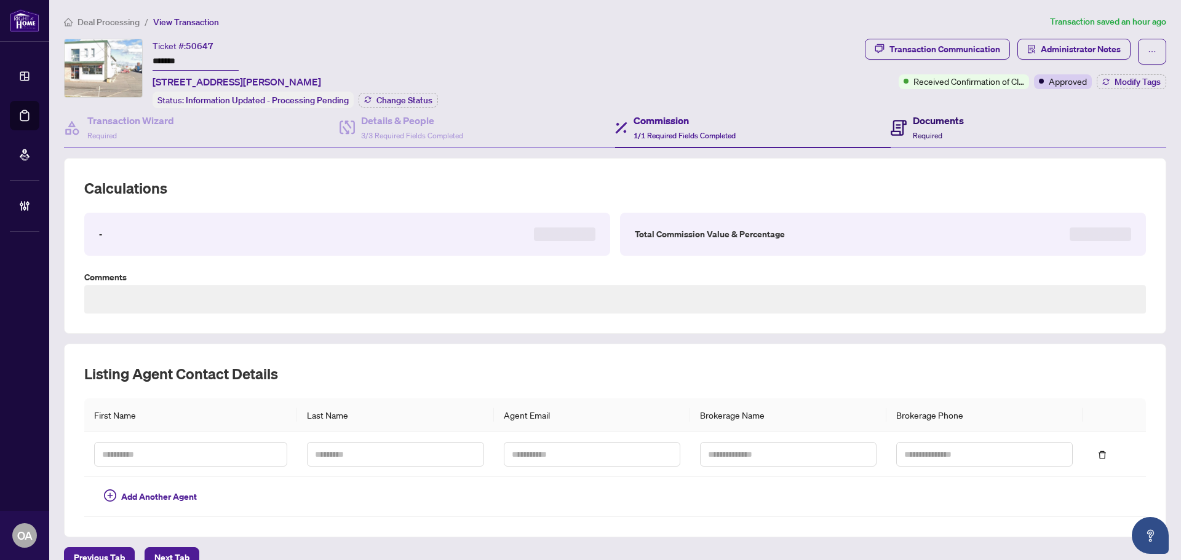
click at [921, 131] on span "Required" at bounding box center [928, 135] width 30 height 9
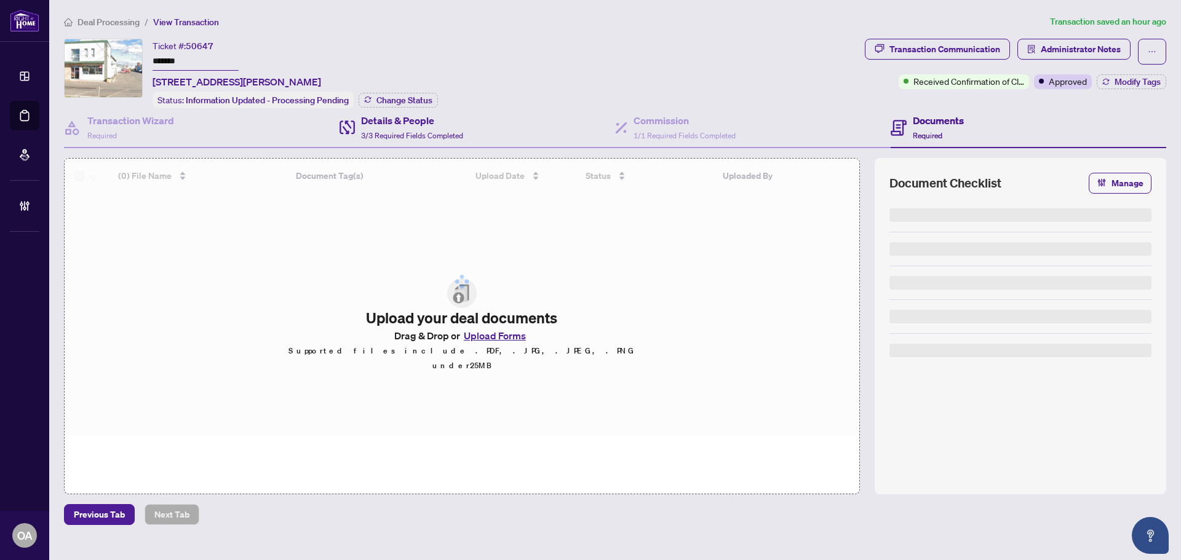
click at [512, 125] on div "Details & People 3/3 Required Fields Completed" at bounding box center [477, 128] width 276 height 40
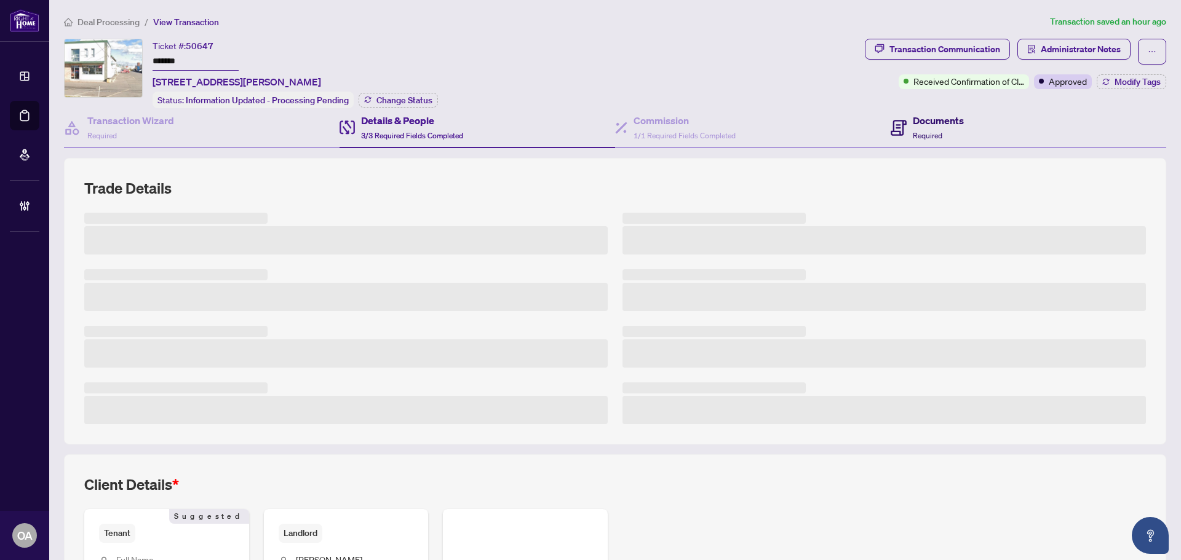
click at [915, 121] on h4 "Documents" at bounding box center [938, 120] width 51 height 15
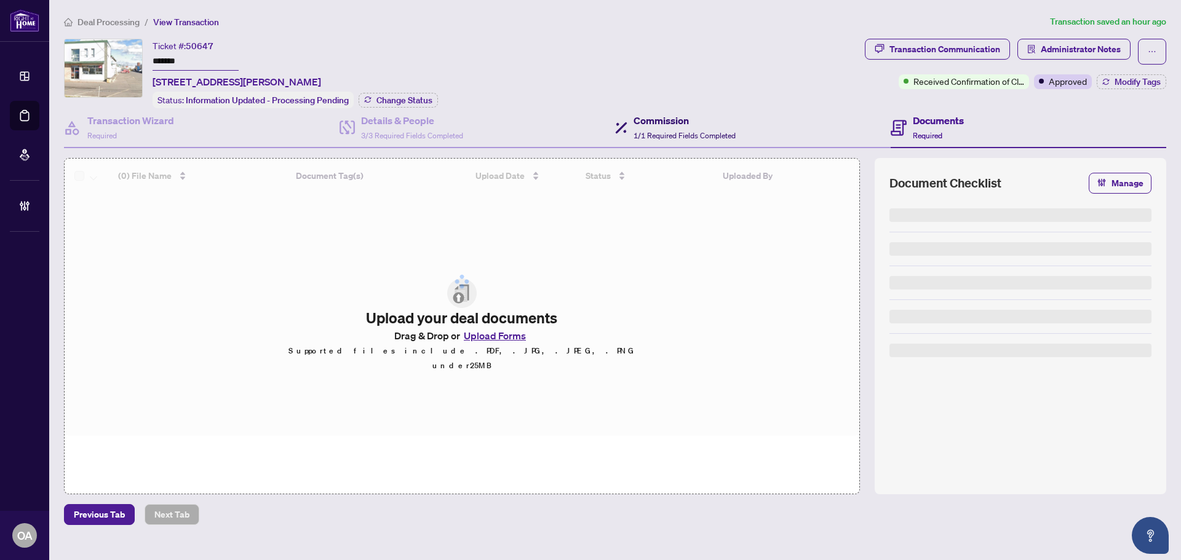
click at [678, 121] on h4 "Commission" at bounding box center [684, 120] width 102 height 15
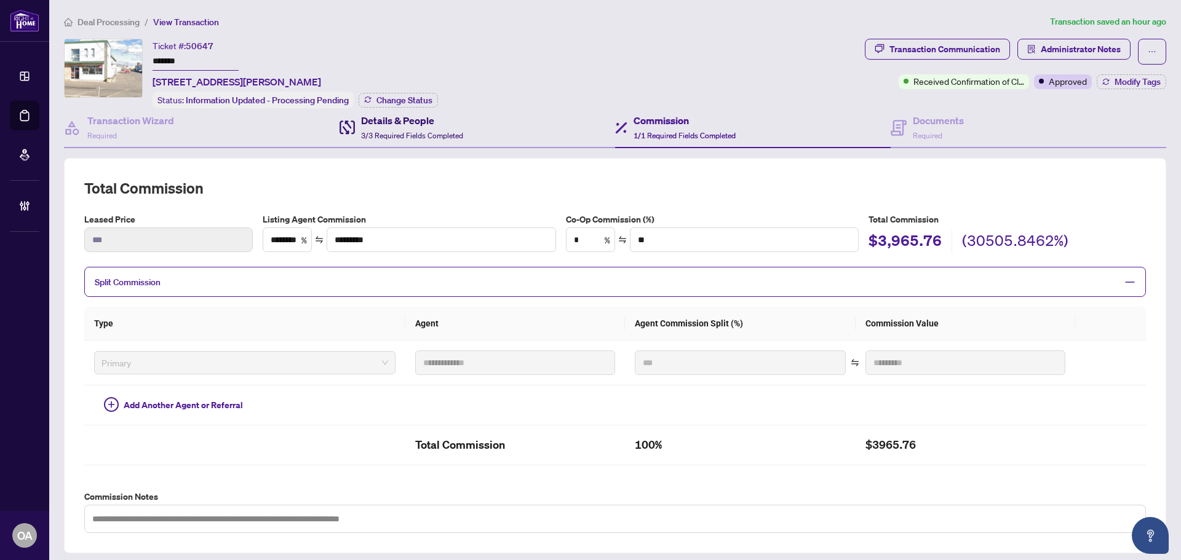
click at [397, 129] on div "Details & People 3/3 Required Fields Completed" at bounding box center [412, 127] width 102 height 29
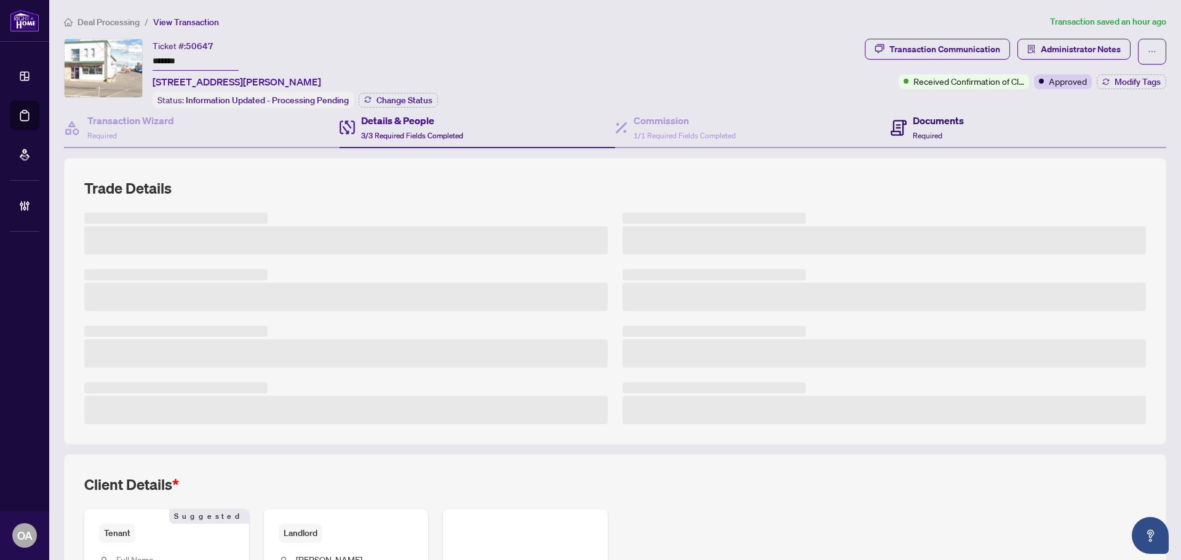
click at [938, 128] on div "Documents Required" at bounding box center [938, 127] width 51 height 29
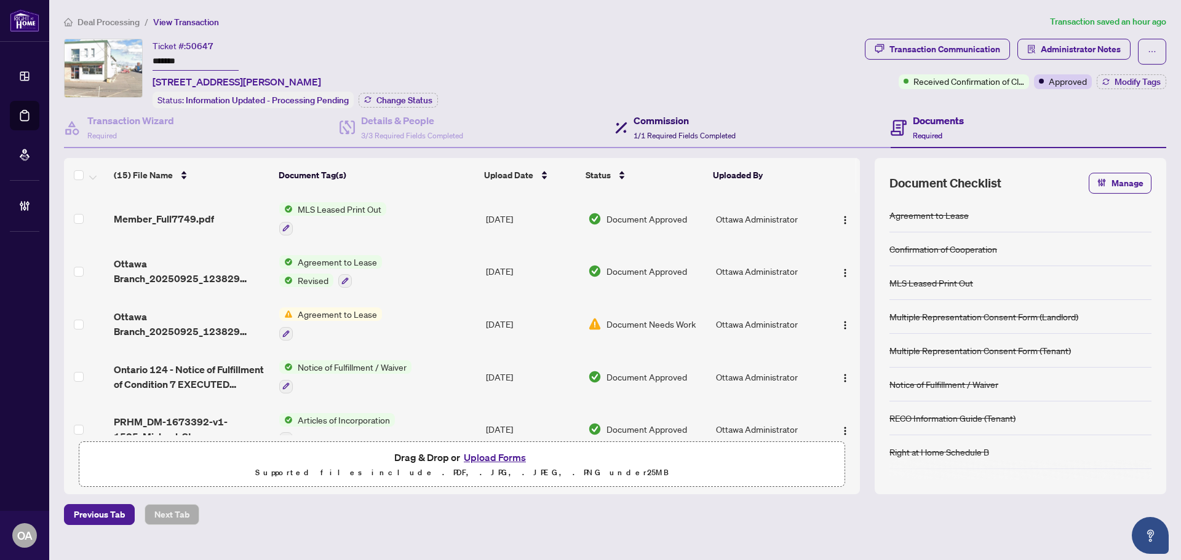
click at [656, 121] on h4 "Commission" at bounding box center [684, 120] width 102 height 15
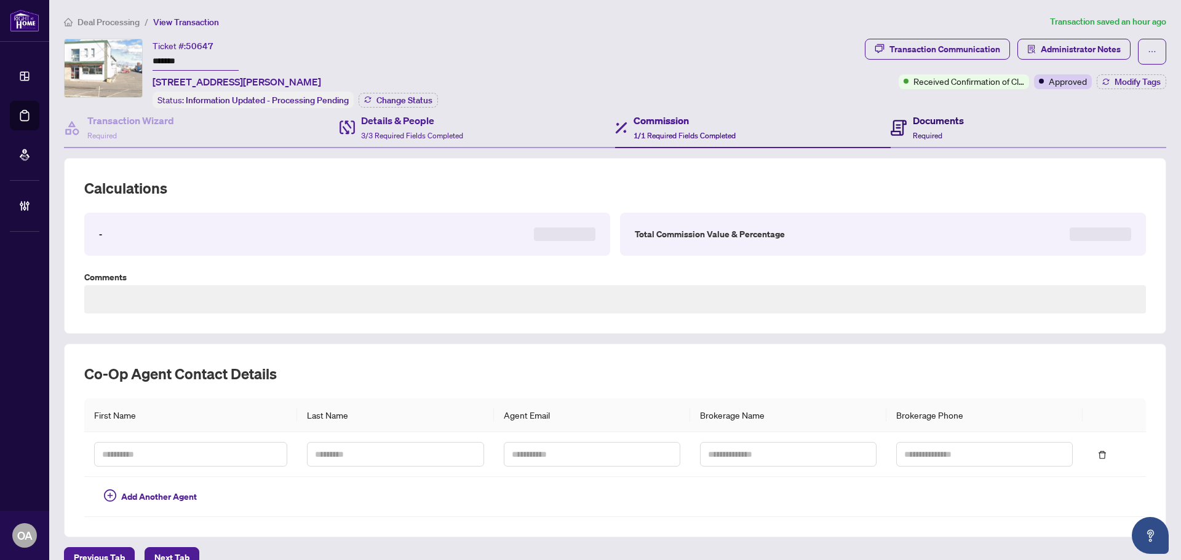
click at [915, 122] on h4 "Documents" at bounding box center [938, 120] width 51 height 15
click at [458, 127] on div "Details & People 3/3 Required Fields Completed" at bounding box center [412, 127] width 102 height 29
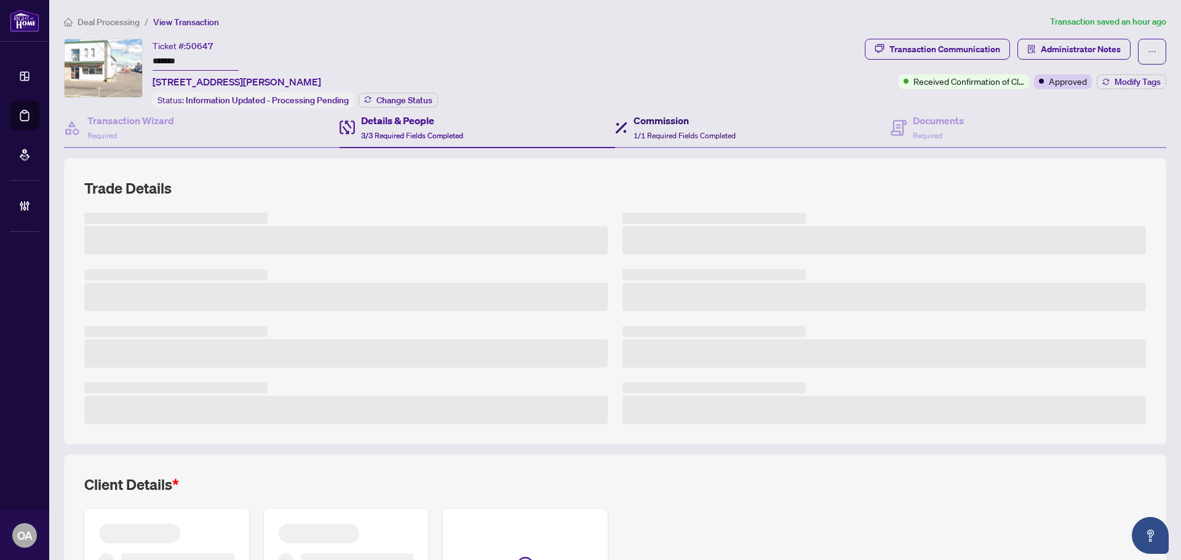
click at [666, 129] on div "Commission 1/1 Required Fields Completed" at bounding box center [684, 127] width 102 height 29
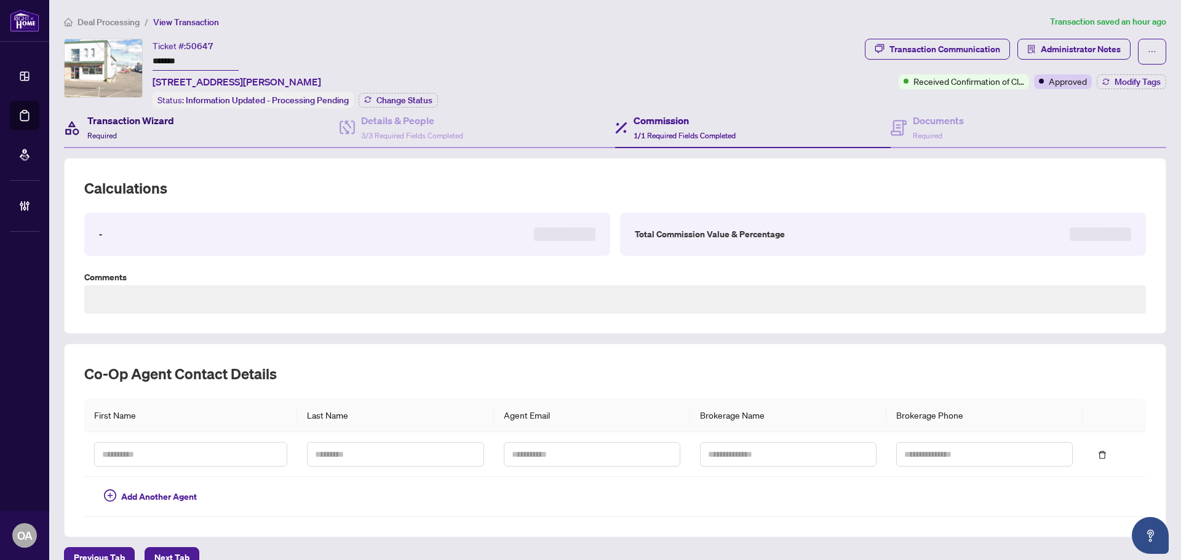
click at [149, 134] on div "Transaction Wizard Required" at bounding box center [130, 127] width 87 height 29
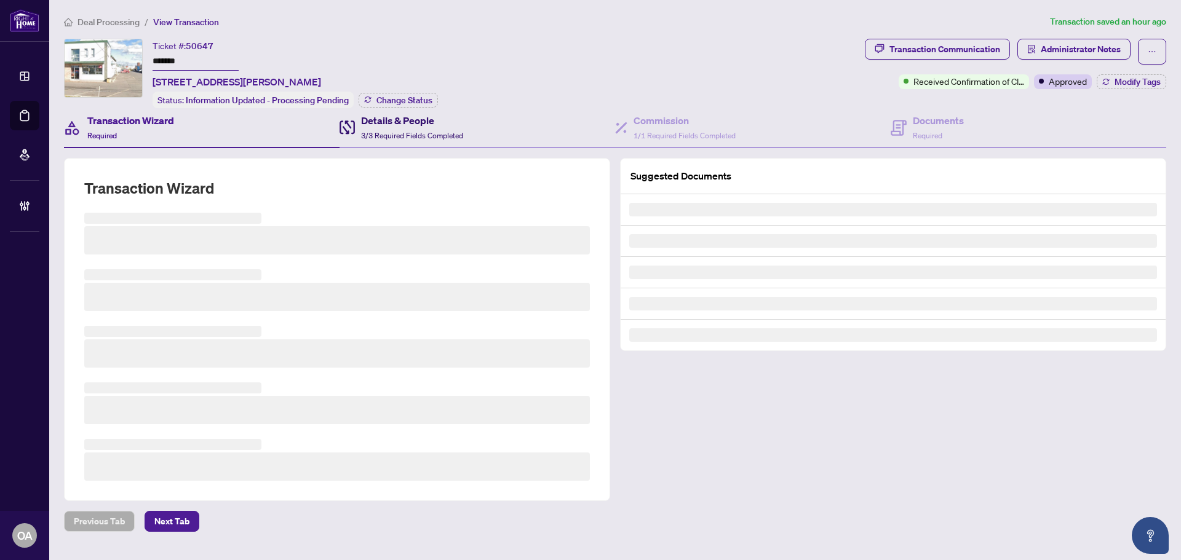
click at [369, 133] on span "3/3 Required Fields Completed" at bounding box center [412, 135] width 102 height 9
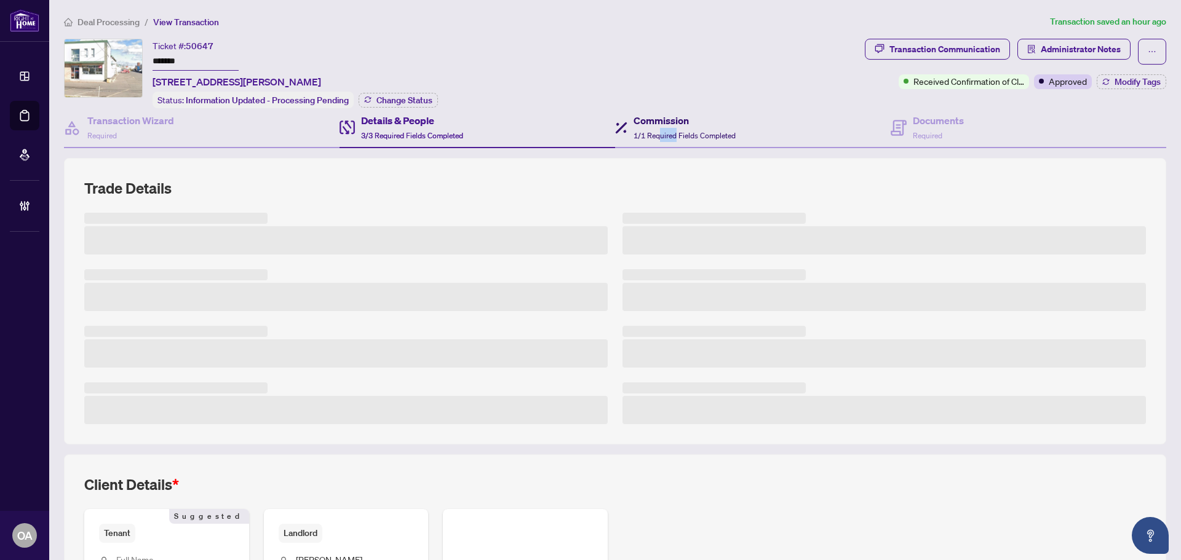
drag, startPoint x: 670, startPoint y: 143, endPoint x: 761, endPoint y: 135, distance: 91.3
click at [672, 143] on div "Commission 1/1 Required Fields Completed" at bounding box center [753, 128] width 276 height 40
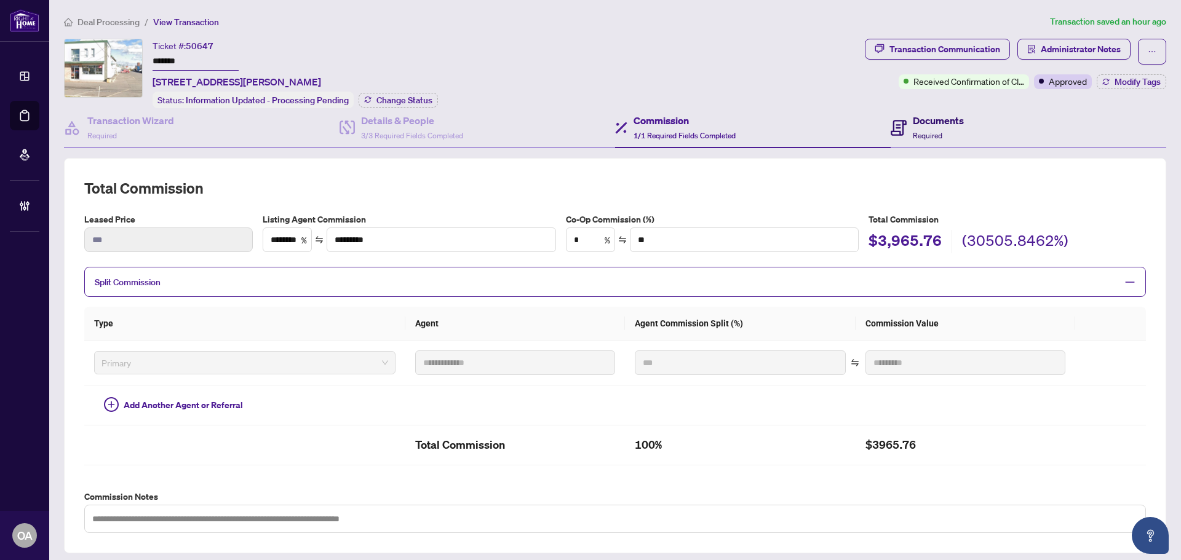
click at [916, 135] on span "Required" at bounding box center [928, 135] width 30 height 9
click at [719, 135] on span "1/1 Required Fields Completed" at bounding box center [684, 135] width 102 height 9
click at [472, 141] on div "Details & People 3/3 Required Fields Completed" at bounding box center [477, 128] width 276 height 40
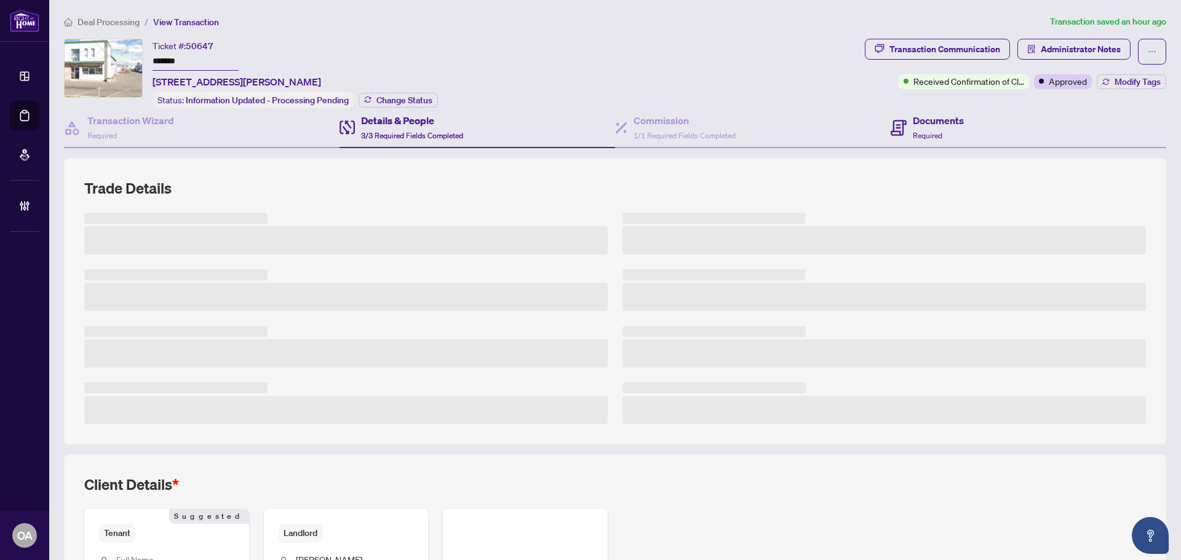
click at [924, 141] on div "Documents Required" at bounding box center [1029, 128] width 276 height 40
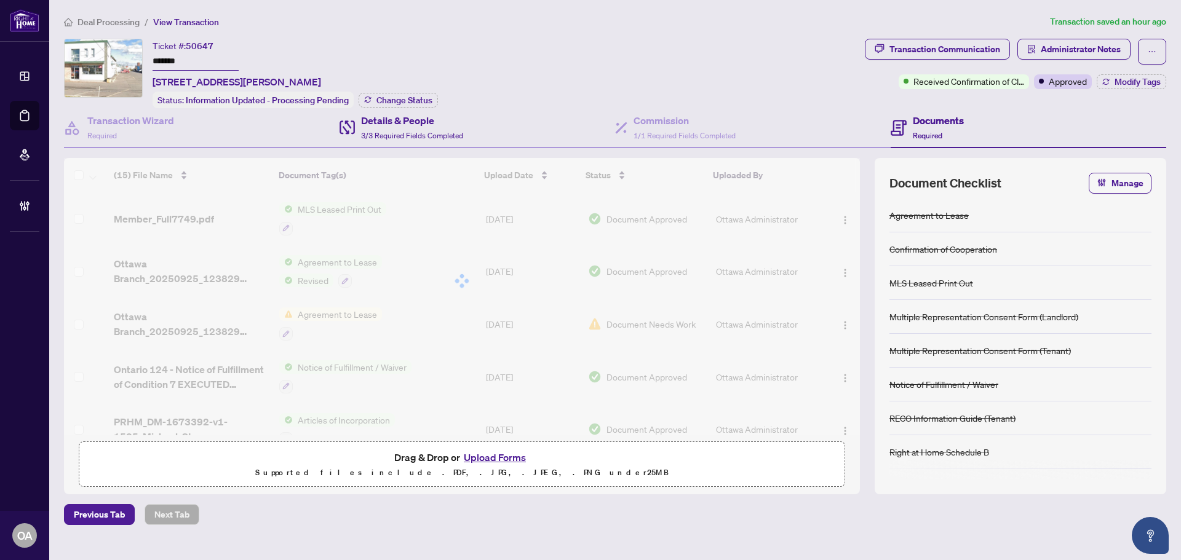
click at [592, 140] on div "Details & People 3/3 Required Fields Completed" at bounding box center [477, 128] width 276 height 40
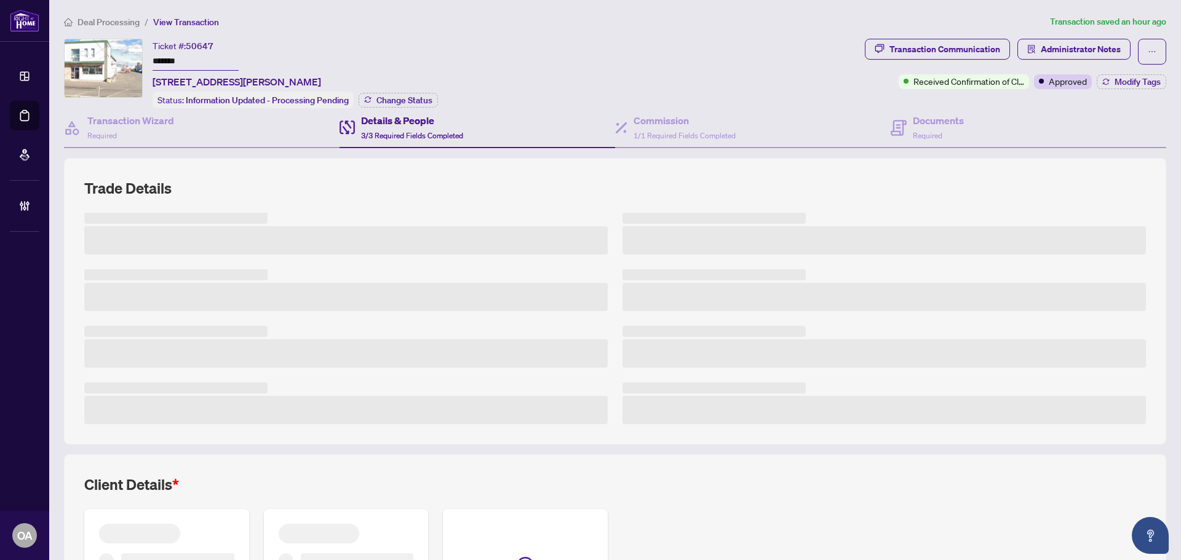
click at [431, 140] on div "Details & People 3/3 Required Fields Completed" at bounding box center [412, 127] width 102 height 29
drag, startPoint x: 896, startPoint y: 146, endPoint x: 521, endPoint y: 146, distance: 375.2
click at [897, 146] on div "Documents Required" at bounding box center [1029, 128] width 276 height 40
click at [713, 146] on div "Commission 1/1 Required Fields Completed" at bounding box center [753, 128] width 276 height 40
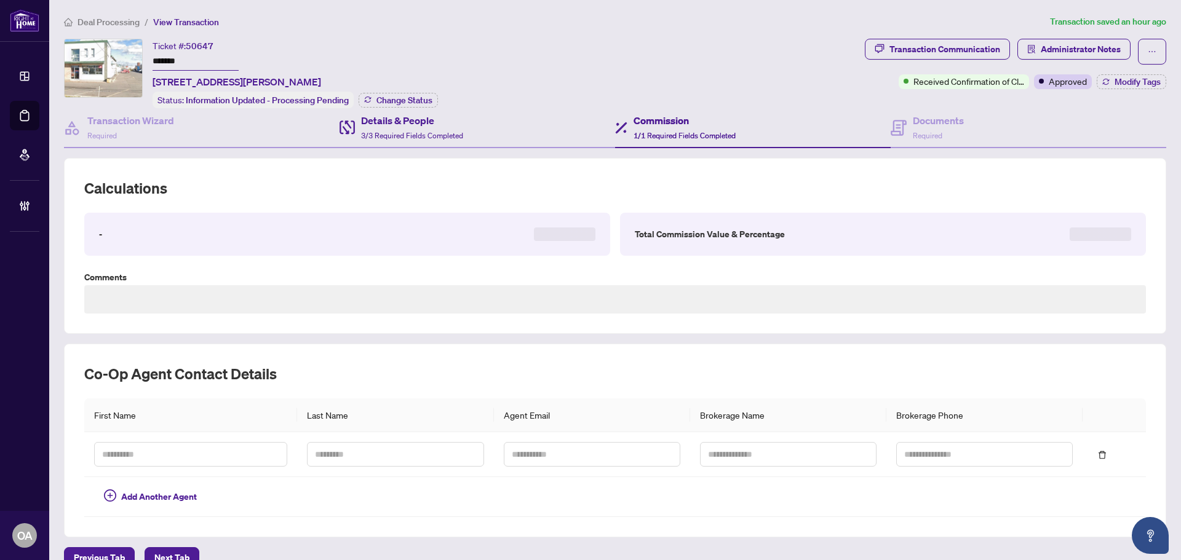
click at [500, 143] on div "Details & People 3/3 Required Fields Completed" at bounding box center [477, 128] width 276 height 40
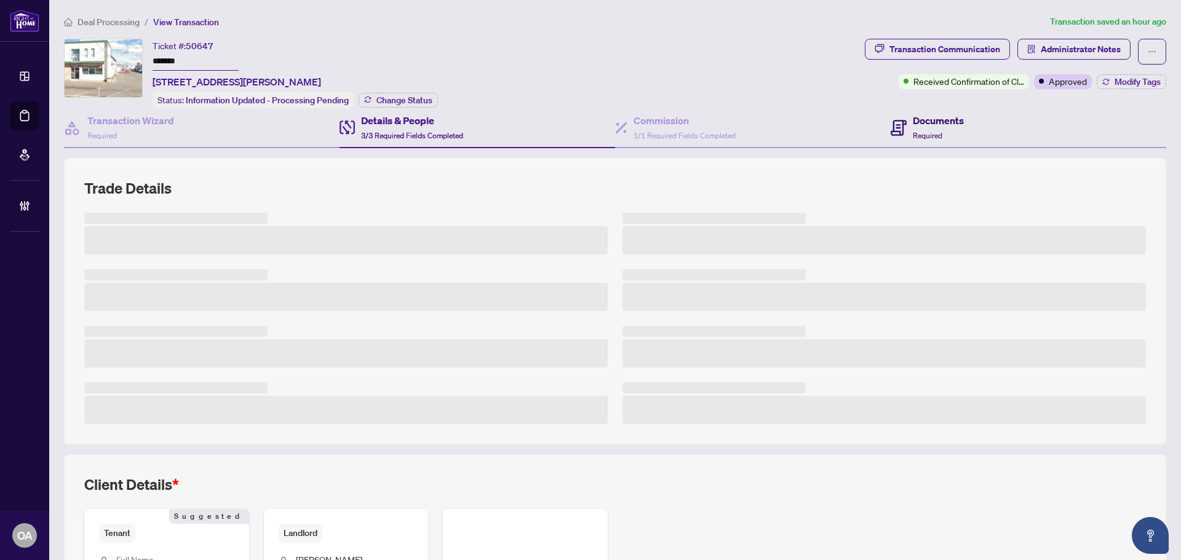
click at [932, 135] on span "Required" at bounding box center [928, 135] width 30 height 9
click at [586, 137] on div "Details & People 3/3 Required Fields Completed" at bounding box center [477, 128] width 276 height 40
click at [436, 139] on div "Details & People 3/3 Required Fields Completed" at bounding box center [412, 127] width 102 height 29
click at [208, 131] on div "Transaction Wizard Required" at bounding box center [202, 128] width 276 height 40
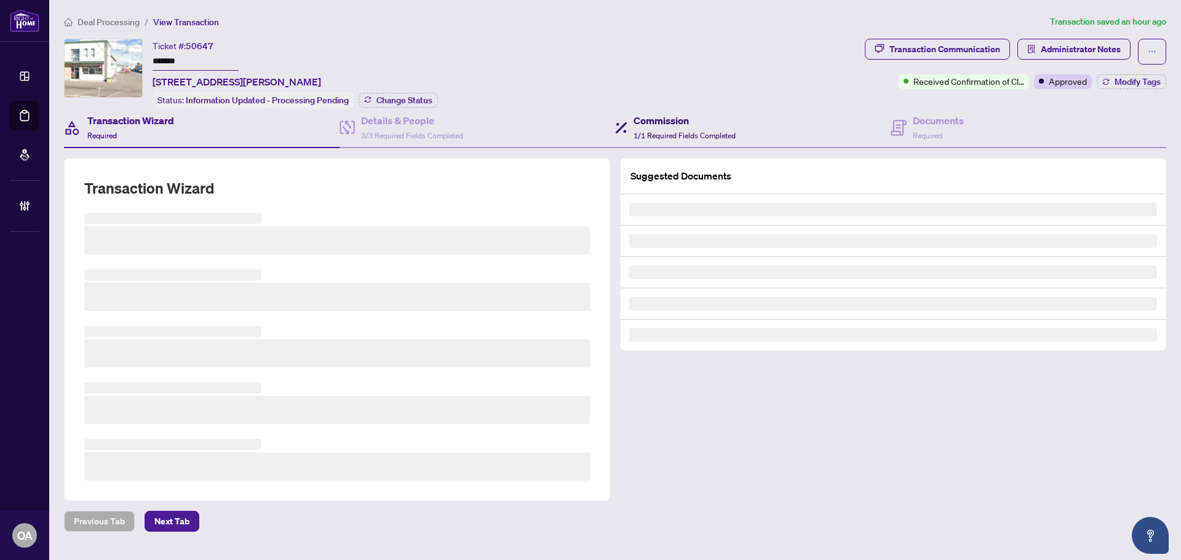
click at [723, 131] on span "1/1 Required Fields Completed" at bounding box center [684, 135] width 102 height 9
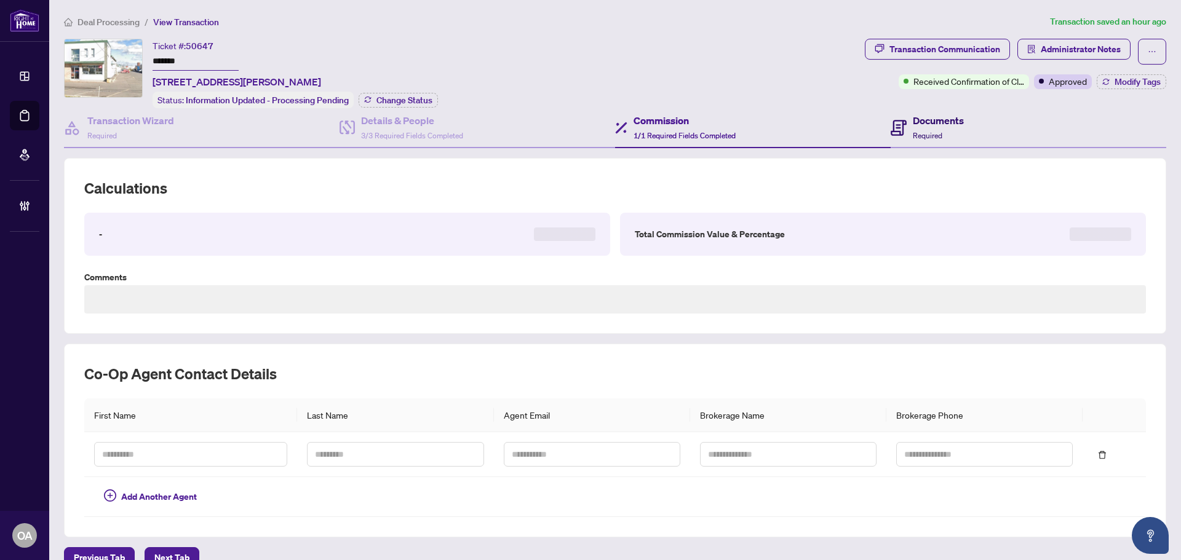
click at [946, 137] on div "Documents Required" at bounding box center [938, 127] width 51 height 29
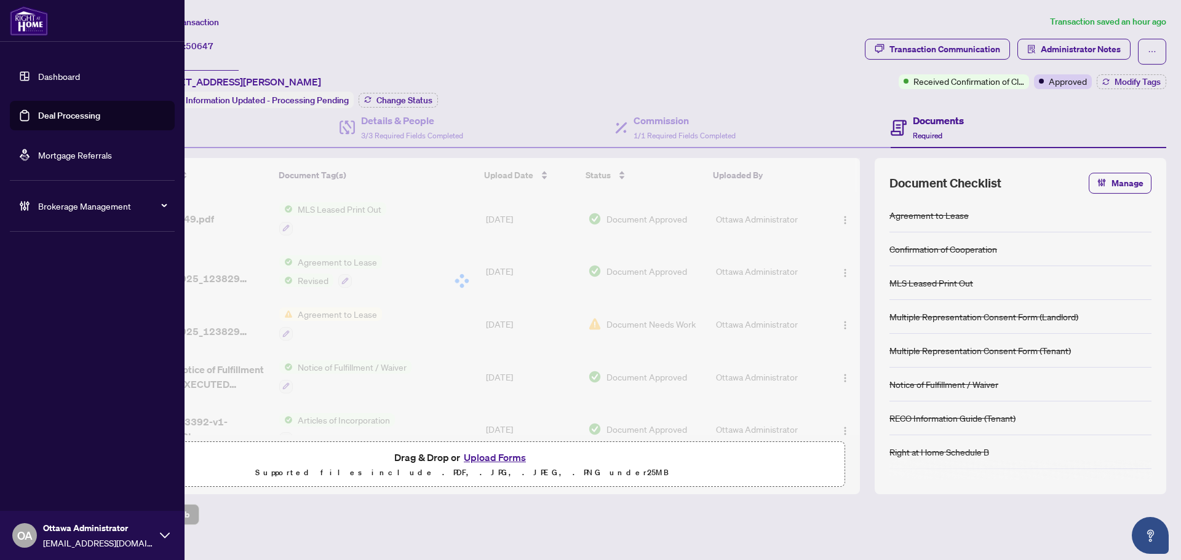
click at [55, 113] on link "Deal Processing" at bounding box center [69, 115] width 62 height 11
